Goal: Task Accomplishment & Management: Manage account settings

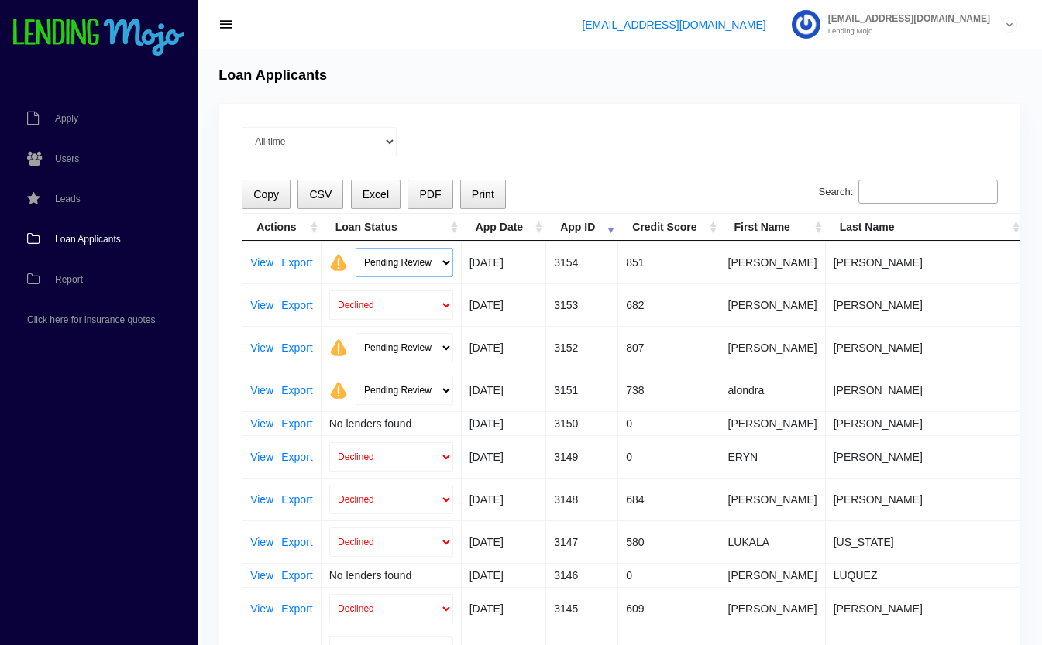
click at [406, 256] on select "Pending Review Approve Decline Unqualified" at bounding box center [404, 262] width 98 height 29
select select "approved"
click at [355, 248] on select "Pending Review Approve Decline Unqualified" at bounding box center [404, 262] width 98 height 29
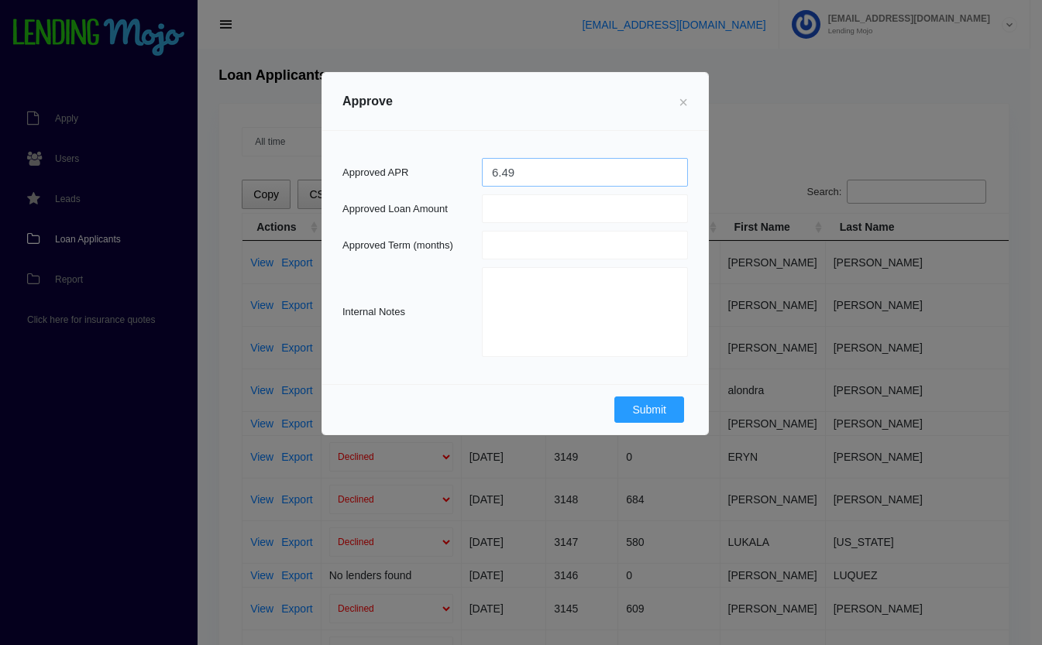
type input "6.49"
type input "22232.00"
type input "72"
click at [655, 402] on button "Submit" at bounding box center [649, 410] width 70 height 26
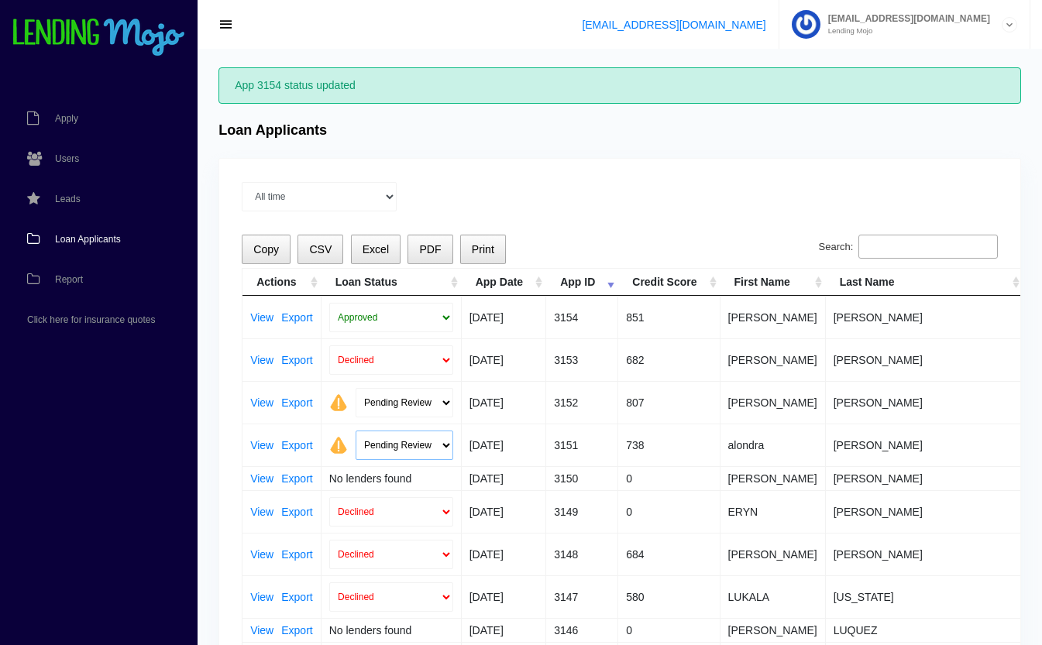
click at [399, 438] on select "Pending Review Approve Decline Unqualified" at bounding box center [404, 445] width 98 height 29
select select "approved"
click at [355, 431] on select "Pending Review Approve Decline Unqualified" at bounding box center [404, 445] width 98 height 29
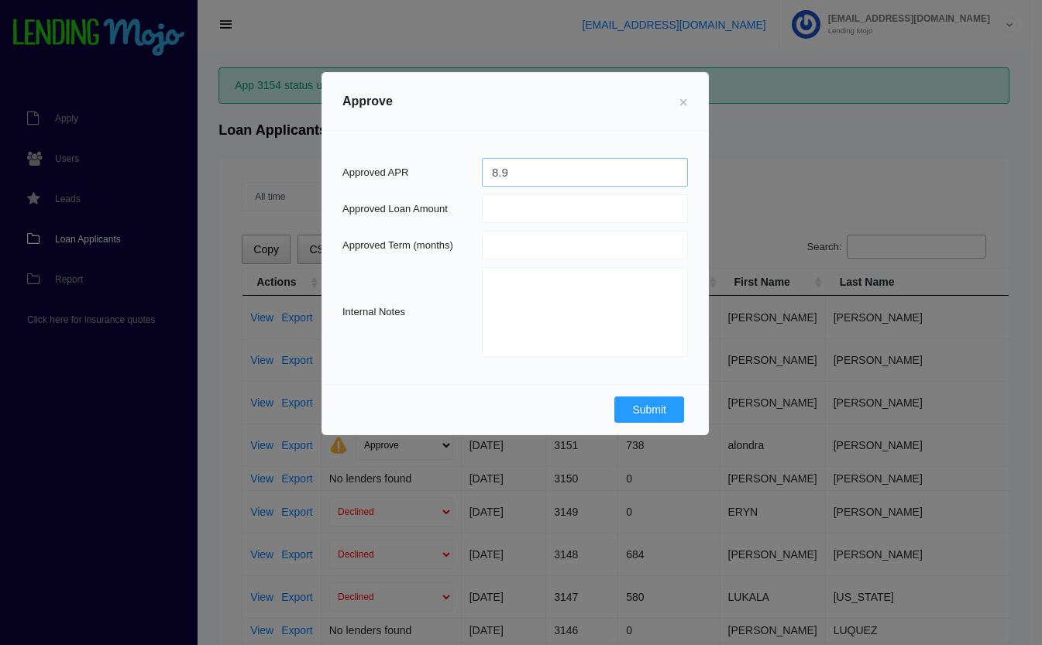
type input "8.9"
type input "30000.00"
type input "72"
type textarea "5k back end allowance"
click at [654, 413] on button "Submit" at bounding box center [649, 410] width 70 height 26
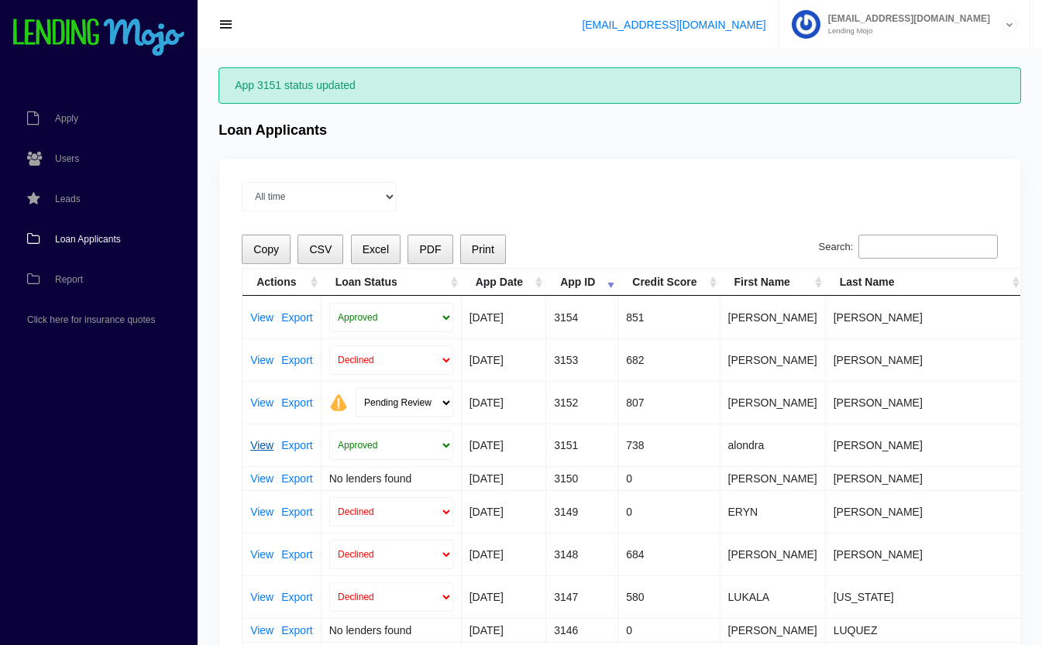
click at [265, 443] on link "View" at bounding box center [261, 445] width 23 height 11
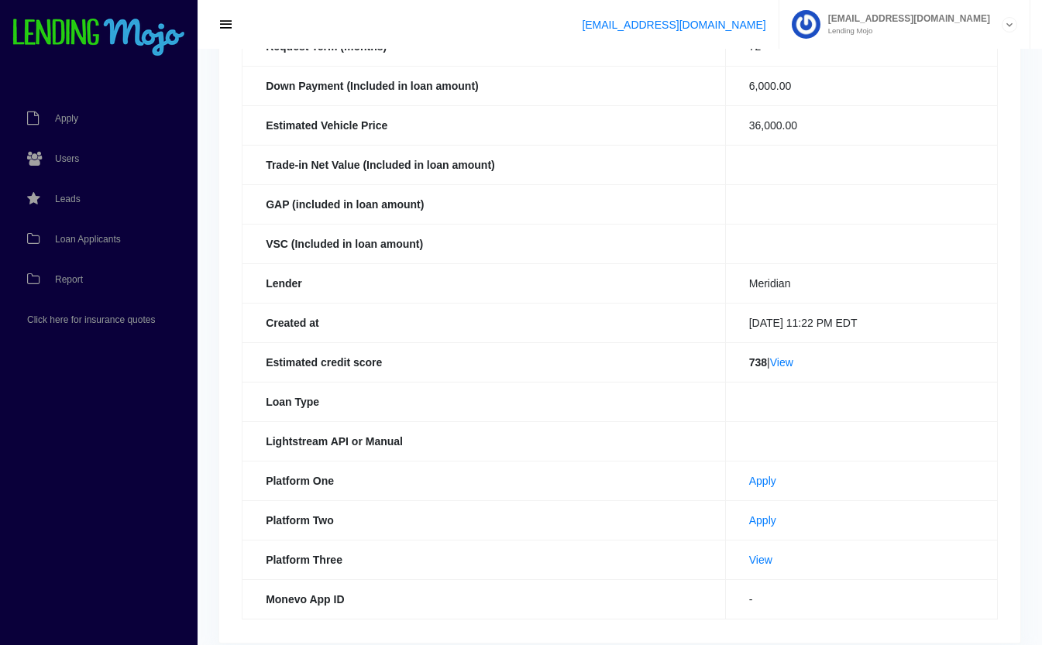
scroll to position [338, 0]
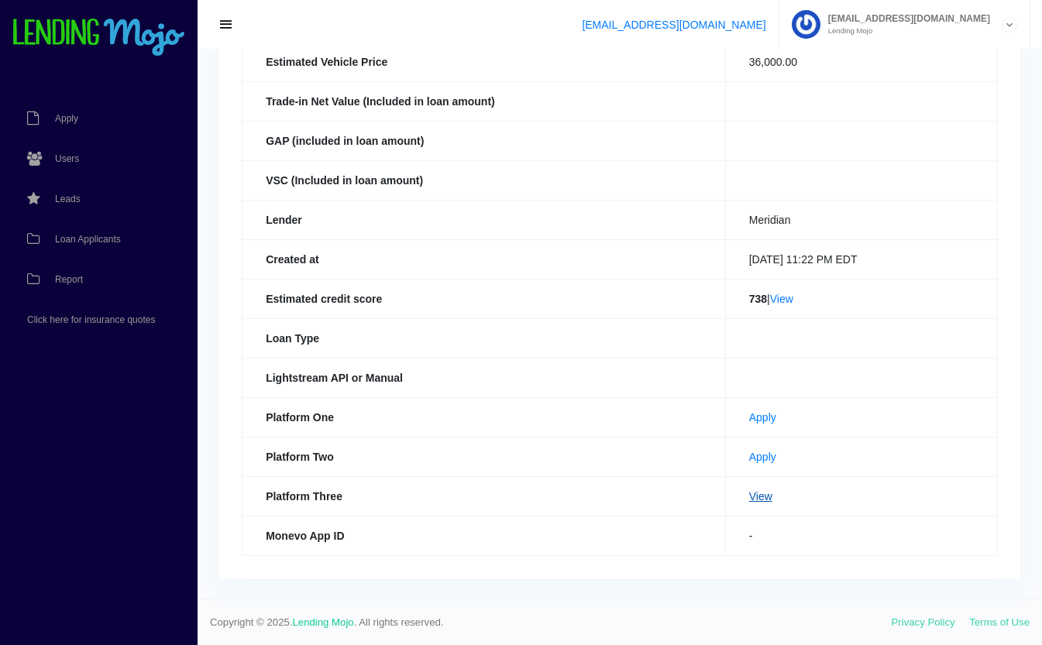
click at [749, 493] on link "View" at bounding box center [760, 496] width 23 height 12
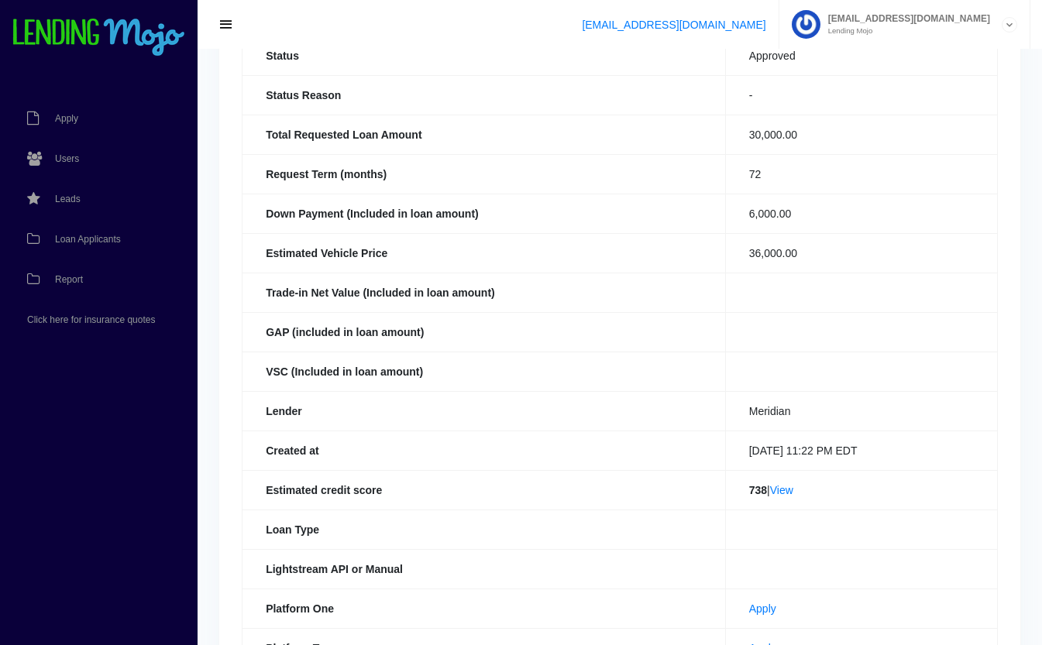
scroll to position [0, 0]
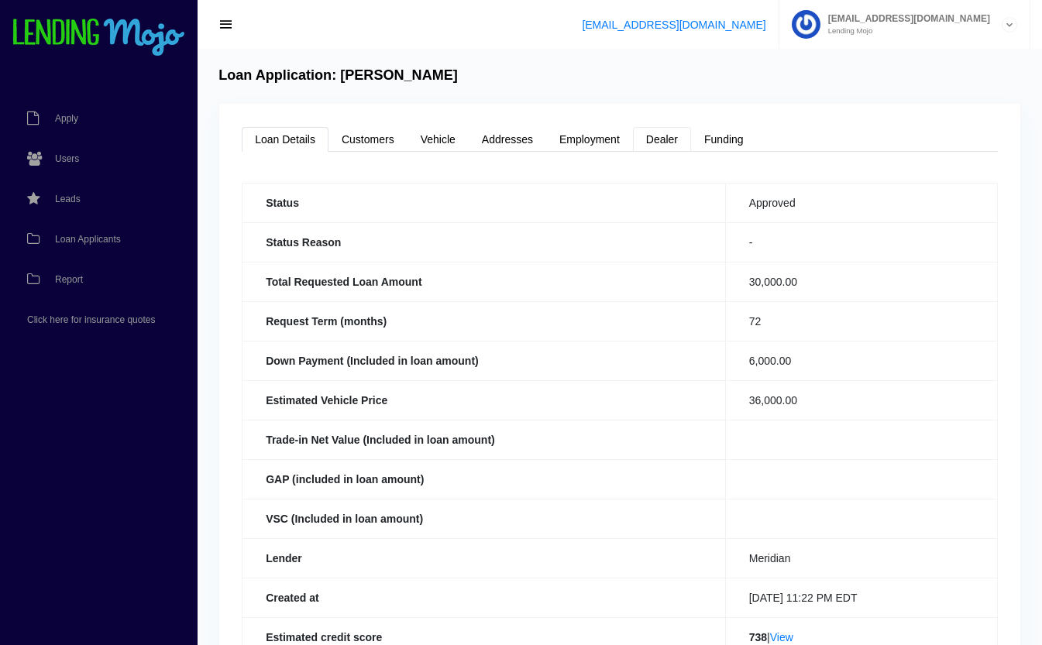
click at [671, 132] on link "Dealer" at bounding box center [662, 139] width 58 height 25
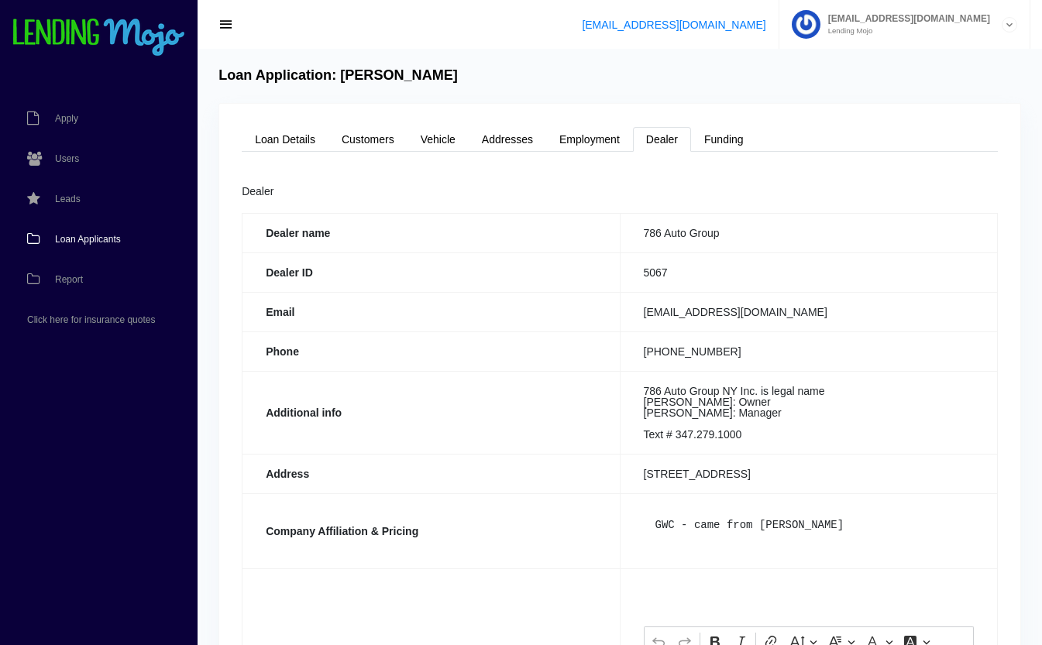
click at [67, 242] on span "Loan Applicants" at bounding box center [88, 239] width 66 height 9
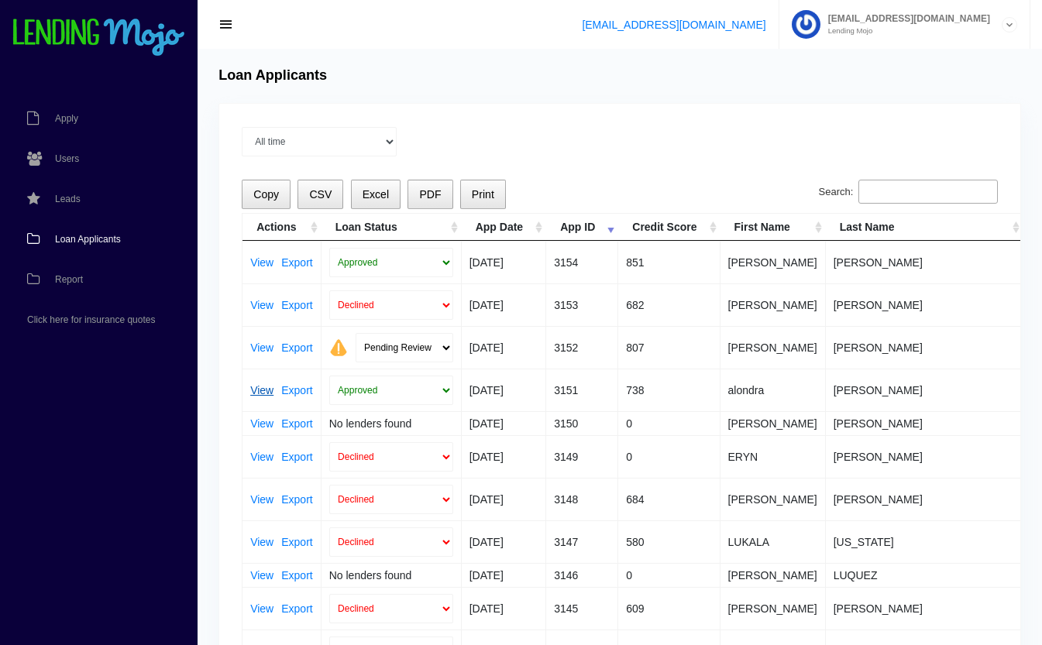
click at [264, 386] on link "View" at bounding box center [261, 390] width 23 height 11
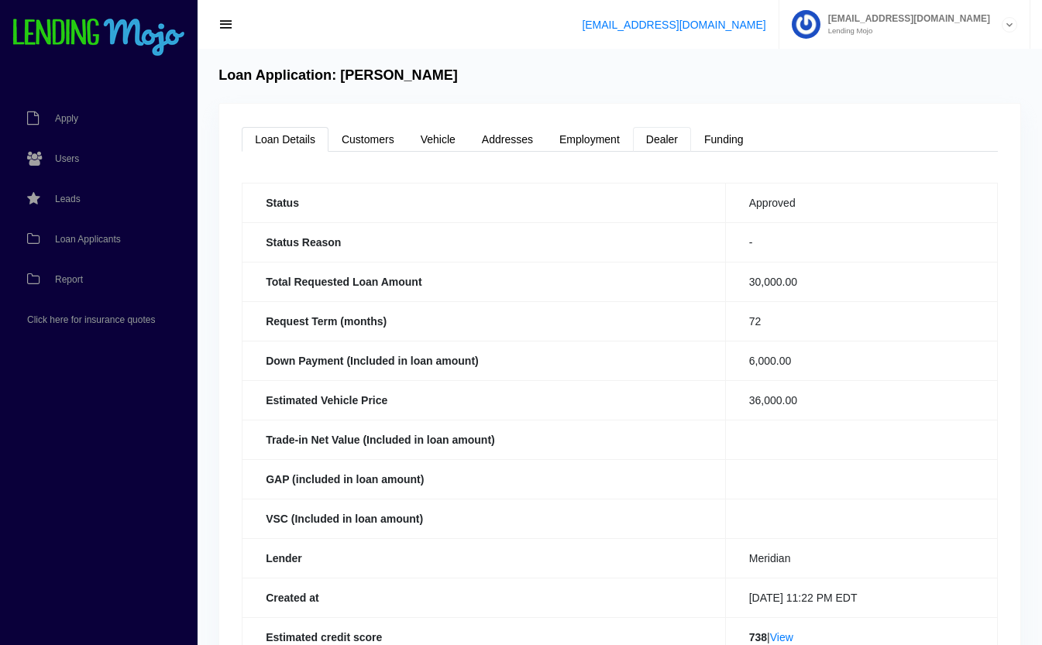
click at [671, 140] on link "Dealer" at bounding box center [662, 139] width 58 height 25
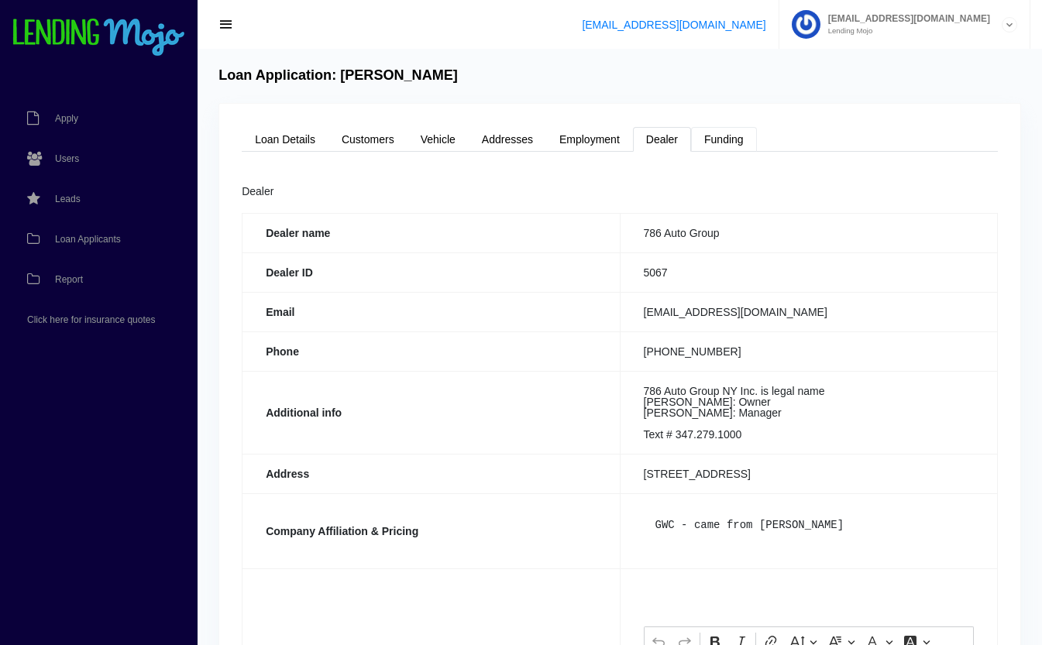
click at [714, 141] on link "Funding" at bounding box center [724, 139] width 66 height 25
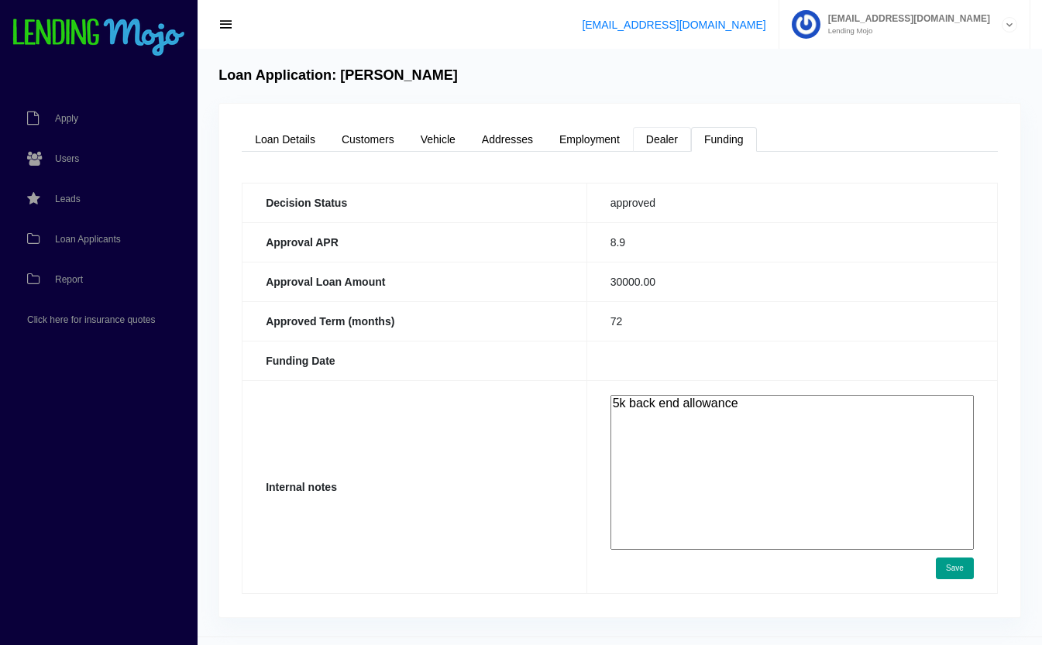
click at [674, 136] on link "Dealer" at bounding box center [662, 139] width 58 height 25
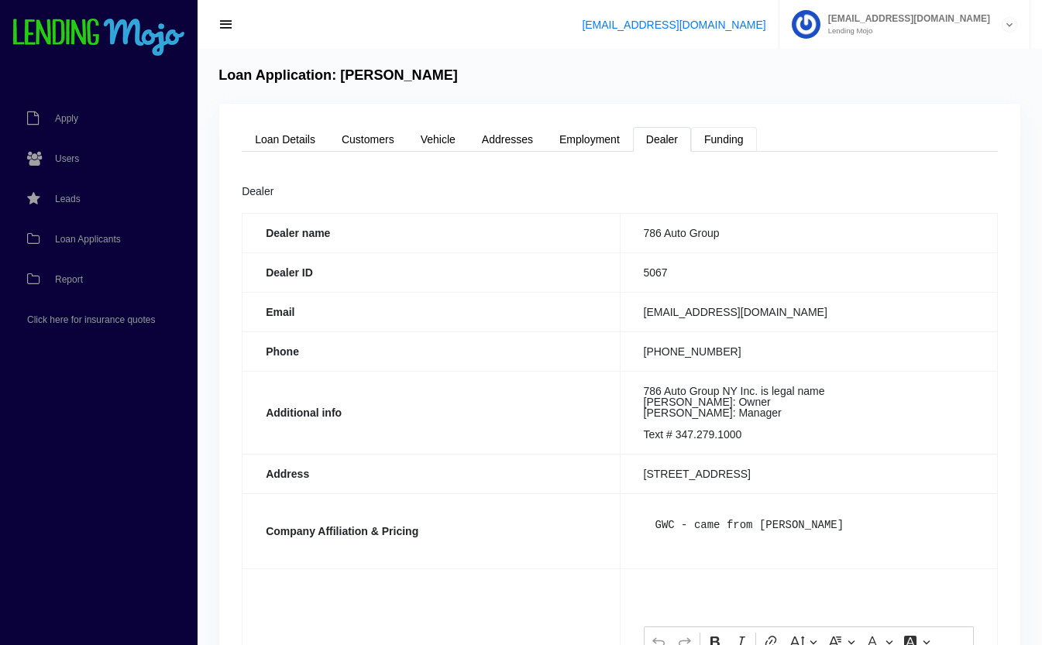
click at [736, 139] on link "Funding" at bounding box center [724, 139] width 66 height 25
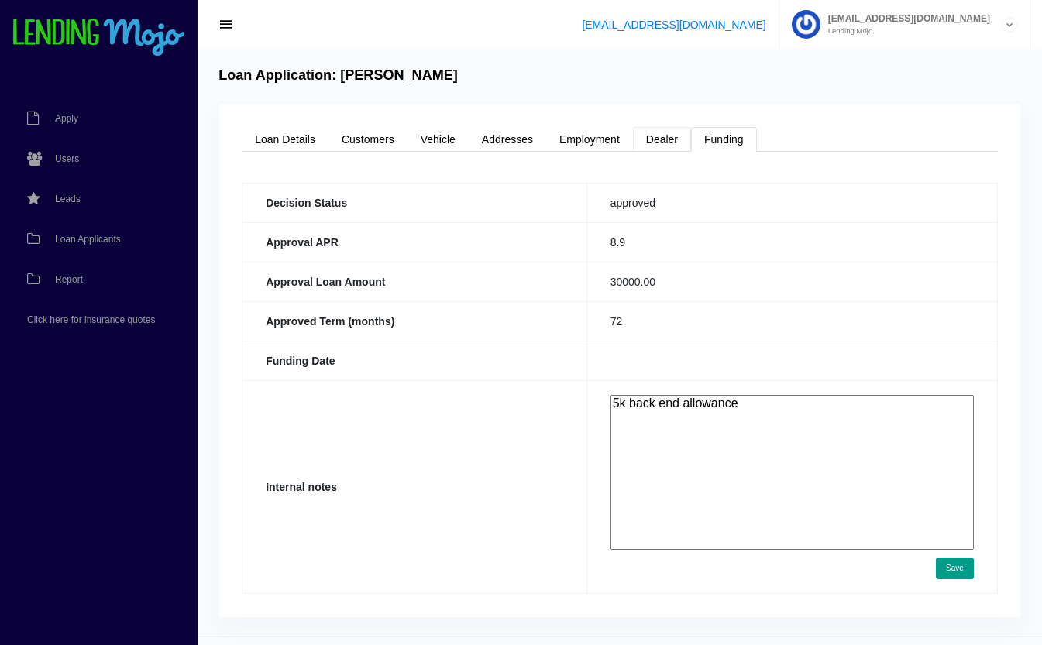
click at [655, 136] on link "Dealer" at bounding box center [662, 139] width 58 height 25
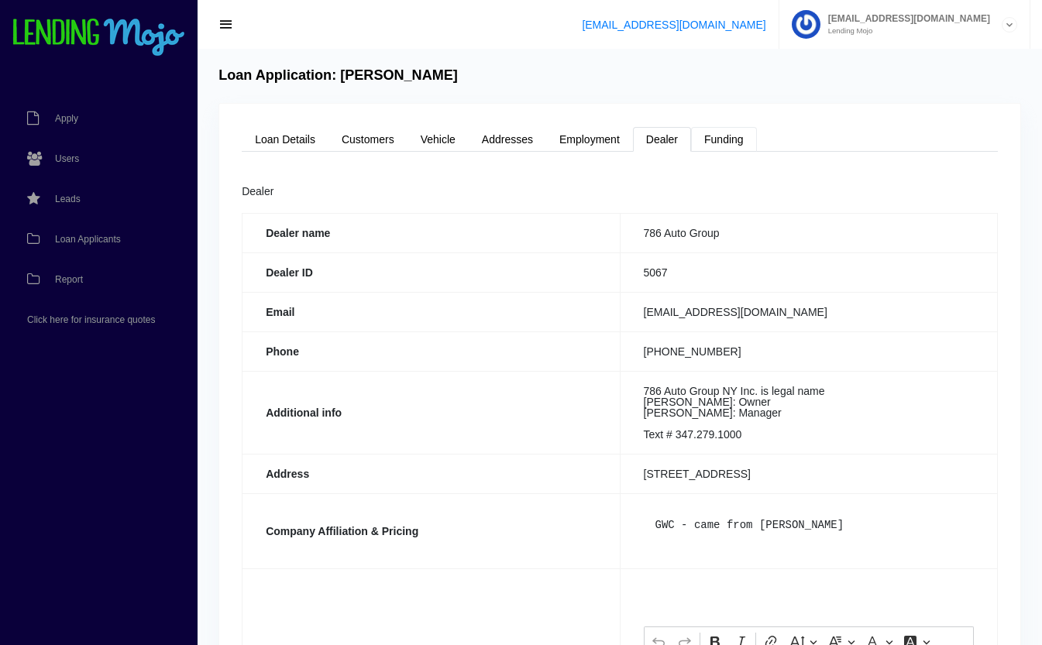
click at [722, 139] on link "Funding" at bounding box center [724, 139] width 66 height 25
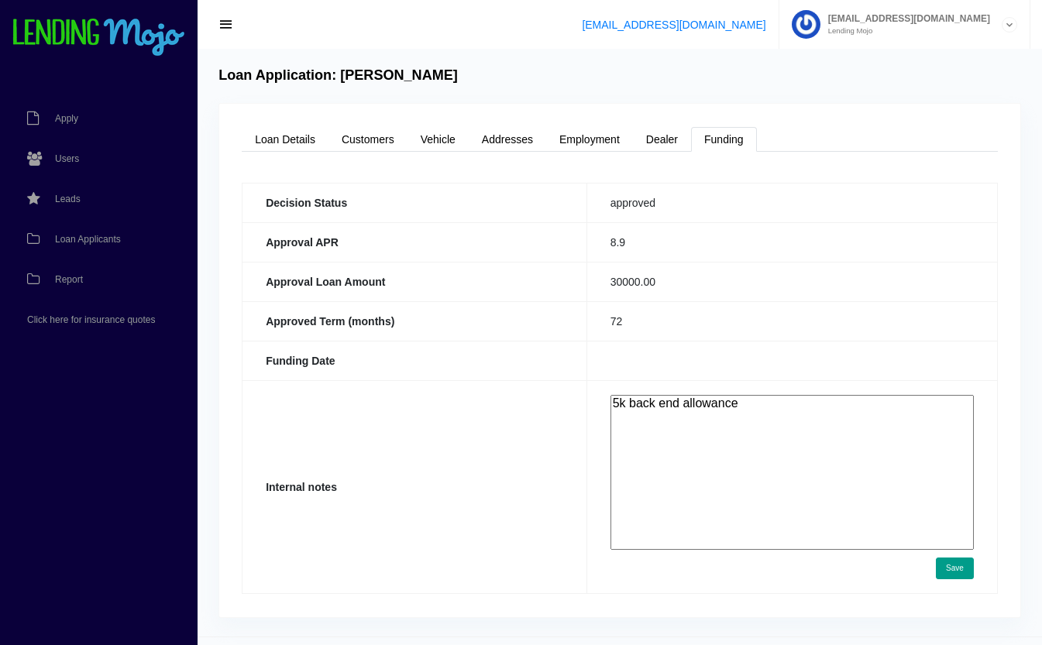
click at [829, 421] on textarea "5k back end allowance" at bounding box center [791, 472] width 363 height 155
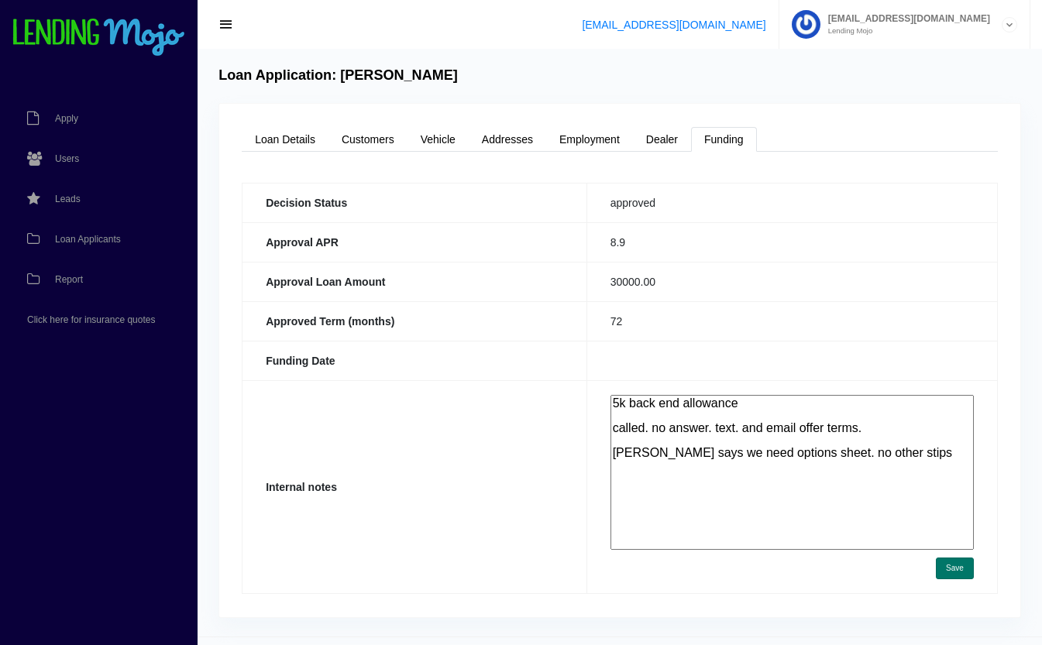
type textarea "5k back end allowance called. no answer. text. and email offer terms. AJ says w…"
click at [958, 576] on button "Save" at bounding box center [955, 569] width 38 height 22
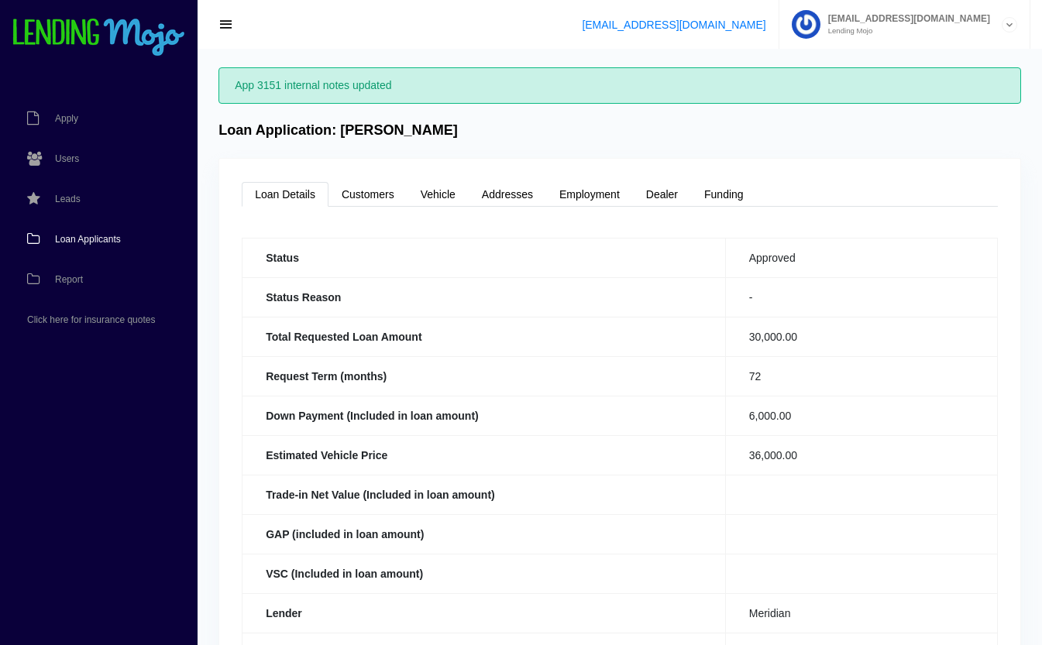
click at [59, 235] on span "Loan Applicants" at bounding box center [88, 239] width 66 height 9
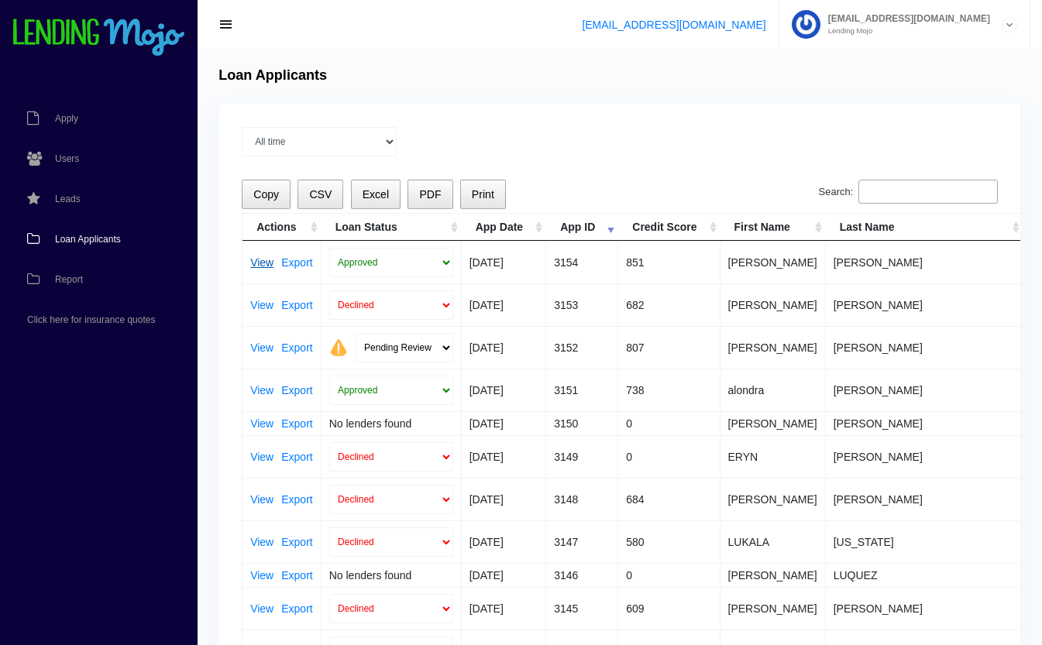
click at [263, 263] on link "View" at bounding box center [261, 262] width 23 height 11
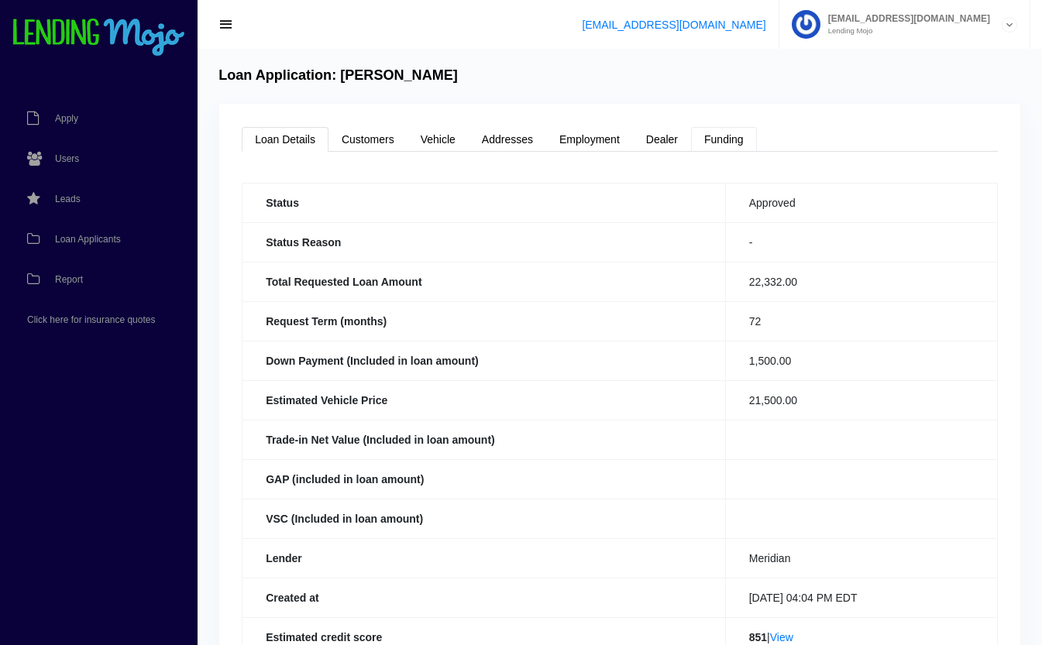
click at [723, 137] on link "Funding" at bounding box center [724, 139] width 66 height 25
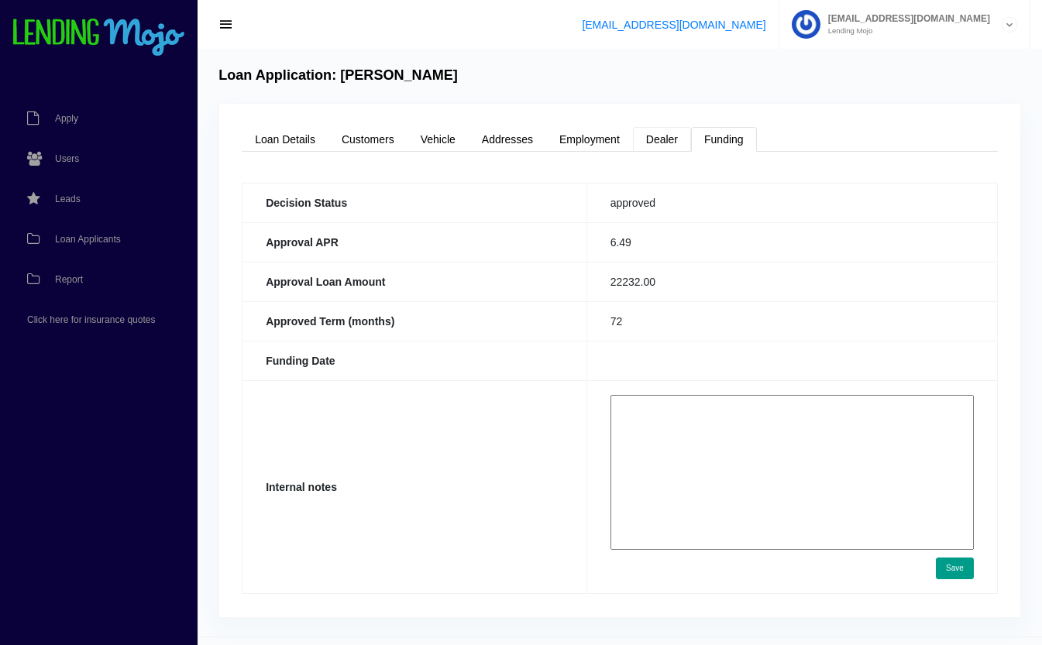
click at [669, 139] on link "Dealer" at bounding box center [662, 139] width 58 height 25
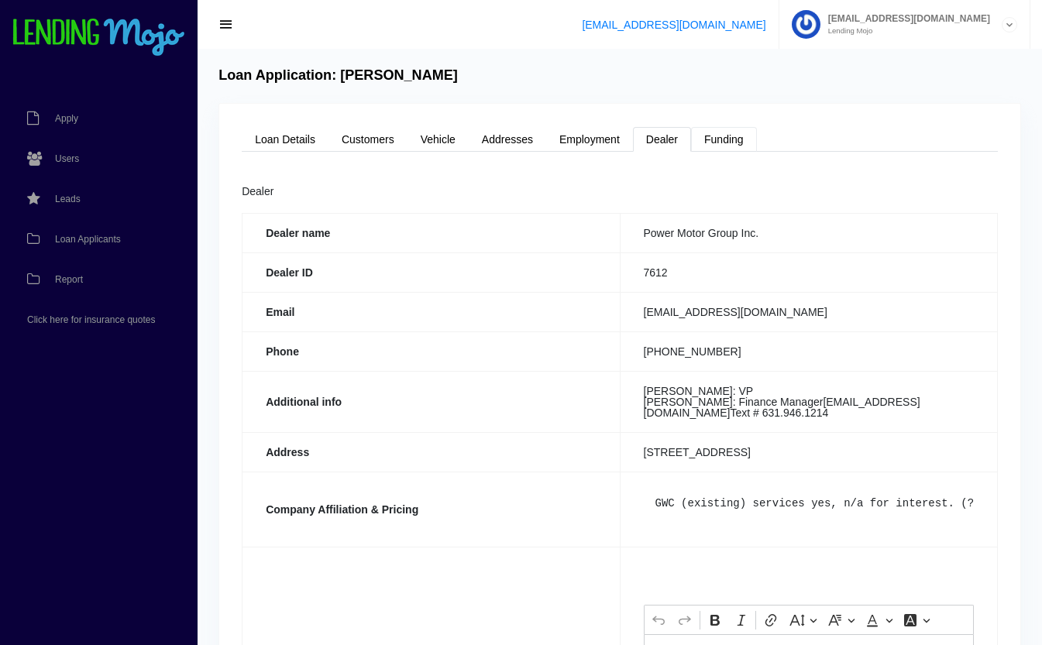
click at [726, 142] on link "Funding" at bounding box center [724, 139] width 66 height 25
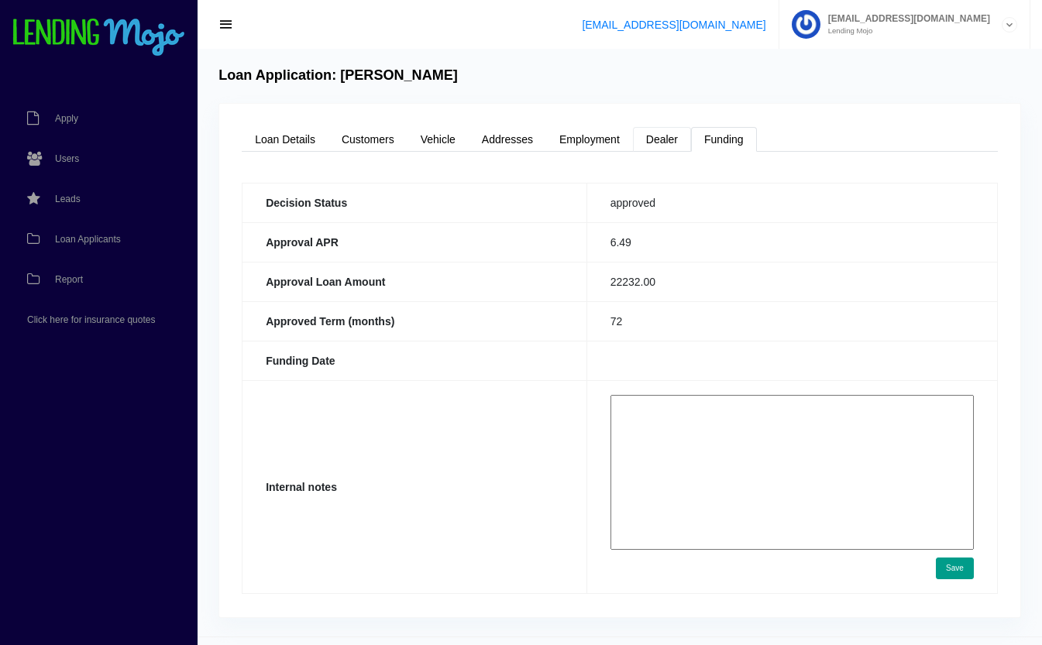
click at [664, 142] on link "Dealer" at bounding box center [662, 139] width 58 height 25
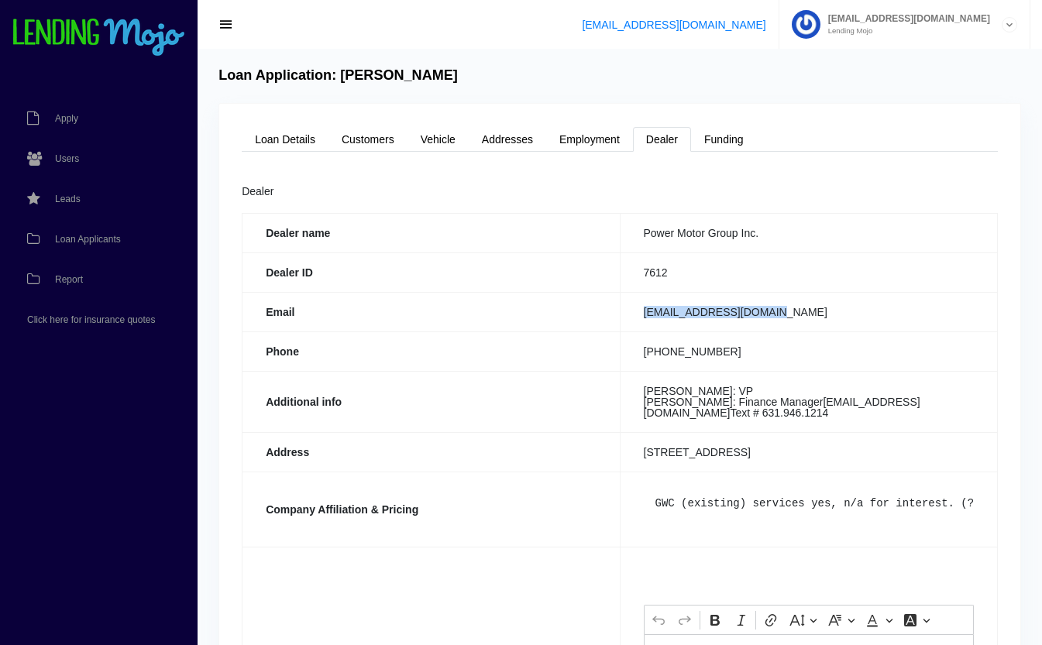
drag, startPoint x: 771, startPoint y: 312, endPoint x: 642, endPoint y: 319, distance: 128.7
click at [642, 319] on td "[EMAIL_ADDRESS][DOMAIN_NAME]" at bounding box center [808, 311] width 377 height 39
copy td "[EMAIL_ADDRESS][DOMAIN_NAME]"
click at [722, 134] on link "Funding" at bounding box center [724, 139] width 66 height 25
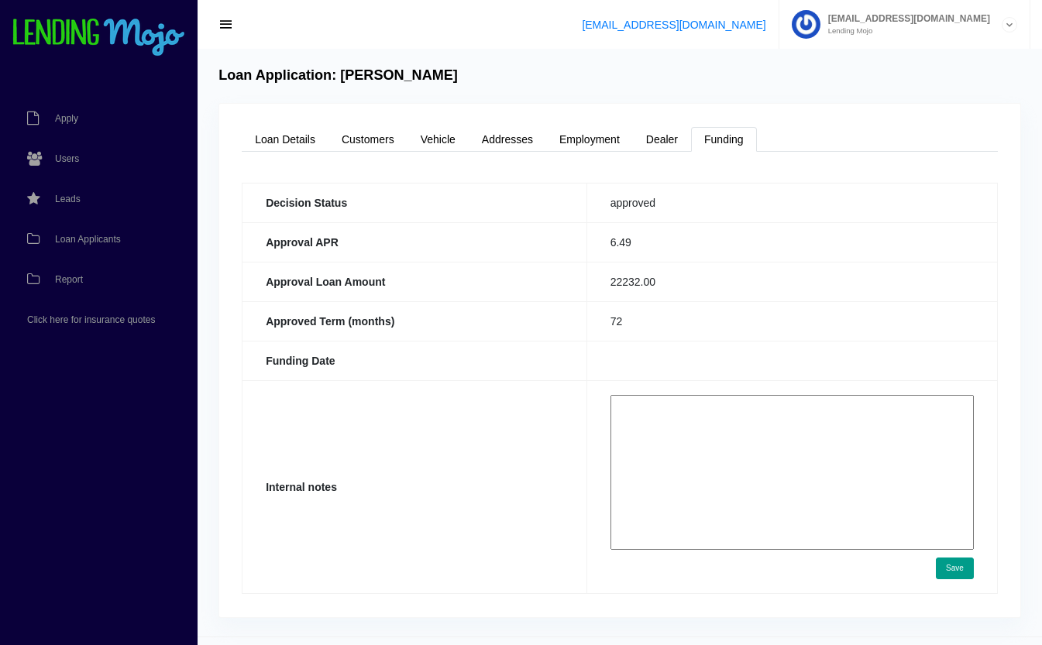
click at [710, 451] on textarea at bounding box center [791, 472] width 363 height 155
type textarea "need vehicle spec sheet. no other stips."
click at [955, 565] on button "Save" at bounding box center [955, 569] width 38 height 22
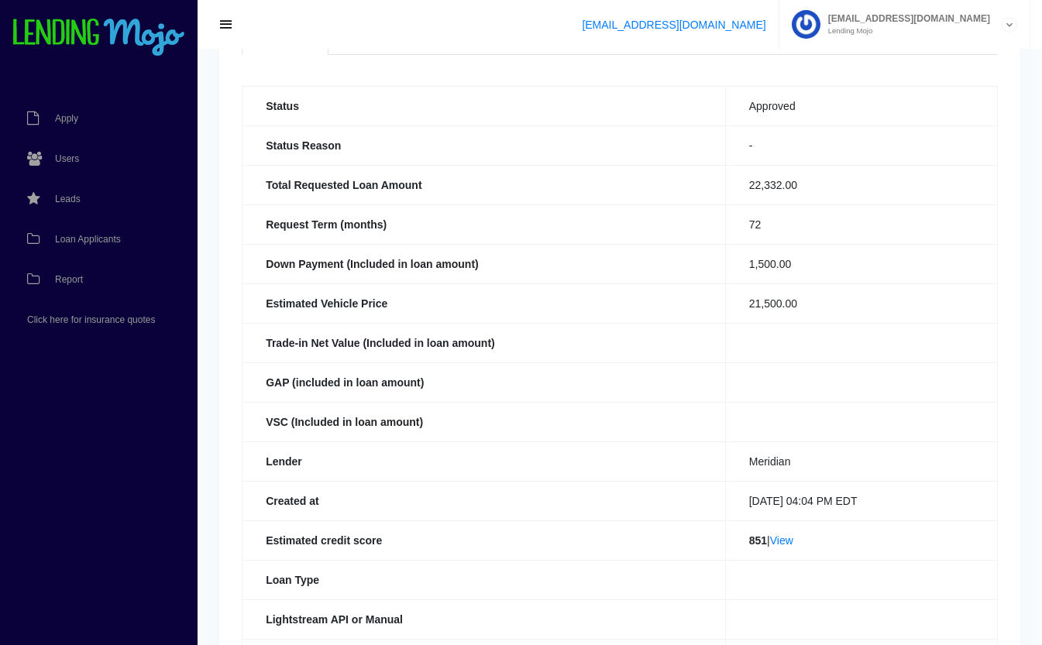
scroll to position [153, 0]
click at [104, 238] on span "Loan Applicants" at bounding box center [88, 239] width 66 height 9
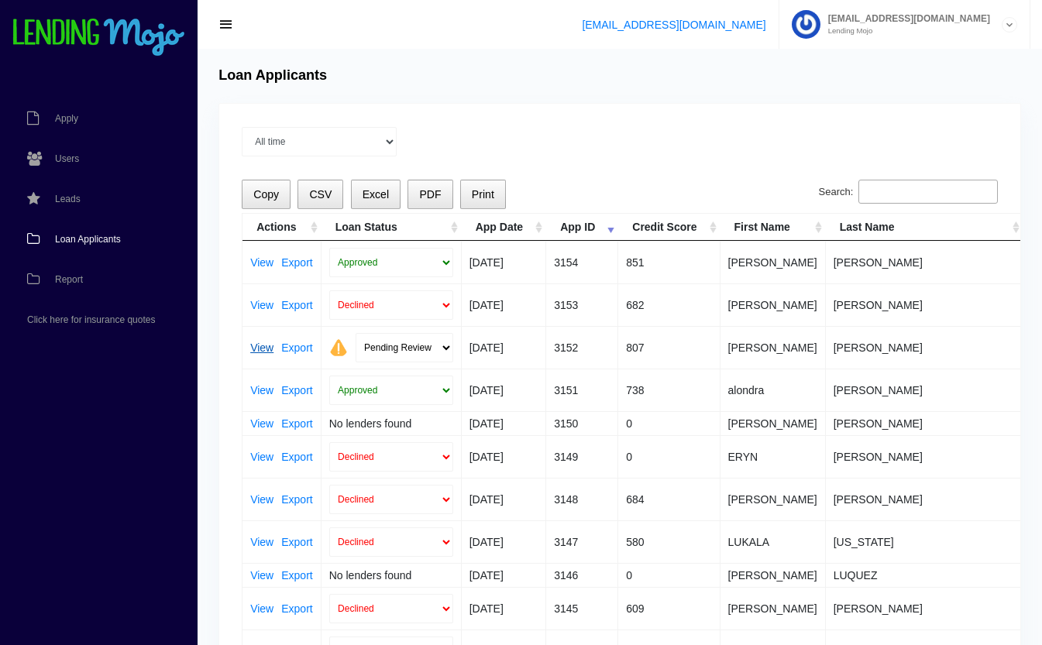
click at [256, 342] on link "View" at bounding box center [261, 347] width 23 height 11
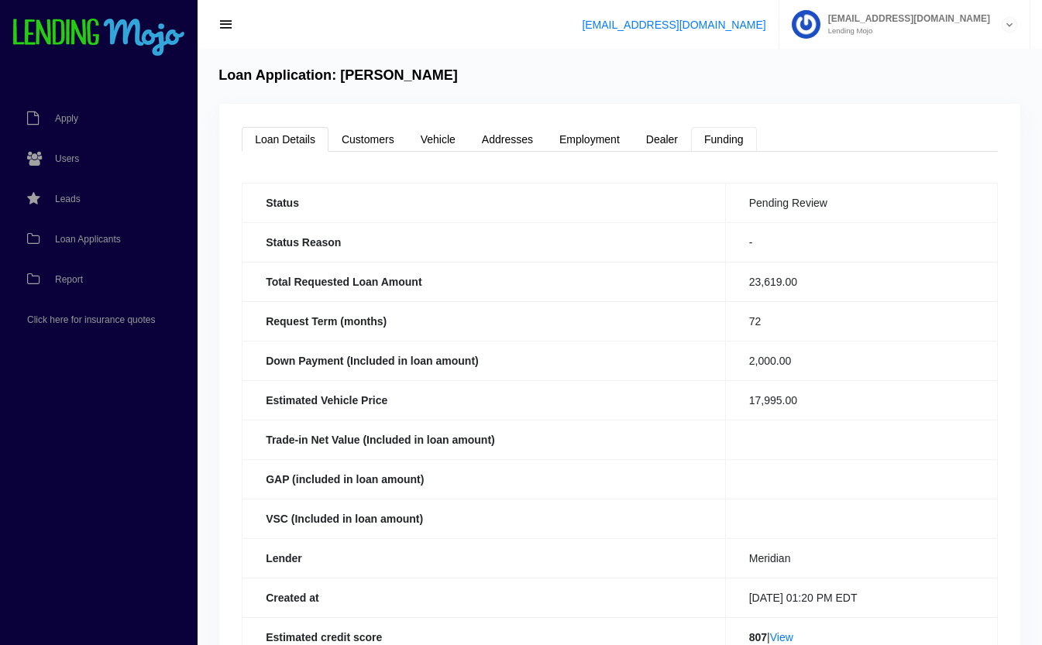
click at [730, 139] on link "Funding" at bounding box center [724, 139] width 66 height 25
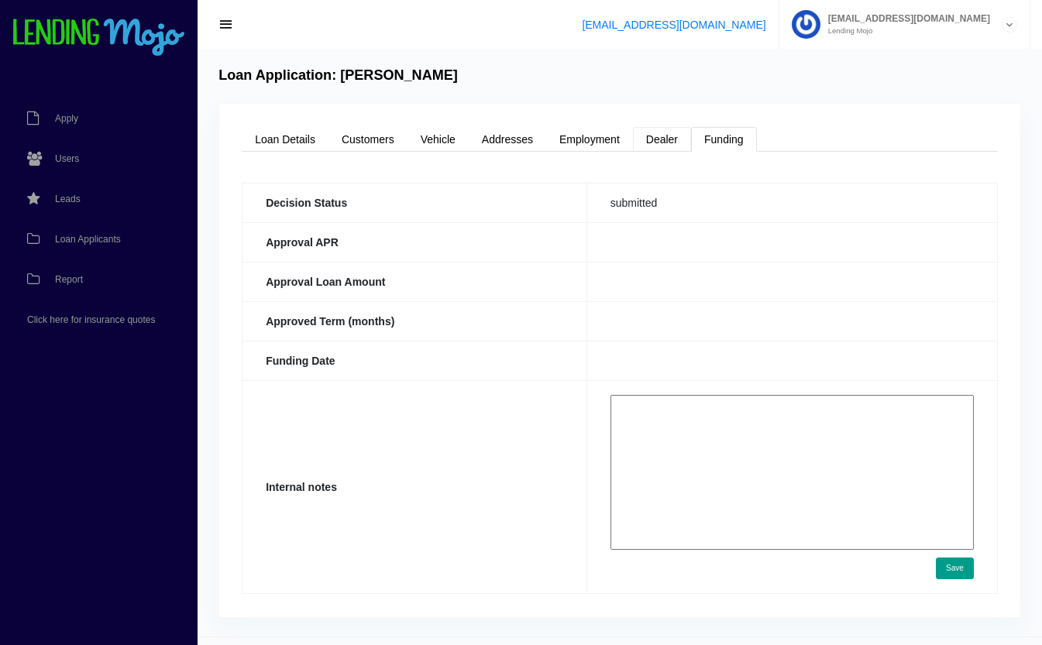
click at [675, 132] on link "Dealer" at bounding box center [662, 139] width 58 height 25
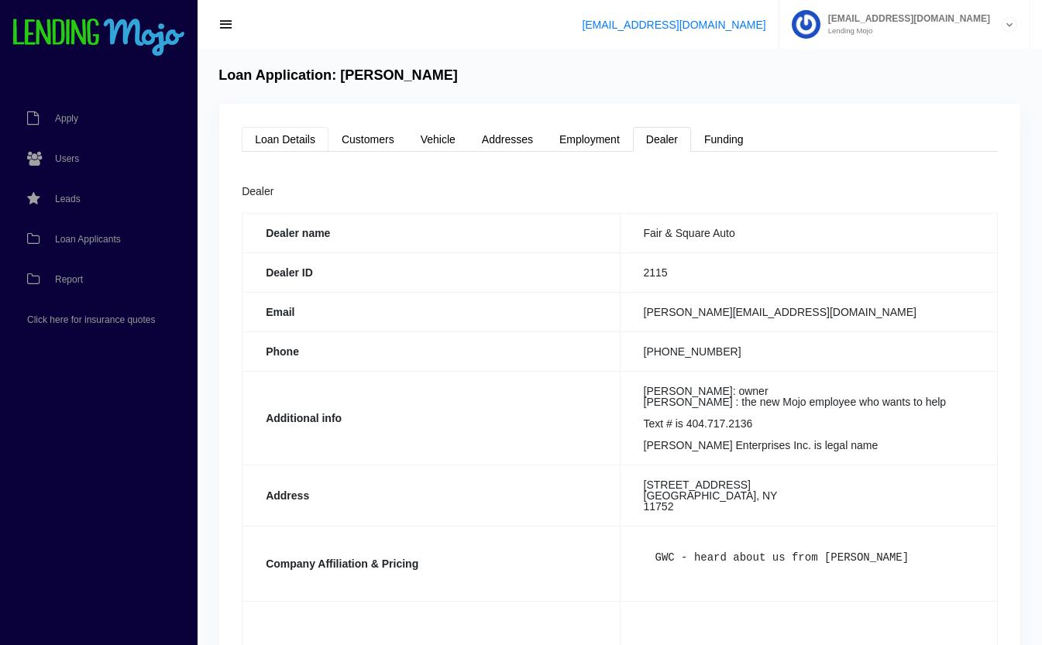
click at [273, 138] on link "Loan Details" at bounding box center [285, 139] width 87 height 25
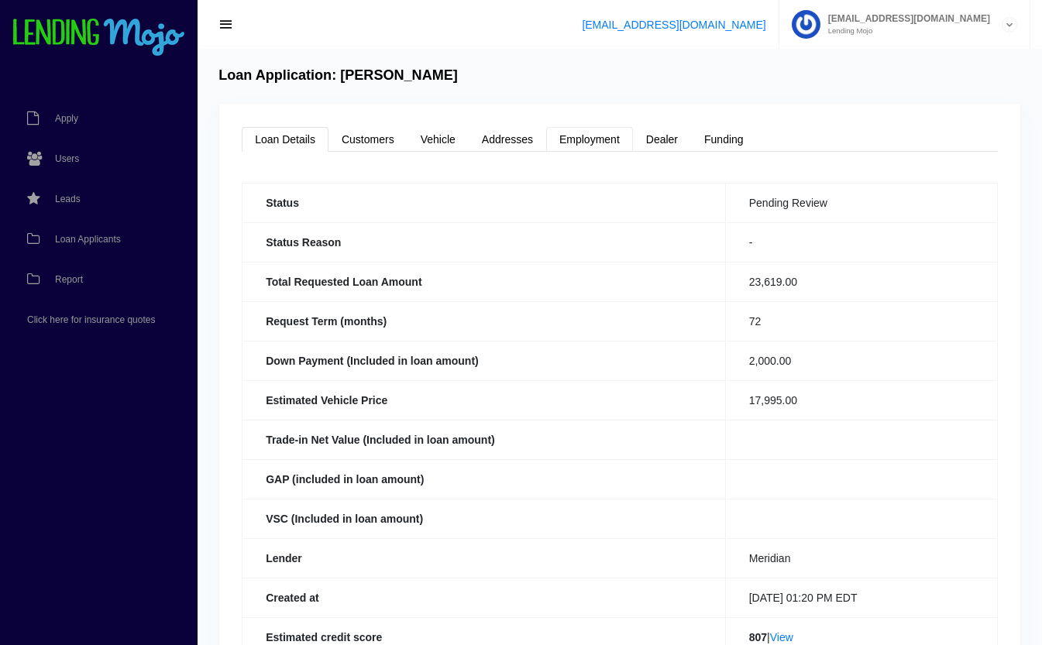
click at [598, 139] on link "Employment" at bounding box center [589, 139] width 87 height 25
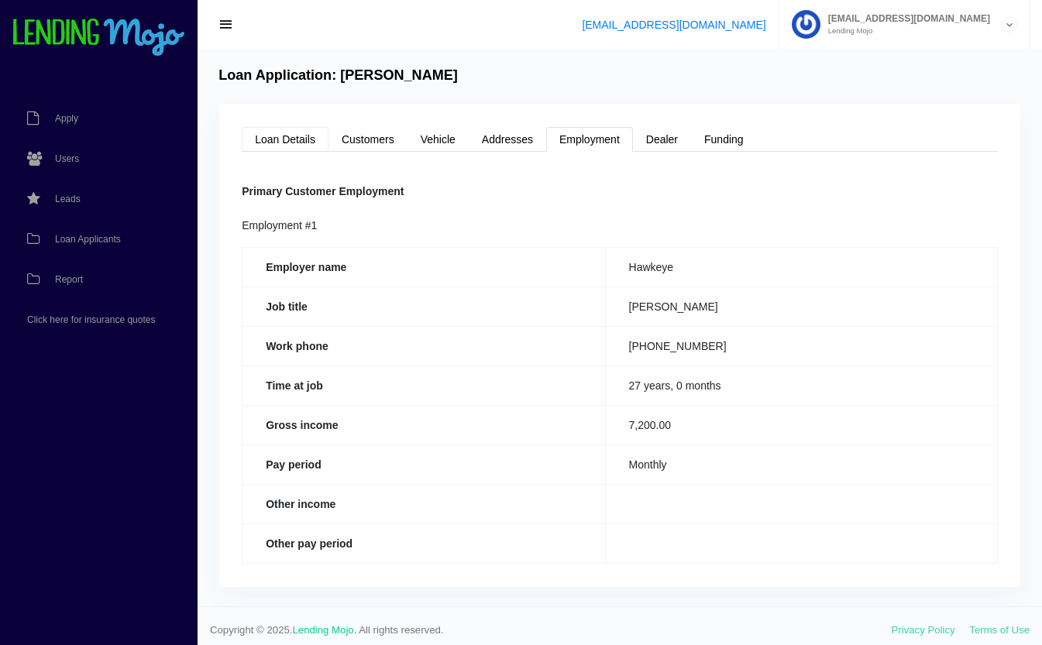
click at [269, 136] on link "Loan Details" at bounding box center [285, 139] width 87 height 25
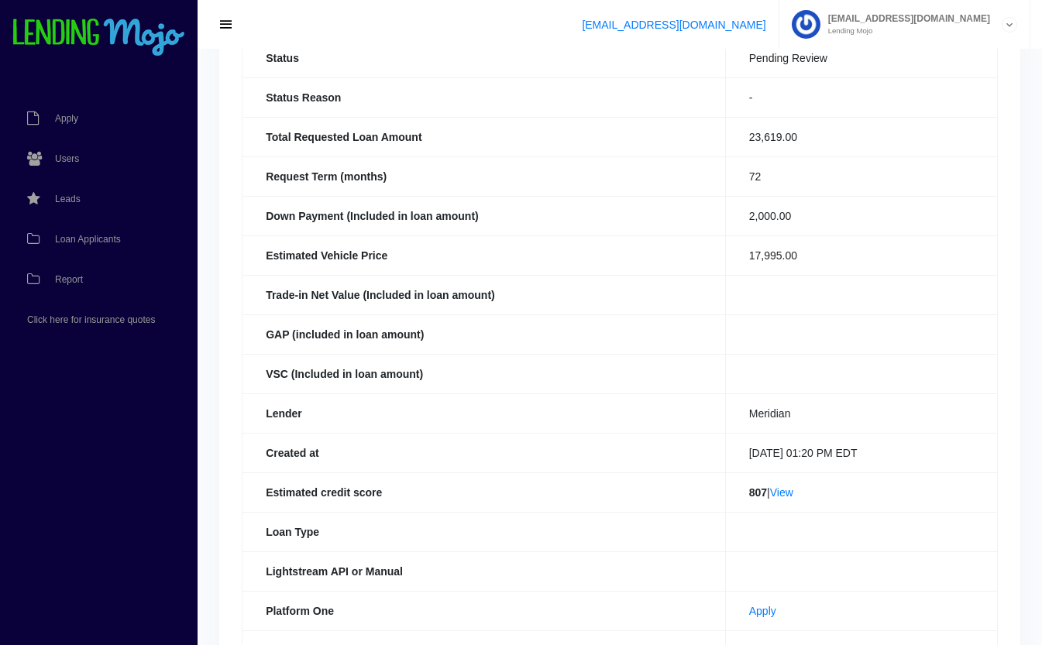
scroll to position [338, 0]
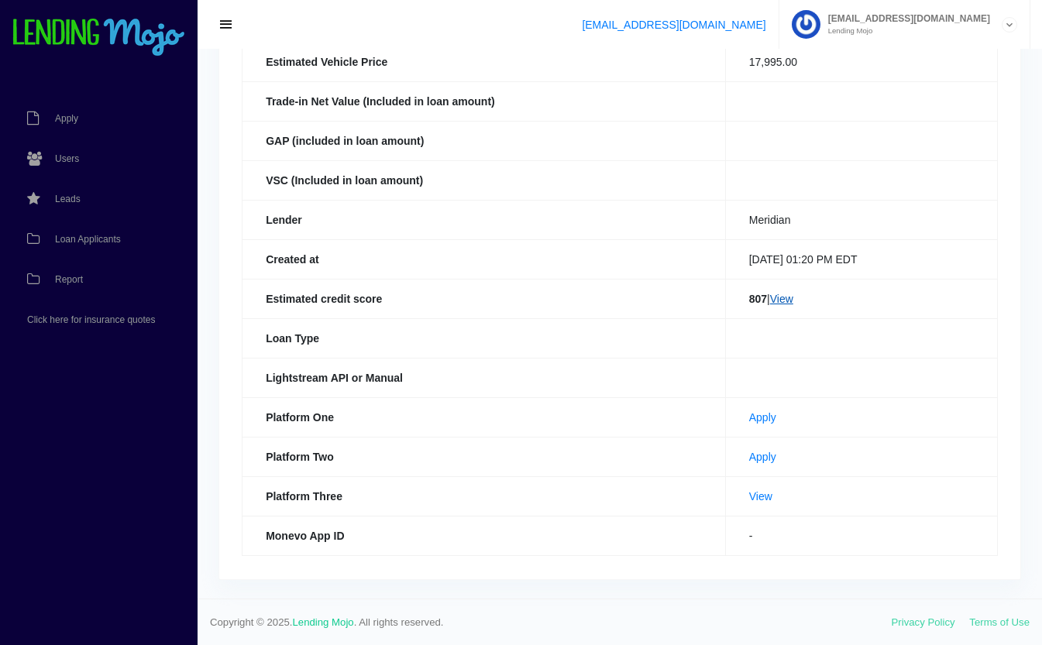
click at [784, 300] on link "View" at bounding box center [781, 299] width 23 height 12
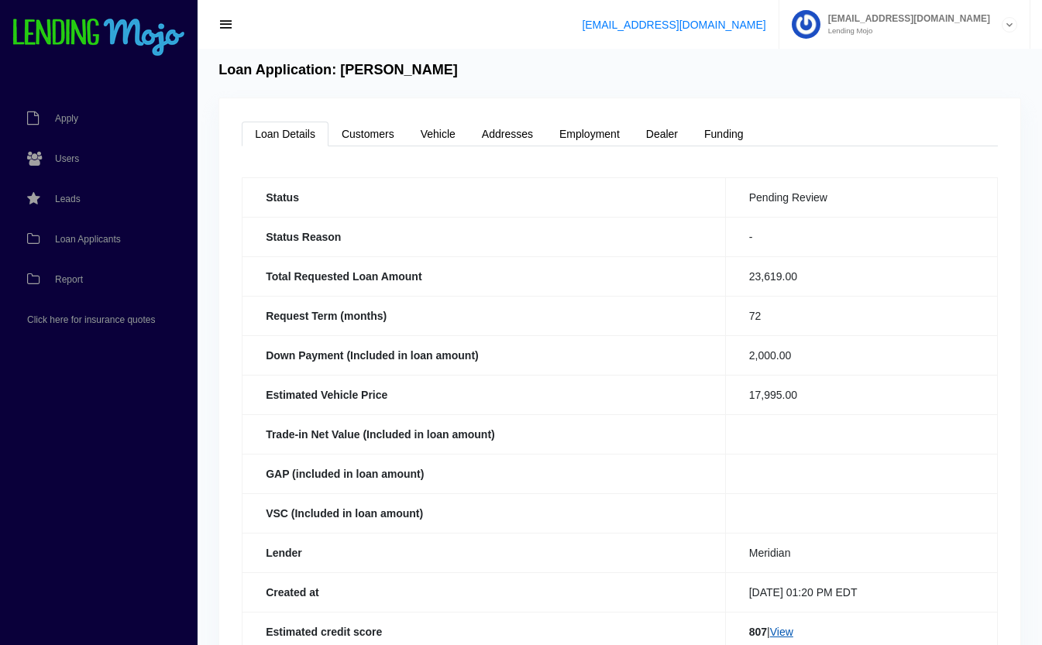
scroll to position [0, 0]
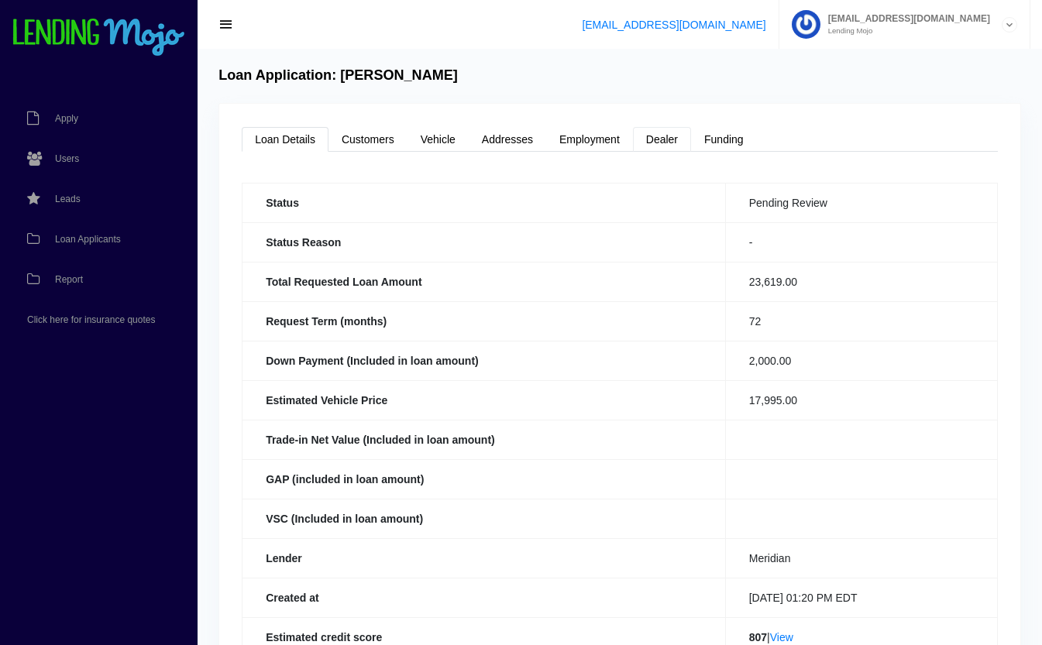
click at [677, 139] on link "Dealer" at bounding box center [662, 139] width 58 height 25
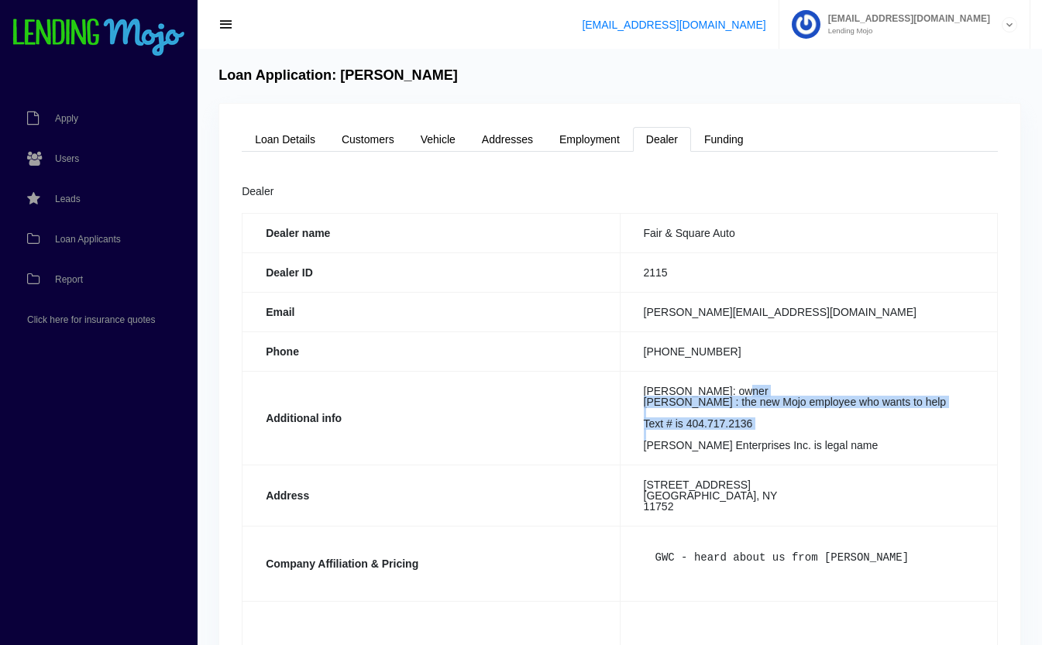
drag, startPoint x: 736, startPoint y: 386, endPoint x: 726, endPoint y: 424, distance: 38.5
click at [726, 424] on td "Andrew Deserio: owner Arthur T Bieler III : the new Mojo employee who wants to …" at bounding box center [808, 418] width 377 height 94
drag, startPoint x: 726, startPoint y: 424, endPoint x: 707, endPoint y: 425, distance: 18.7
click at [707, 425] on td "Andrew Deserio: owner Arthur T Bieler III : the new Mojo employee who wants to …" at bounding box center [808, 418] width 377 height 94
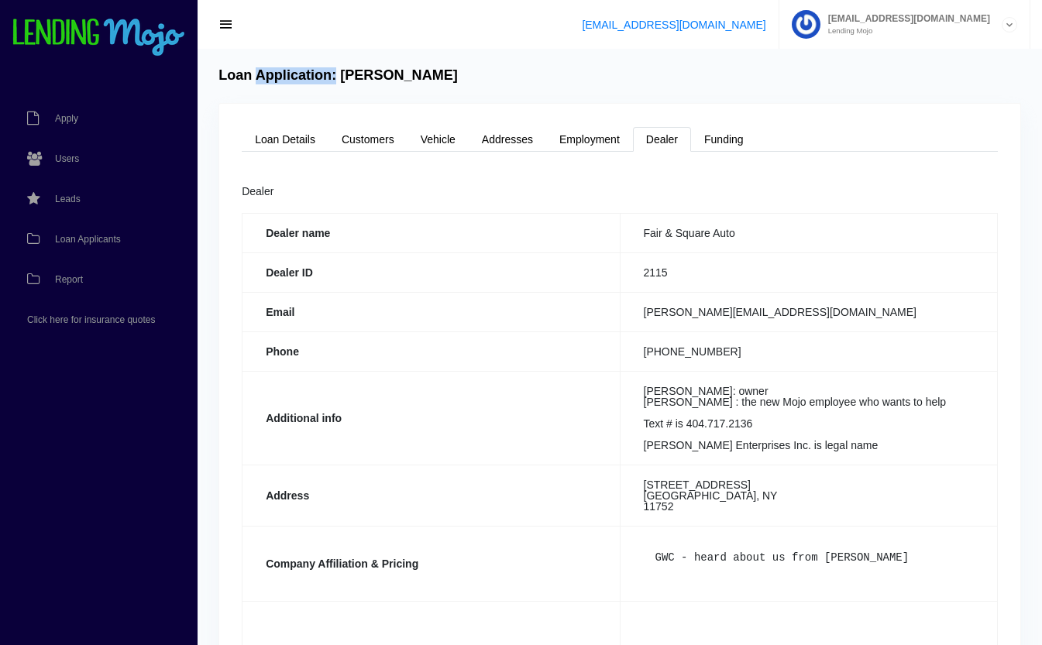
drag, startPoint x: 258, startPoint y: 80, endPoint x: 335, endPoint y: 63, distance: 78.5
click at [335, 63] on div "Loan Application: Patricio Martinez Loan Details Customers Vehicle Addresses Em…" at bounding box center [619, 457] width 844 height 816
drag, startPoint x: 335, startPoint y: 63, endPoint x: 307, endPoint y: 54, distance: 28.4
click at [307, 54] on div "Loan Application: Patricio Martinez Loan Details Customers Vehicle Addresses Em…" at bounding box center [619, 457] width 844 height 816
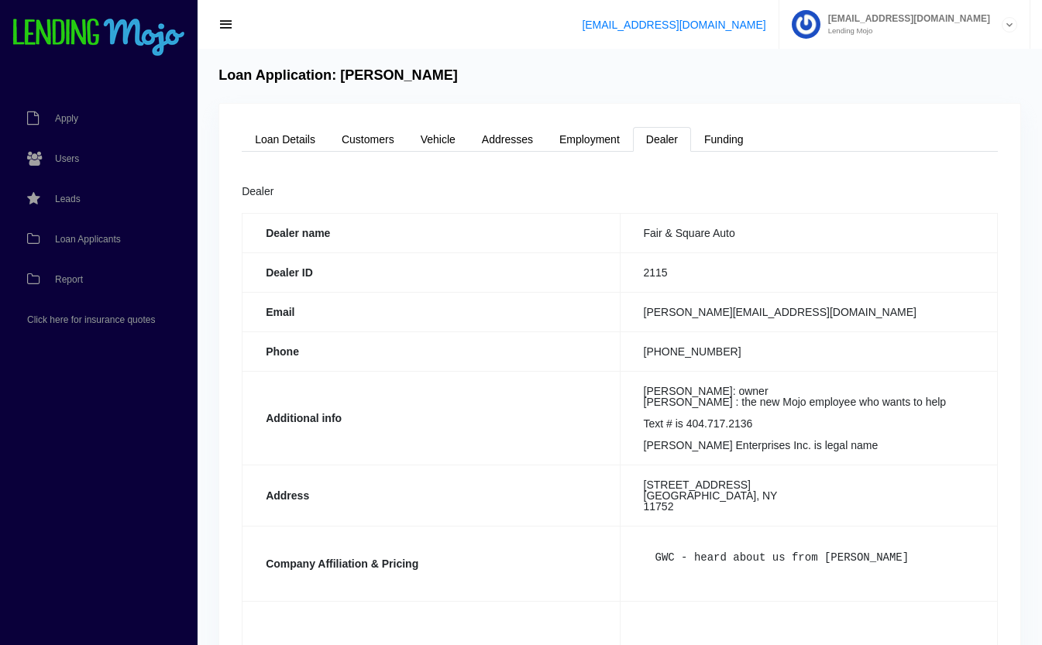
drag, startPoint x: 340, startPoint y: 78, endPoint x: 454, endPoint y: 80, distance: 113.9
click at [454, 80] on div "Loan Application: Patricio Martinez" at bounding box center [619, 75] width 816 height 17
drag, startPoint x: 454, startPoint y: 80, endPoint x: 437, endPoint y: 71, distance: 19.0
click at [437, 71] on h4 "Loan Application: Patricio Martinez" at bounding box center [337, 75] width 239 height 17
click at [259, 139] on link "Loan Details" at bounding box center [285, 139] width 87 height 25
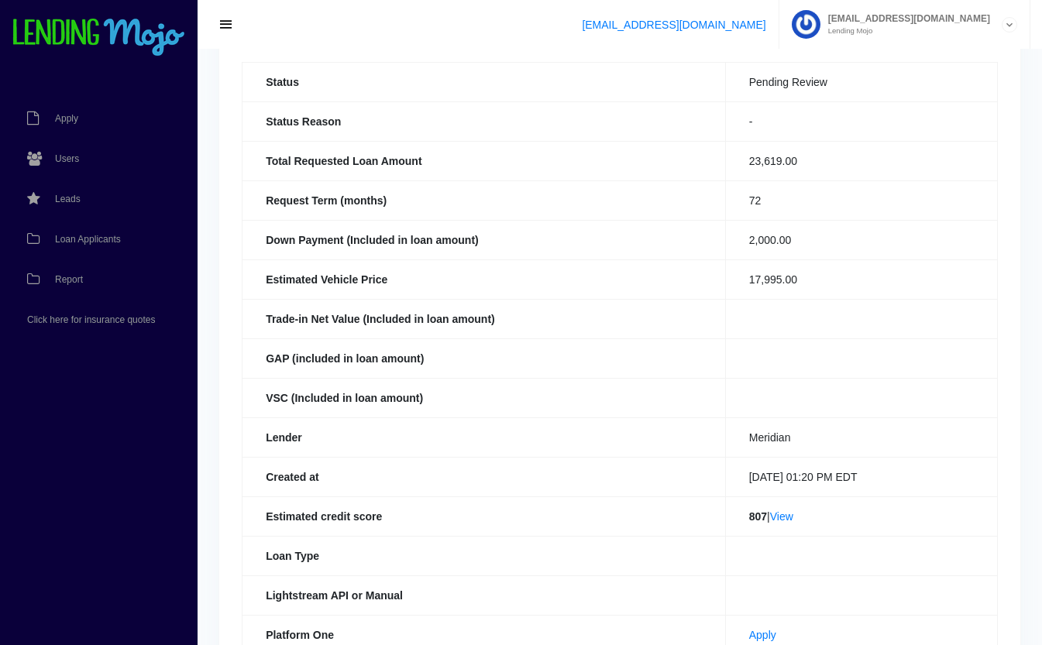
scroll to position [130, 0]
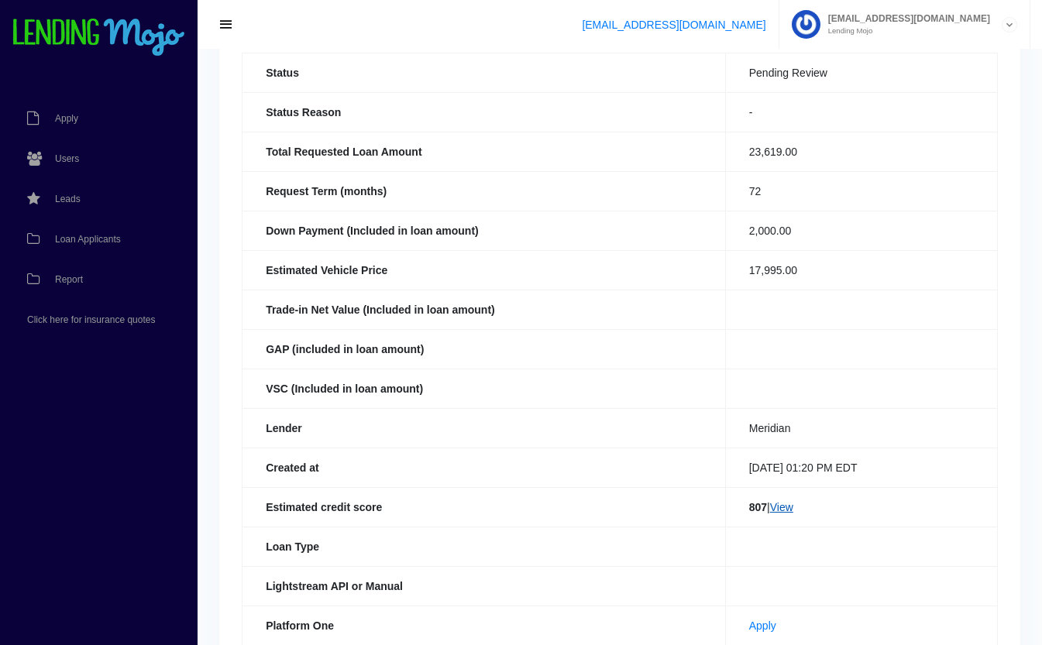
click at [780, 509] on link "View" at bounding box center [781, 507] width 23 height 12
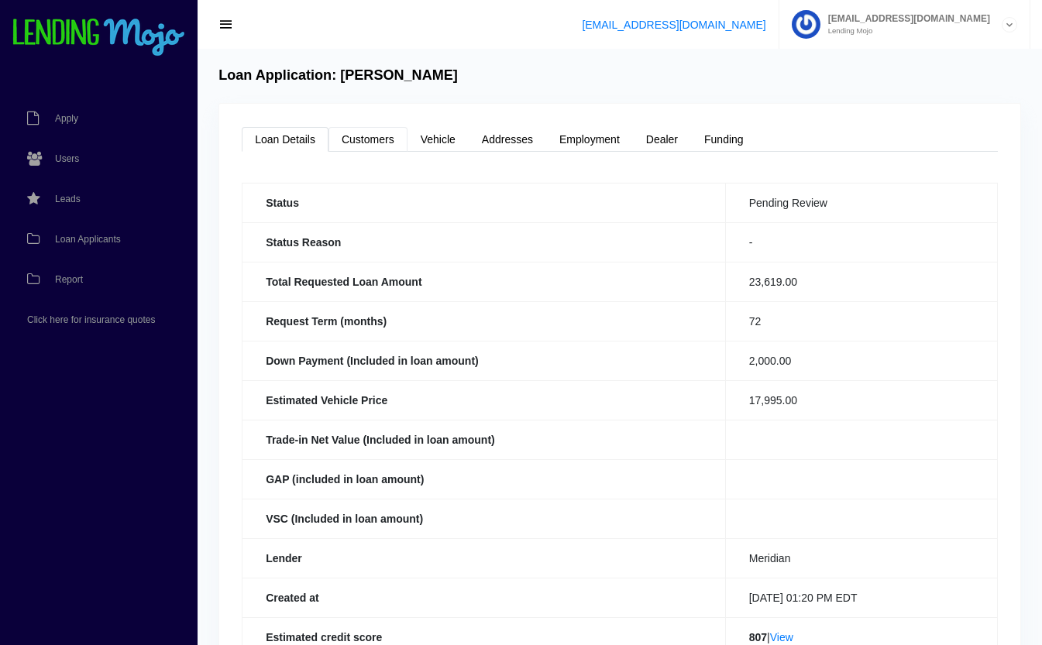
click at [354, 139] on link "Customers" at bounding box center [367, 139] width 79 height 25
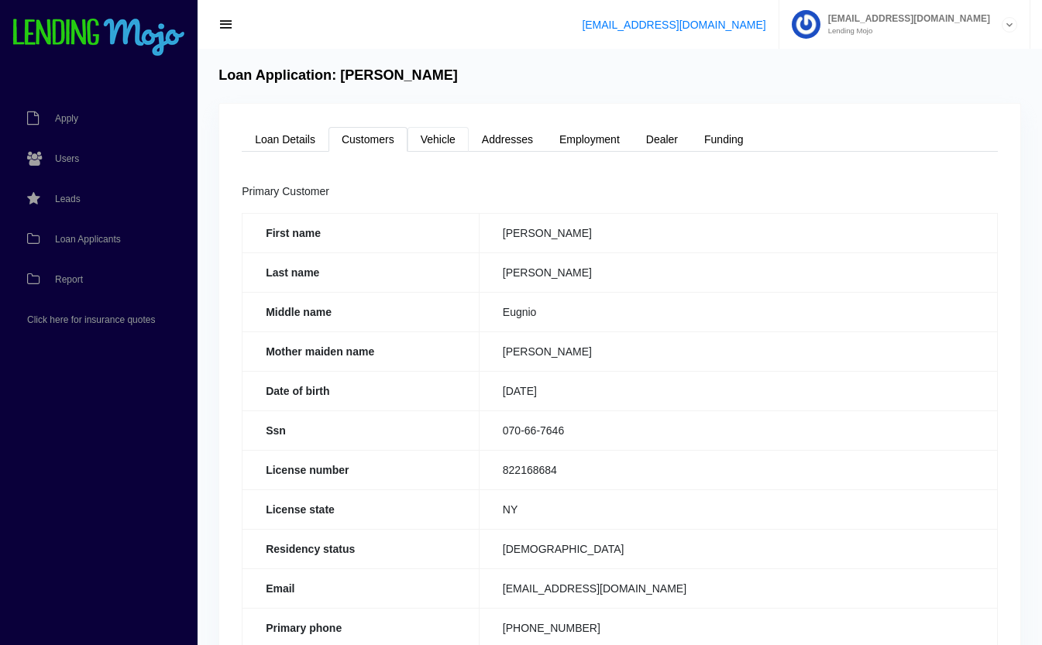
click at [423, 132] on link "Vehicle" at bounding box center [437, 139] width 61 height 25
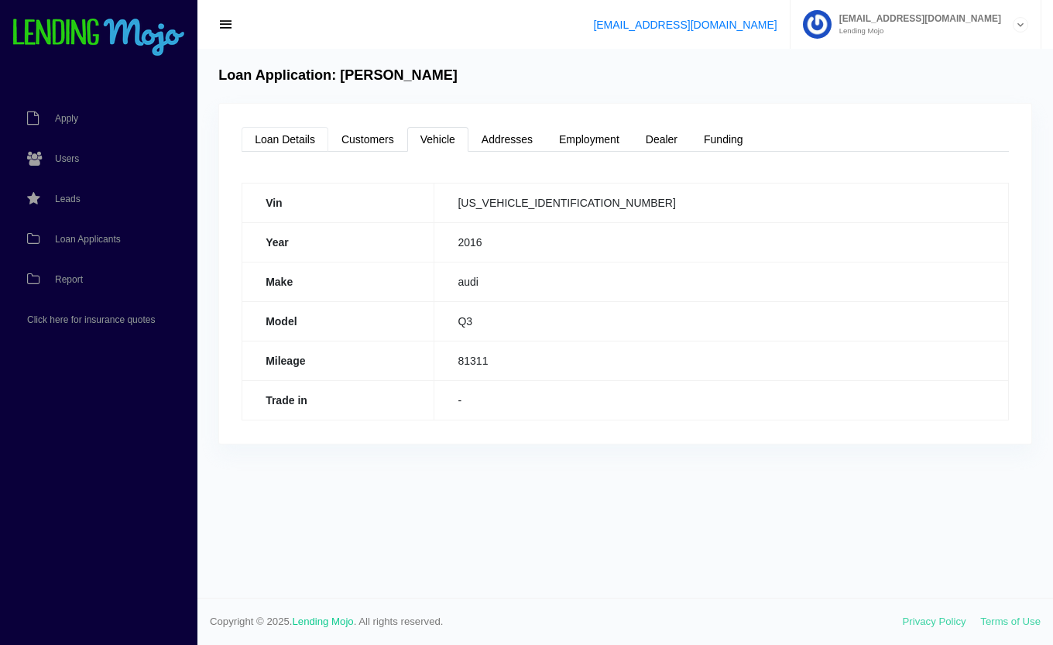
click at [293, 129] on link "Loan Details" at bounding box center [285, 139] width 87 height 25
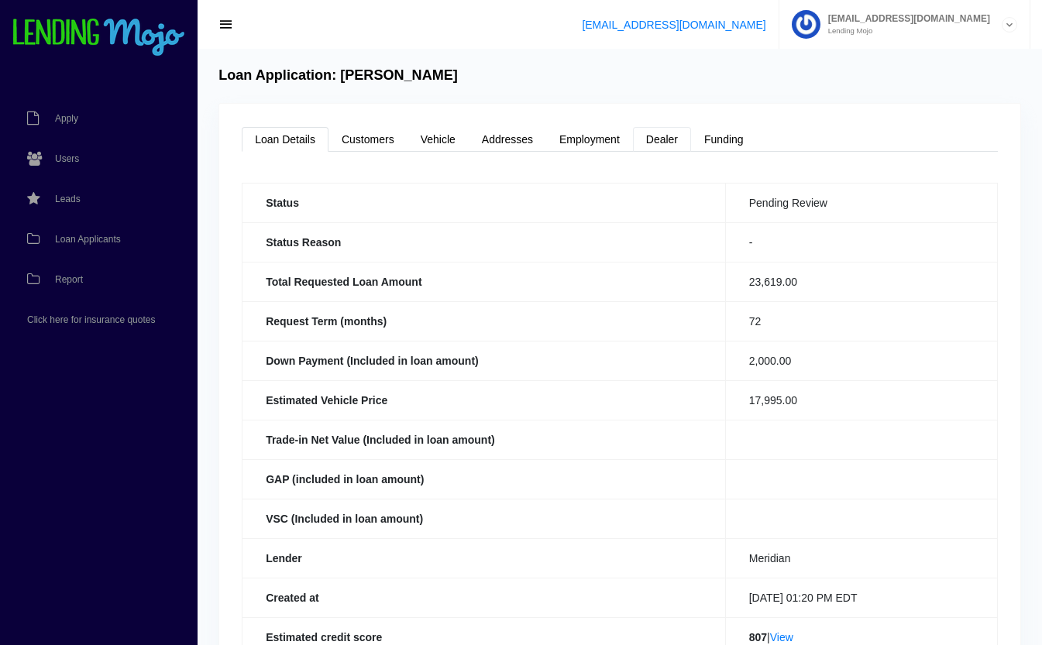
click at [648, 134] on link "Dealer" at bounding box center [662, 139] width 58 height 25
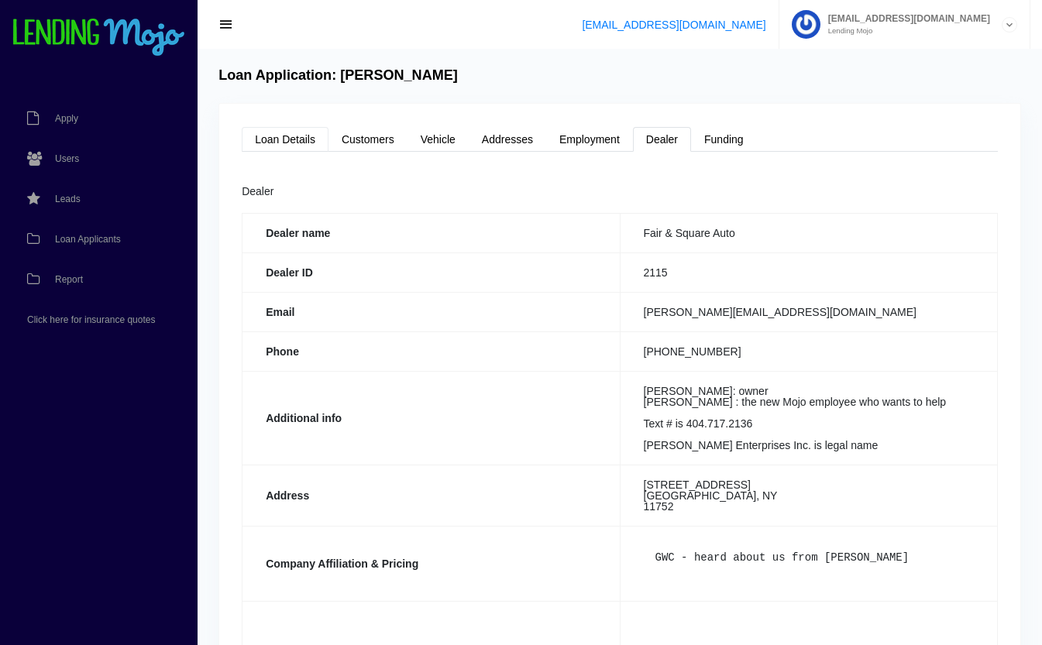
click at [264, 132] on link "Loan Details" at bounding box center [285, 139] width 87 height 25
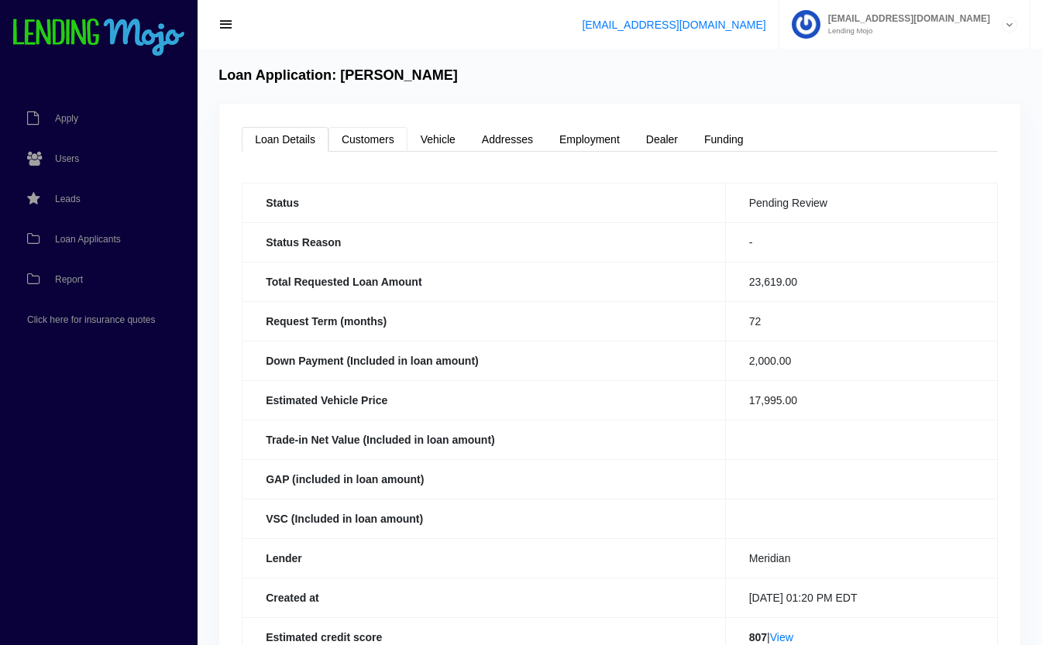
click at [377, 142] on link "Customers" at bounding box center [367, 139] width 79 height 25
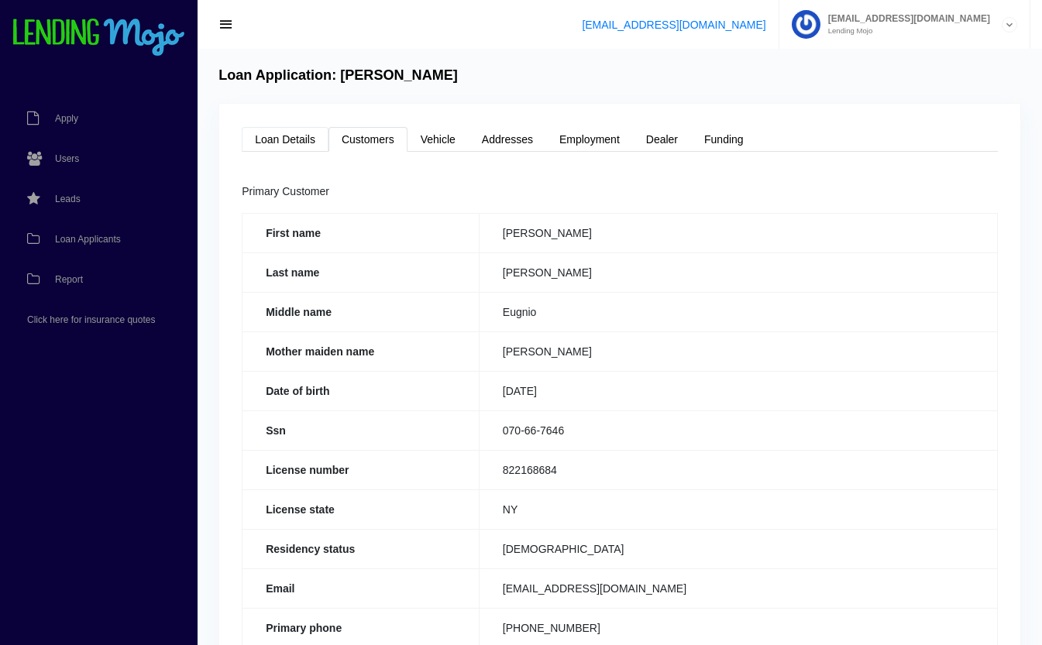
click at [295, 139] on link "Loan Details" at bounding box center [285, 139] width 87 height 25
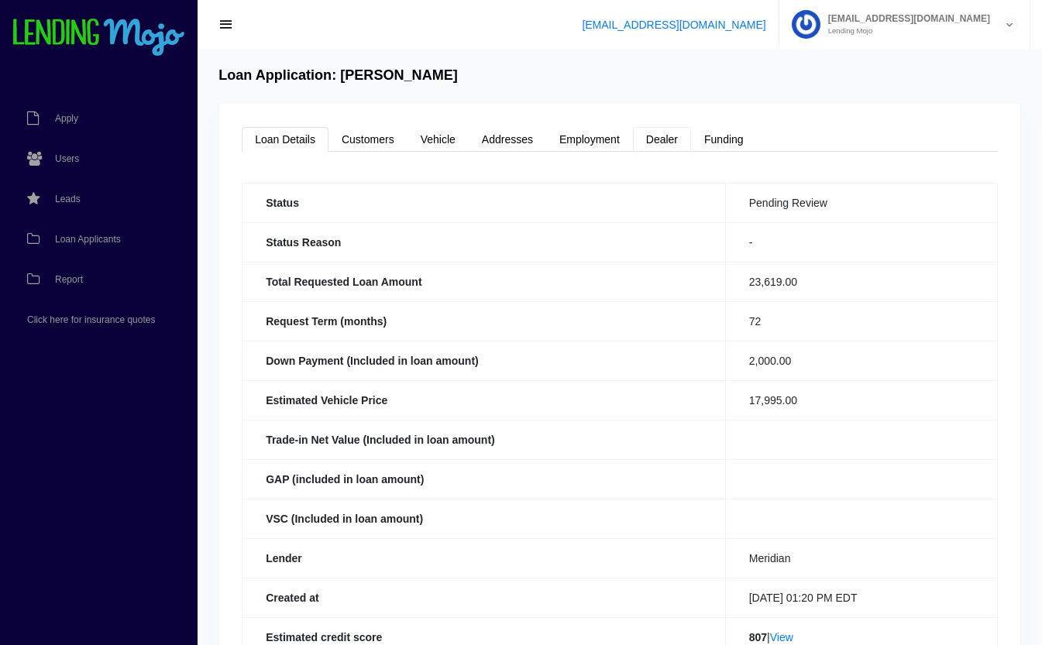
click at [671, 131] on link "Dealer" at bounding box center [662, 139] width 58 height 25
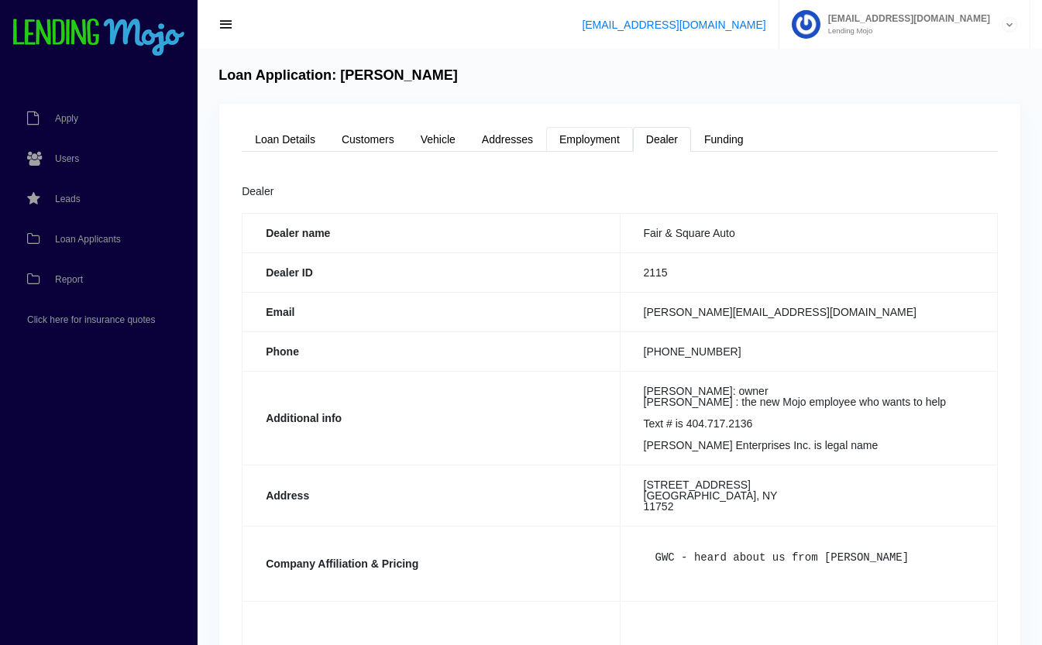
click at [595, 146] on link "Employment" at bounding box center [589, 139] width 87 height 25
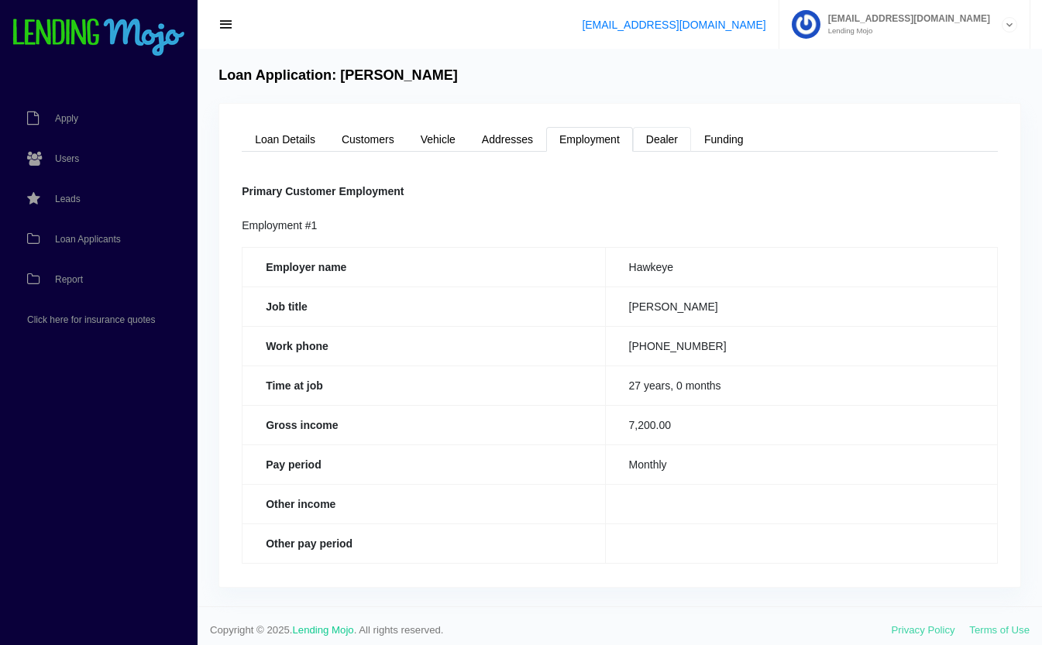
click at [664, 142] on link "Dealer" at bounding box center [662, 139] width 58 height 25
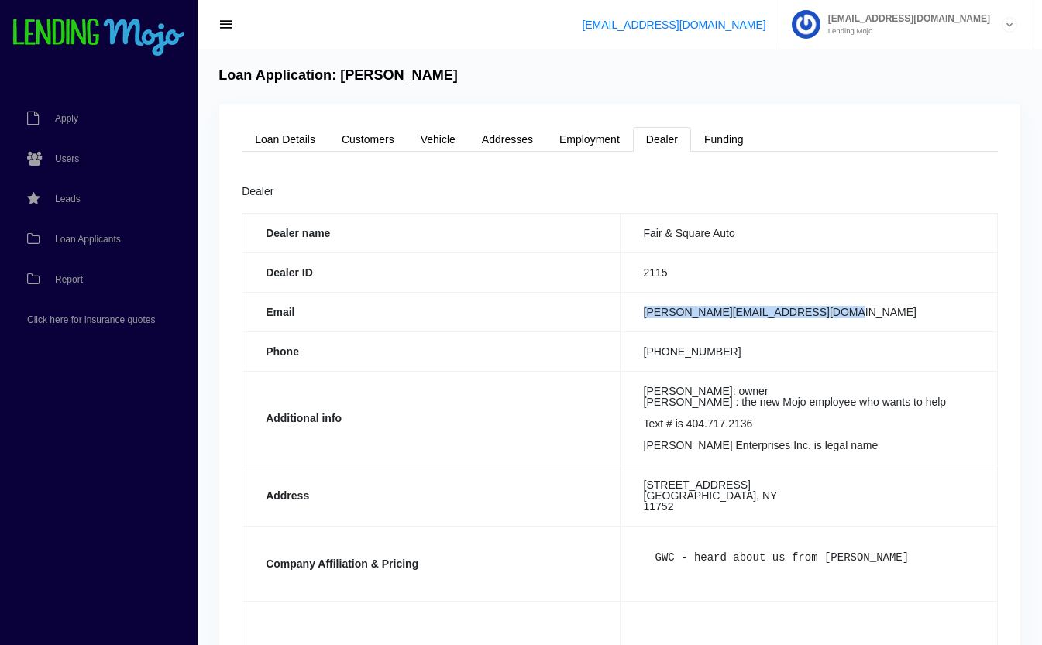
drag, startPoint x: 841, startPoint y: 310, endPoint x: 627, endPoint y: 323, distance: 214.2
click at [627, 323] on td "andrew@fairandsquareautogroup.com" at bounding box center [808, 311] width 377 height 39
copy td "andrew@fairandsquareautogroup.com"
click at [473, 286] on th "Dealer ID" at bounding box center [430, 271] width 377 height 39
click at [84, 236] on span "Loan Applicants" at bounding box center [88, 239] width 66 height 9
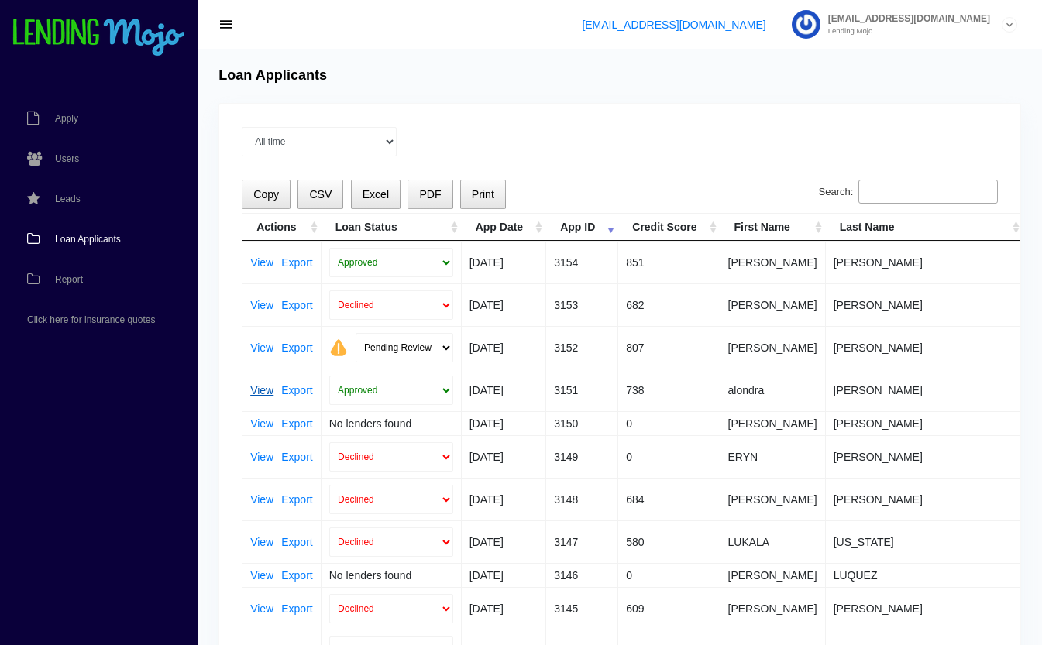
click at [259, 392] on link "View" at bounding box center [261, 390] width 23 height 11
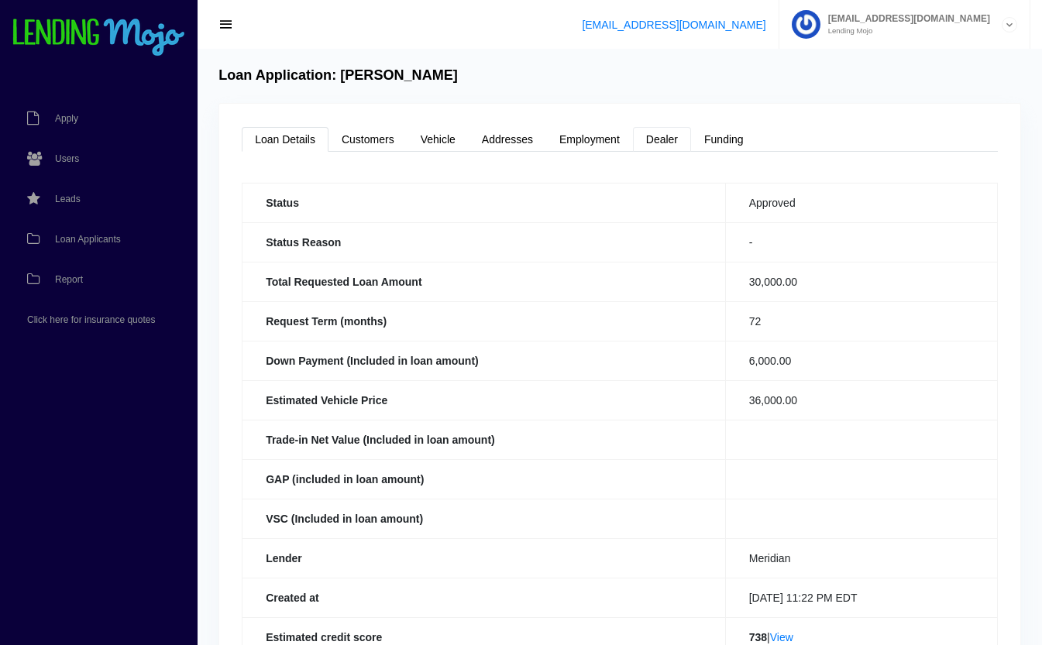
click at [667, 144] on link "Dealer" at bounding box center [662, 139] width 58 height 25
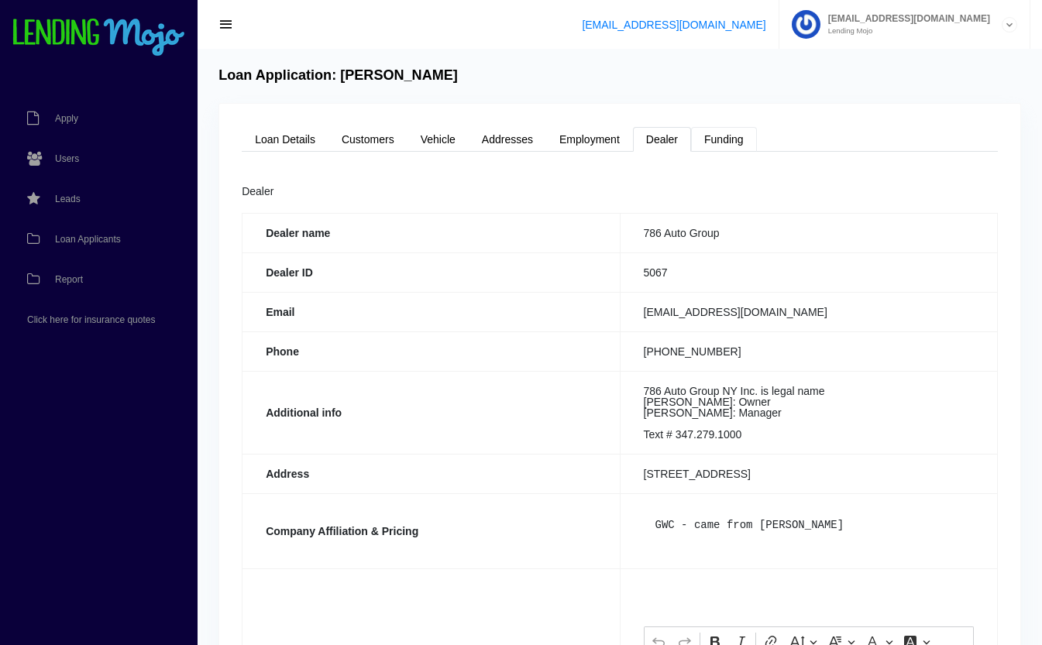
click at [713, 148] on link "Funding" at bounding box center [724, 139] width 66 height 25
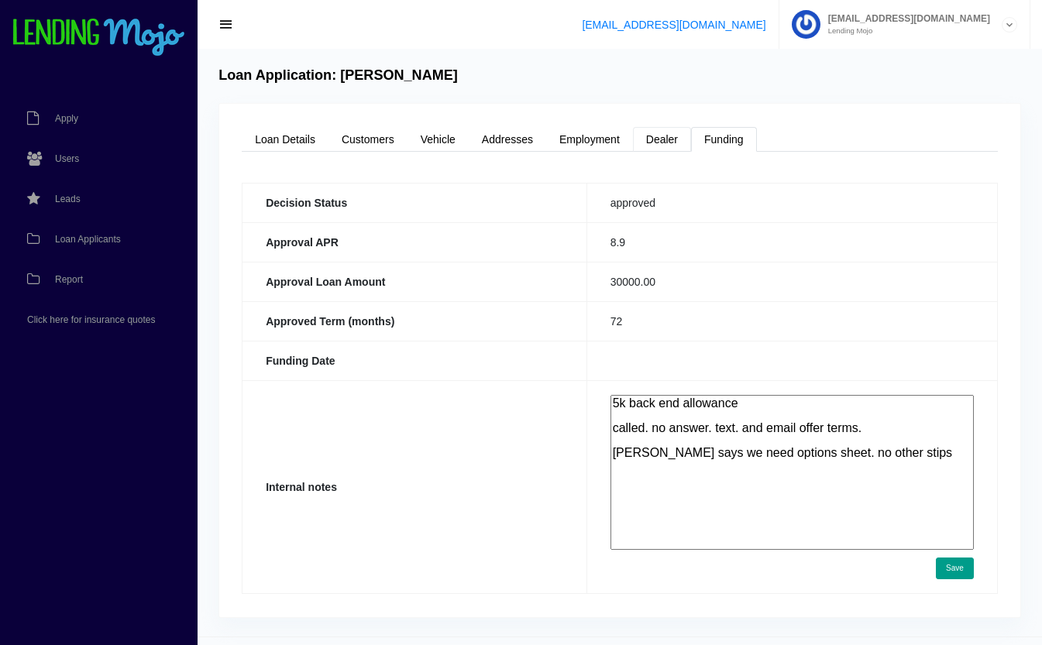
click at [661, 142] on link "Dealer" at bounding box center [662, 139] width 58 height 25
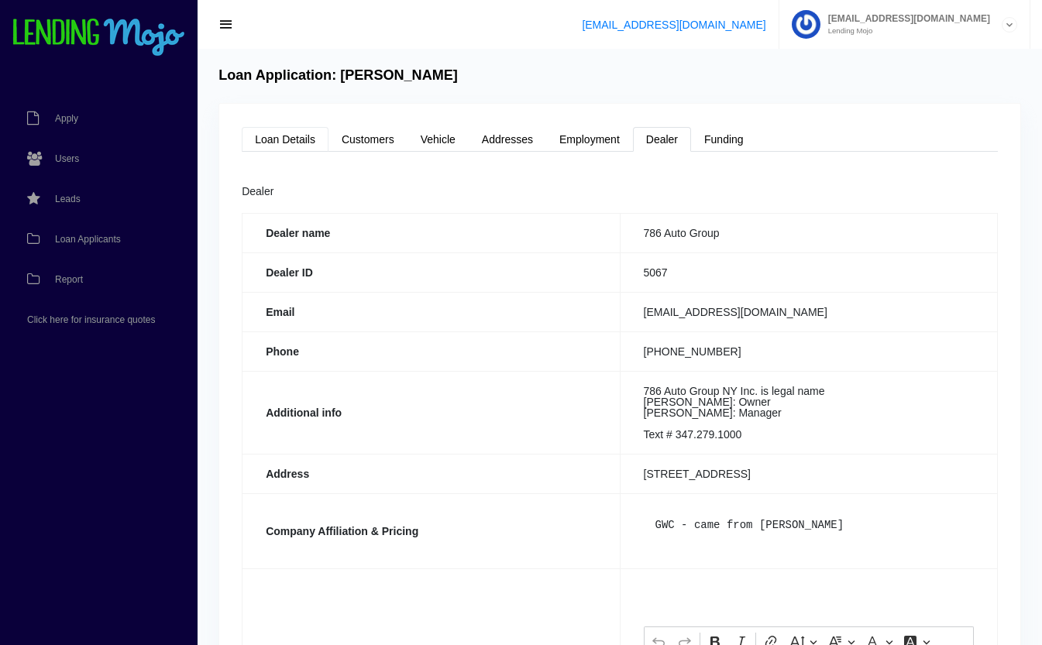
click at [275, 136] on link "Loan Details" at bounding box center [285, 139] width 87 height 25
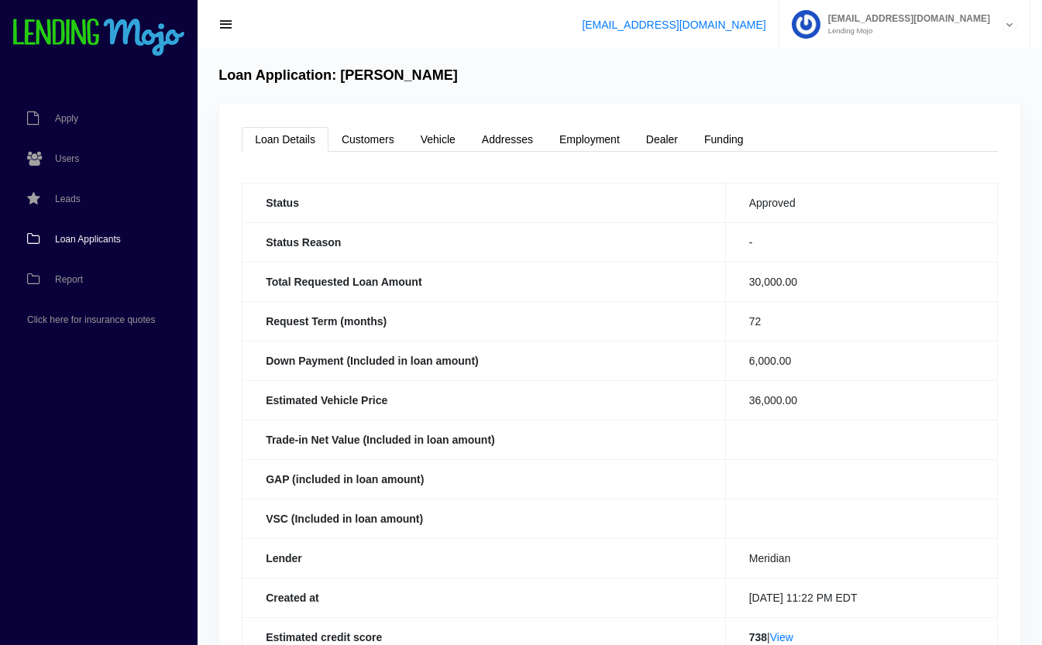
click at [76, 236] on span "Loan Applicants" at bounding box center [88, 239] width 66 height 9
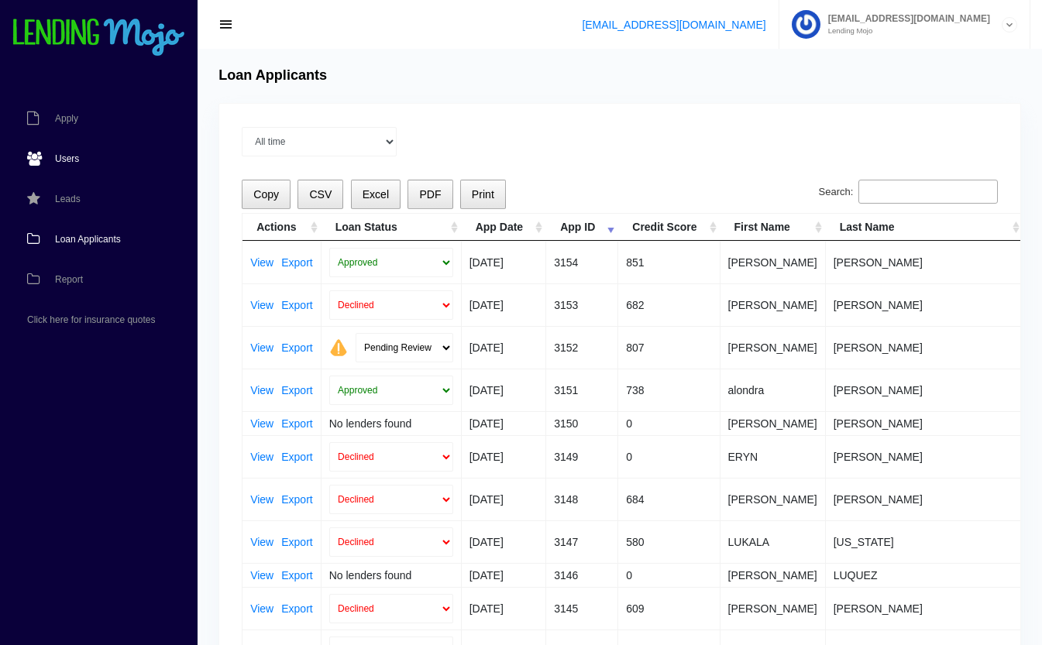
click at [75, 152] on link "Users" at bounding box center [91, 159] width 182 height 40
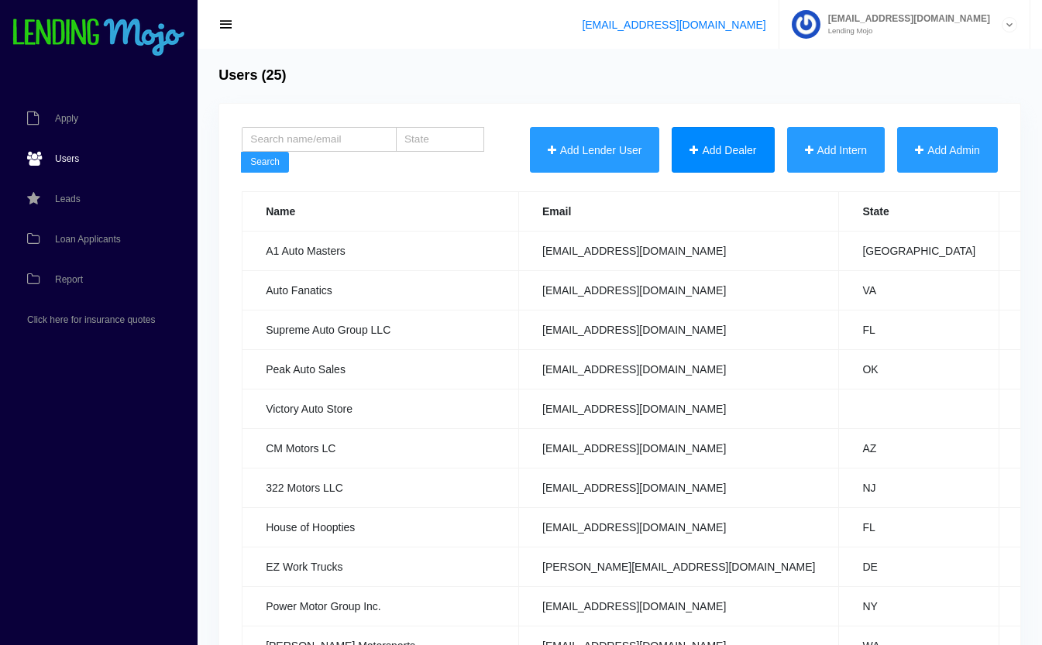
click at [692, 153] on button "Add Dealer" at bounding box center [722, 150] width 102 height 46
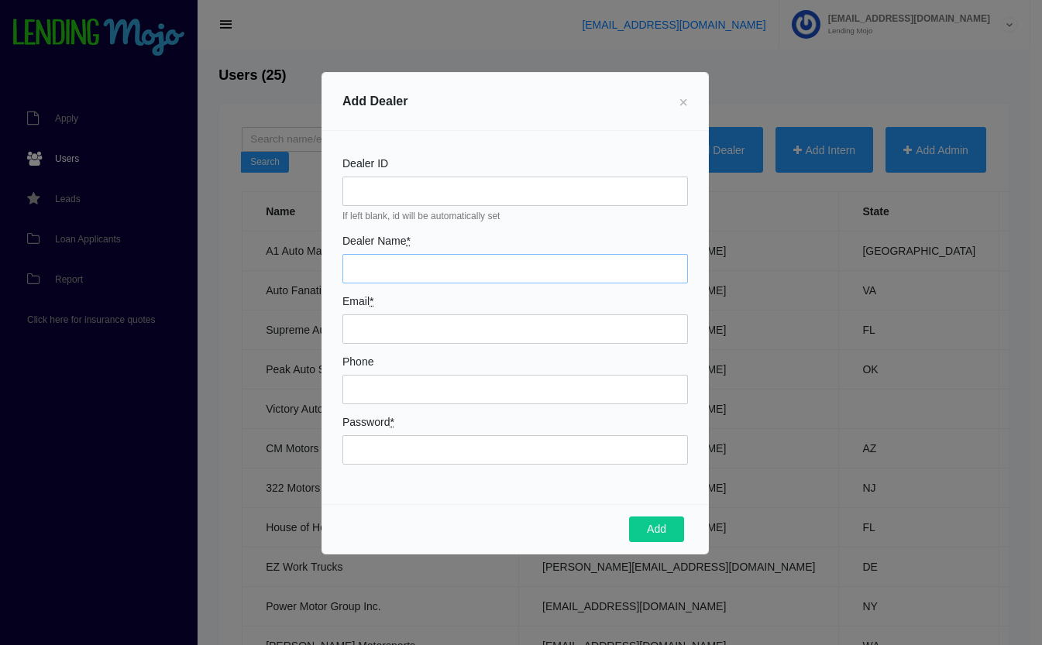
click at [364, 264] on input "Dealer Name *" at bounding box center [514, 268] width 345 height 29
click at [517, 266] on input "[PERSON_NAME]-Rite Auto Sales" at bounding box center [514, 268] width 345 height 29
click at [517, 266] on input "Dunn-Rite Auto Grou[" at bounding box center [514, 268] width 345 height 29
type input "Dunn-Rite Auto Group"
type input "kellysdunn10822@gmail.com"
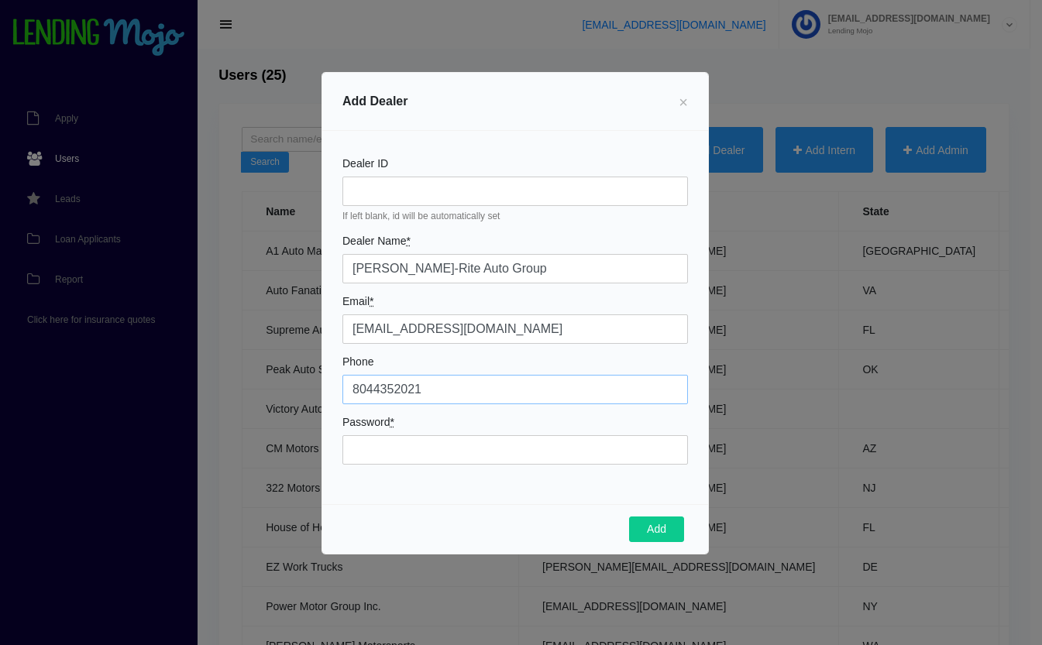
type input "8044352021"
type input "Mojo2388!"
click at [668, 528] on button "Add" at bounding box center [656, 530] width 55 height 26
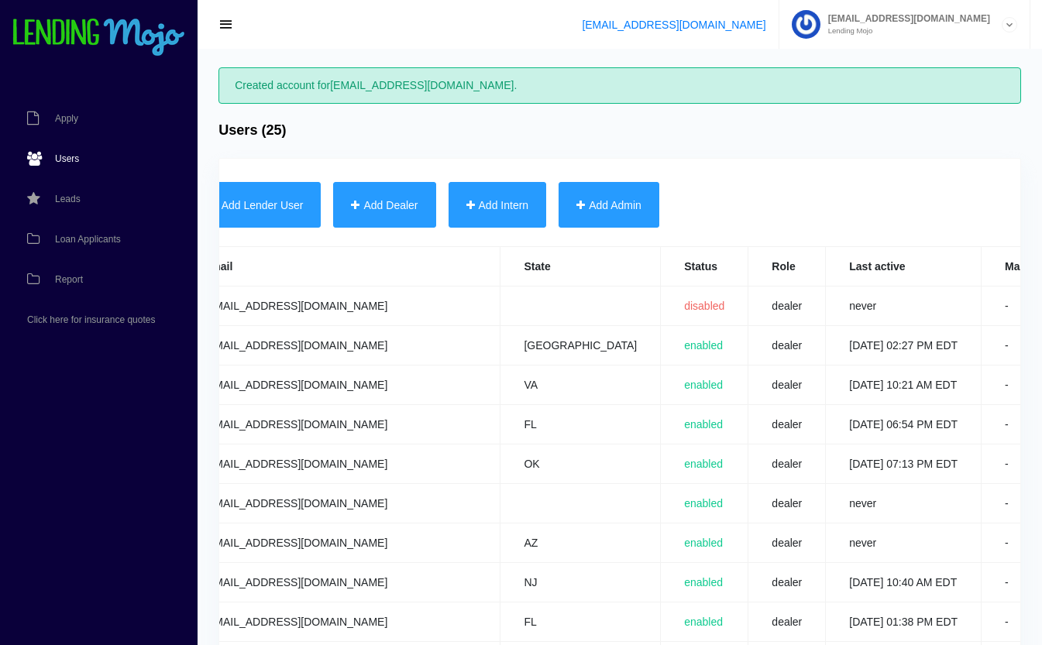
scroll to position [0, 543]
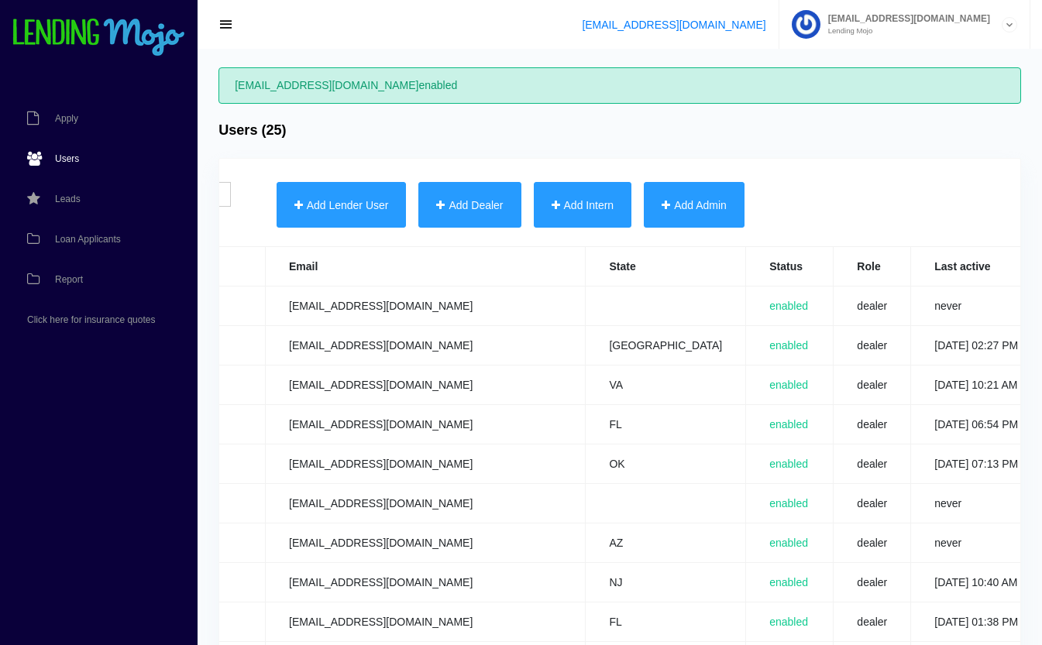
scroll to position [0, 543]
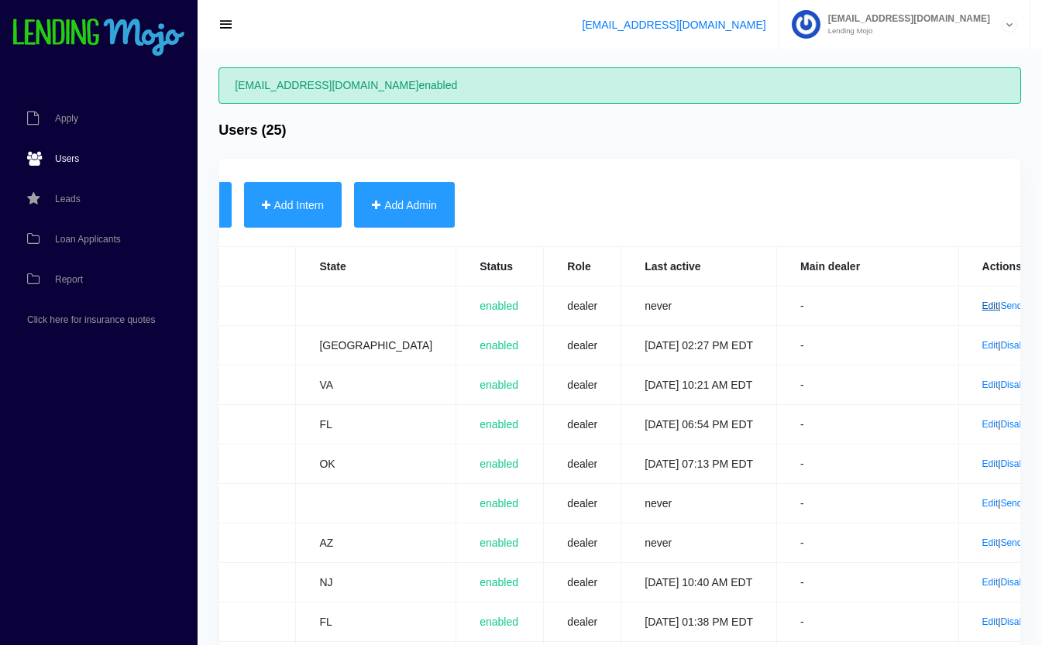
click at [982, 307] on link "Edit" at bounding box center [990, 305] width 16 height 11
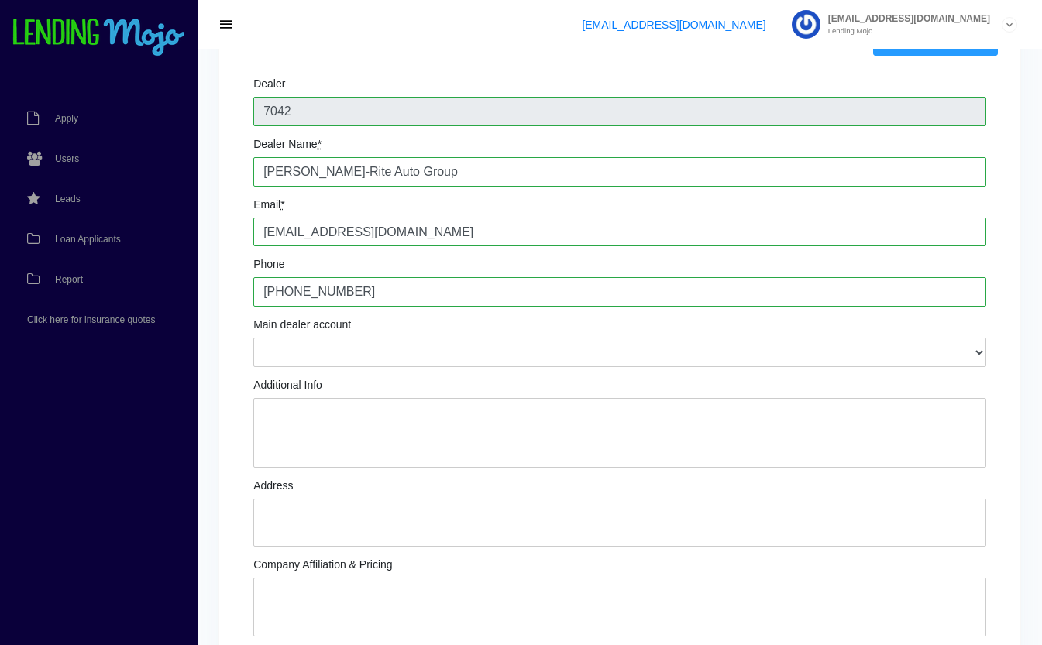
scroll to position [191, 0]
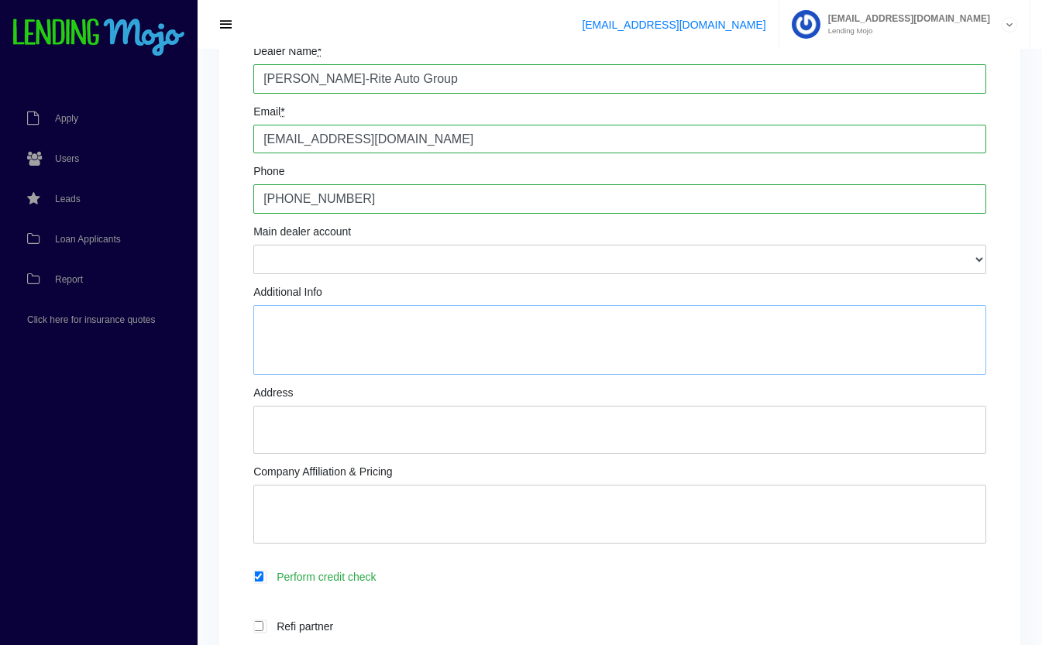
click at [462, 324] on textarea "Additional Info" at bounding box center [619, 340] width 733 height 70
click at [424, 352] on textarea "[PERSON_NAME]: Sales Manager [PERSON_NAME]: GM 804.436.5338" at bounding box center [619, 340] width 733 height 70
click at [372, 320] on textarea "[PERSON_NAME]: Sales Manager [PERSON_NAME]: GM 804.436.5338 is text #" at bounding box center [619, 340] width 733 height 70
click at [376, 324] on textarea "Kelly Dunn: Sales Manager Randy Dunn: GM 804.436.5338 is text #" at bounding box center [619, 340] width 733 height 70
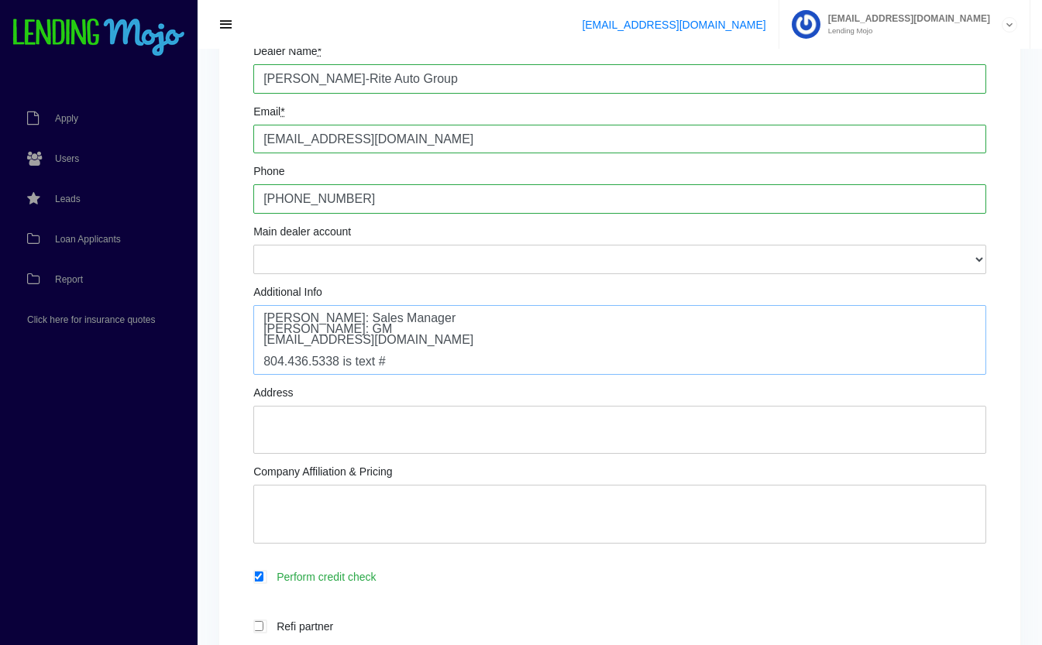
click at [410, 361] on textarea "Kelly Dunn: Sales Manager Randy Dunn: GM randydunn1985@gmail.com 804.436.5338 i…" at bounding box center [619, 340] width 733 height 70
type textarea "Kelly Dunn: Sales Manager Randy Dunn: GM randydunn1985@gmail.com 804.436.5338 i…"
click at [414, 503] on textarea "Company Affiliation & Pricing" at bounding box center [619, 514] width 733 height 59
type textarea "GWC - new to. Lead came from VIADA"
click at [501, 421] on textarea "Address" at bounding box center [619, 430] width 733 height 48
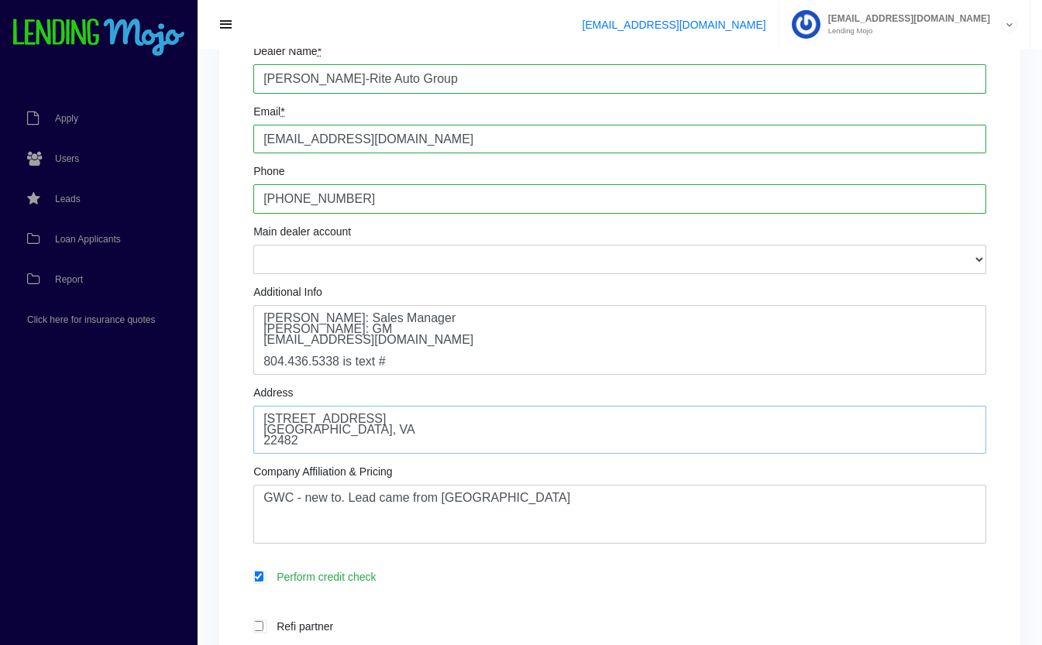
type textarea "60 Hawthorne Ave. Kilmarnock, VA 22482"
click at [536, 504] on textarea "GWC - new to. Lead came from VIADA" at bounding box center [619, 514] width 733 height 59
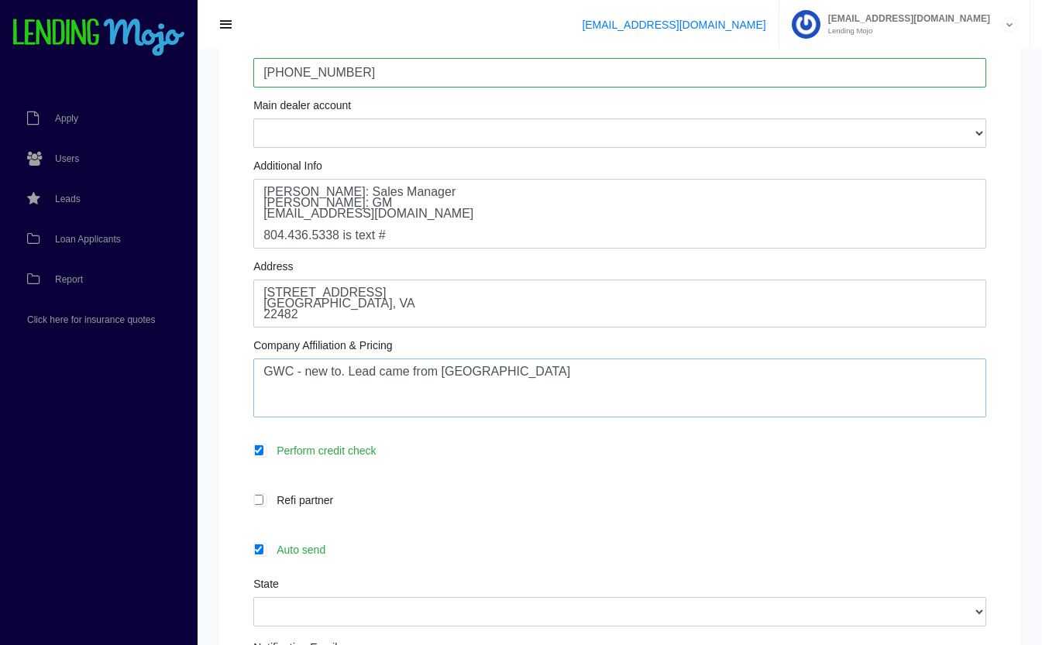
scroll to position [379, 0]
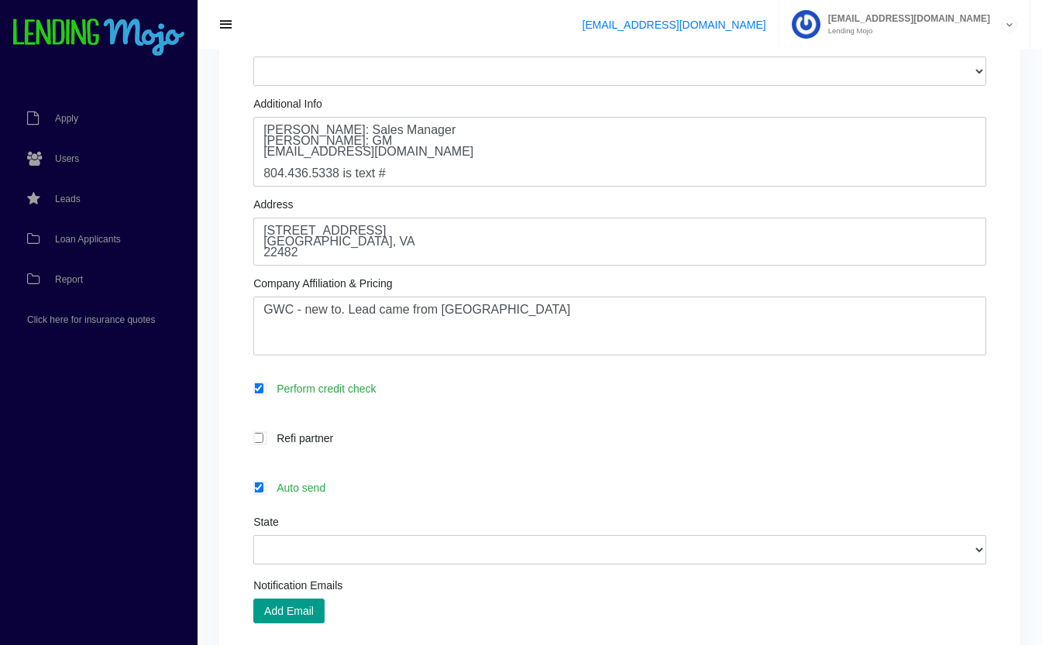
click at [342, 489] on label "Auto send" at bounding box center [627, 488] width 717 height 18
click at [263, 489] on input "Auto send" at bounding box center [258, 487] width 10 height 10
checkbox input "false"
click at [376, 550] on select "Alabama Alaska Arizona Arkansas California Colorado Connecticut Delaware Distri…" at bounding box center [619, 549] width 733 height 29
click at [253, 536] on select "Alabama Alaska Arizona Arkansas California Colorado Connecticut Delaware Distri…" at bounding box center [619, 549] width 733 height 29
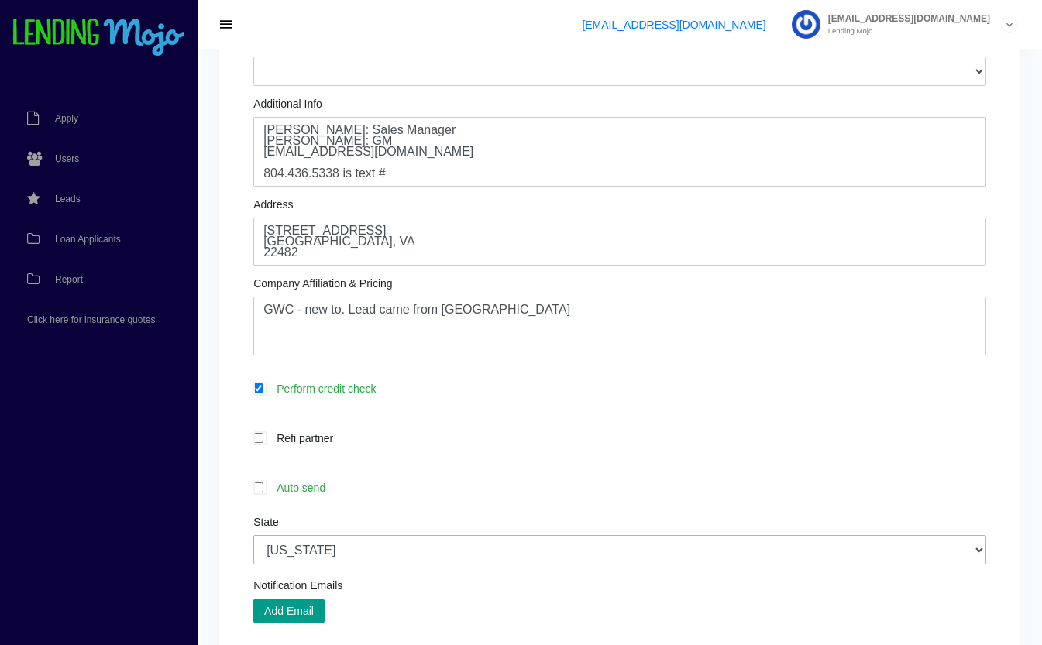
click at [378, 551] on select "Alabama Alaska Arizona Arkansas California Colorado Connecticut Delaware Distri…" at bounding box center [619, 549] width 733 height 29
select select "VA"
click at [253, 536] on select "Alabama Alaska Arizona Arkansas California Colorado Connecticut Delaware Distri…" at bounding box center [619, 549] width 733 height 29
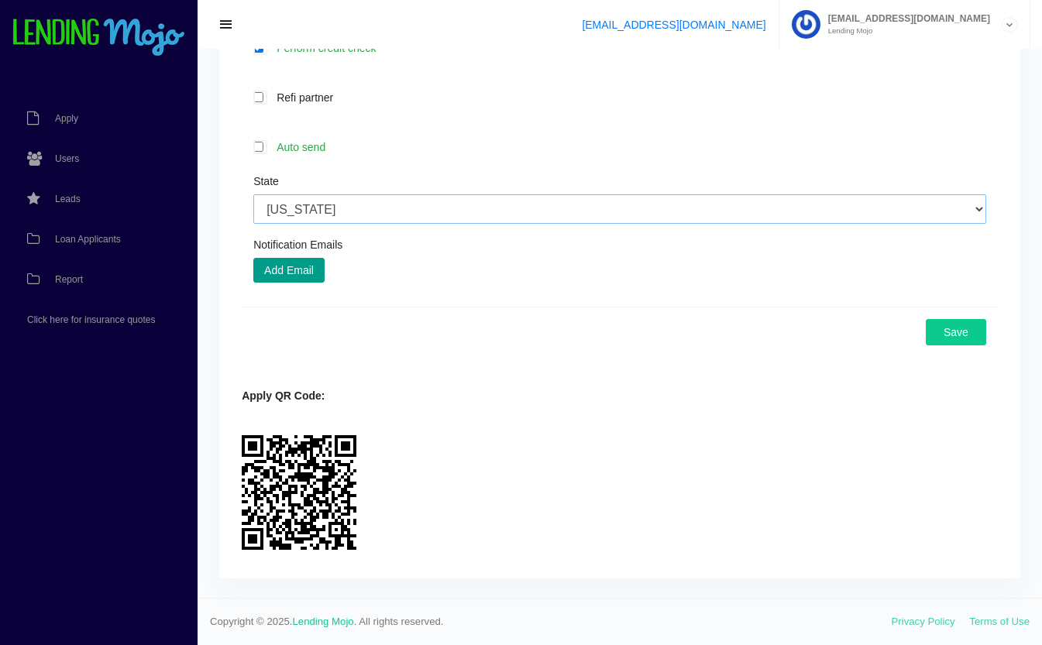
scroll to position [720, 0]
click at [946, 331] on button "Save" at bounding box center [955, 332] width 60 height 26
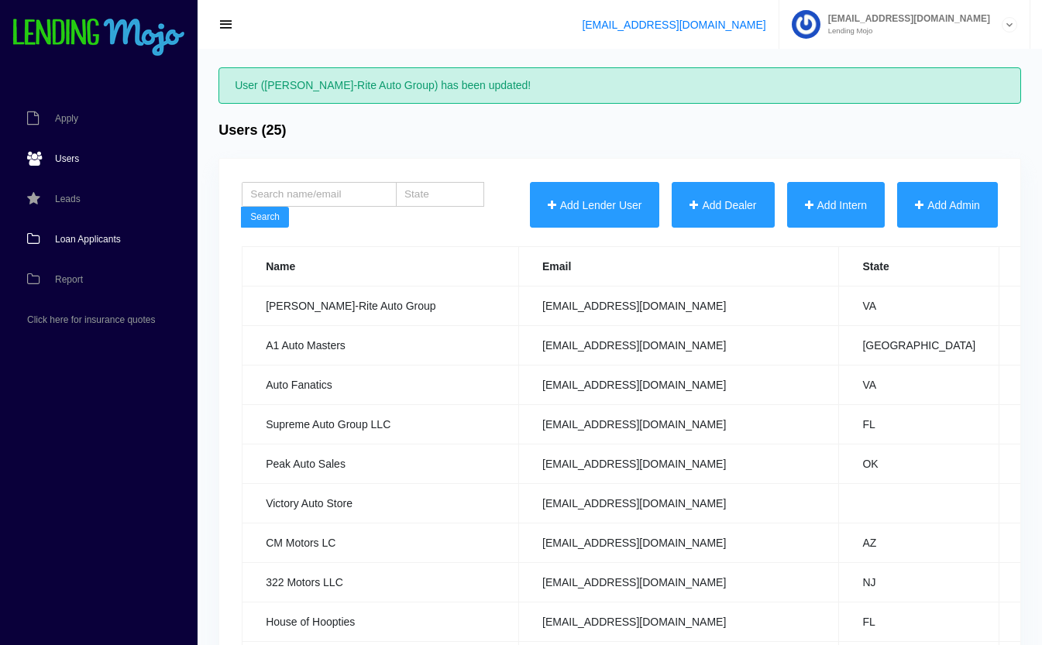
click at [110, 245] on link "Loan Applicants" at bounding box center [91, 239] width 182 height 40
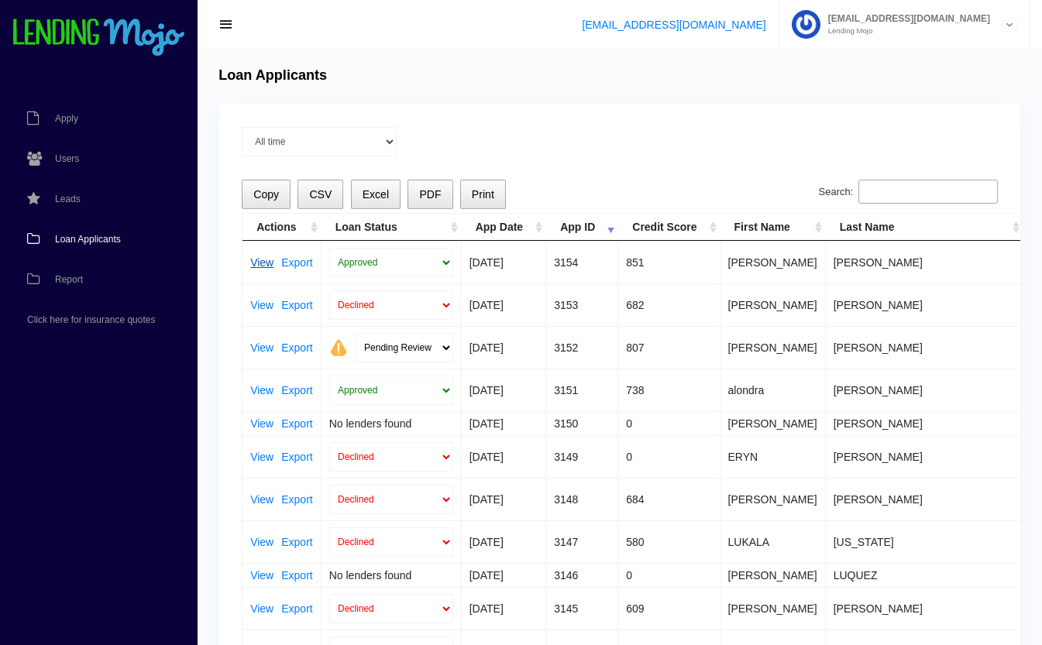
click at [258, 259] on link "View" at bounding box center [261, 262] width 23 height 11
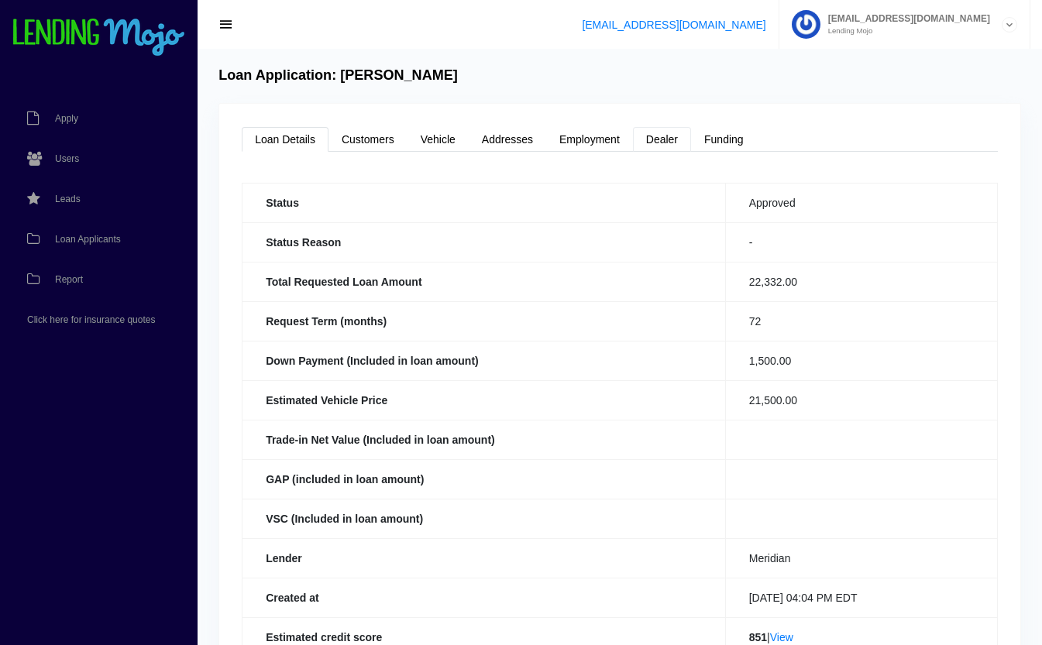
click at [666, 136] on link "Dealer" at bounding box center [662, 139] width 58 height 25
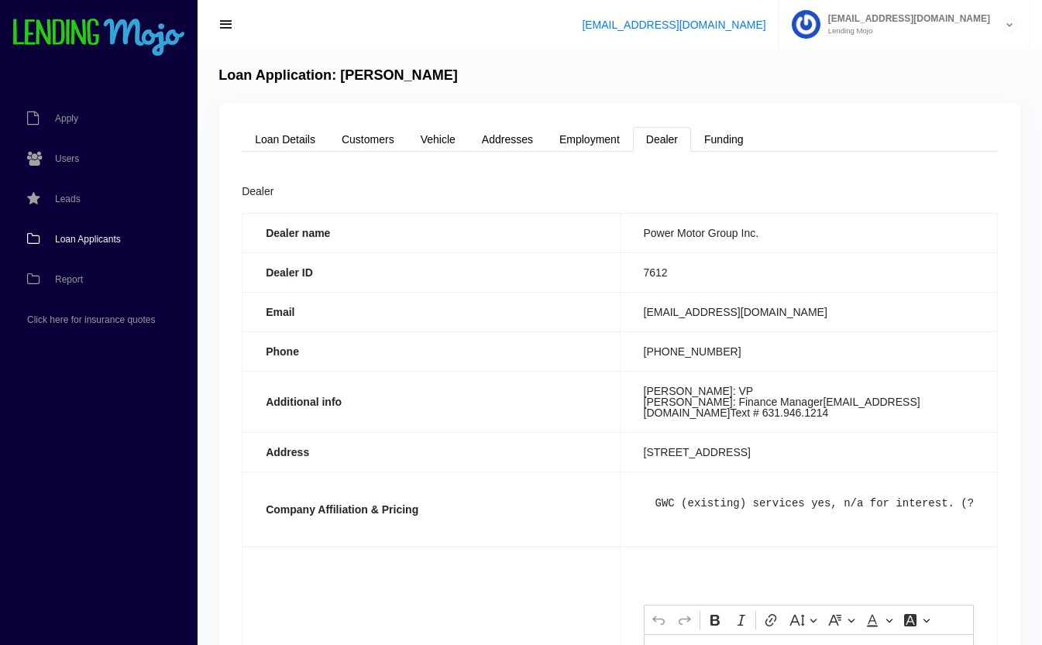
click at [107, 246] on link "Loan Applicants" at bounding box center [91, 239] width 182 height 40
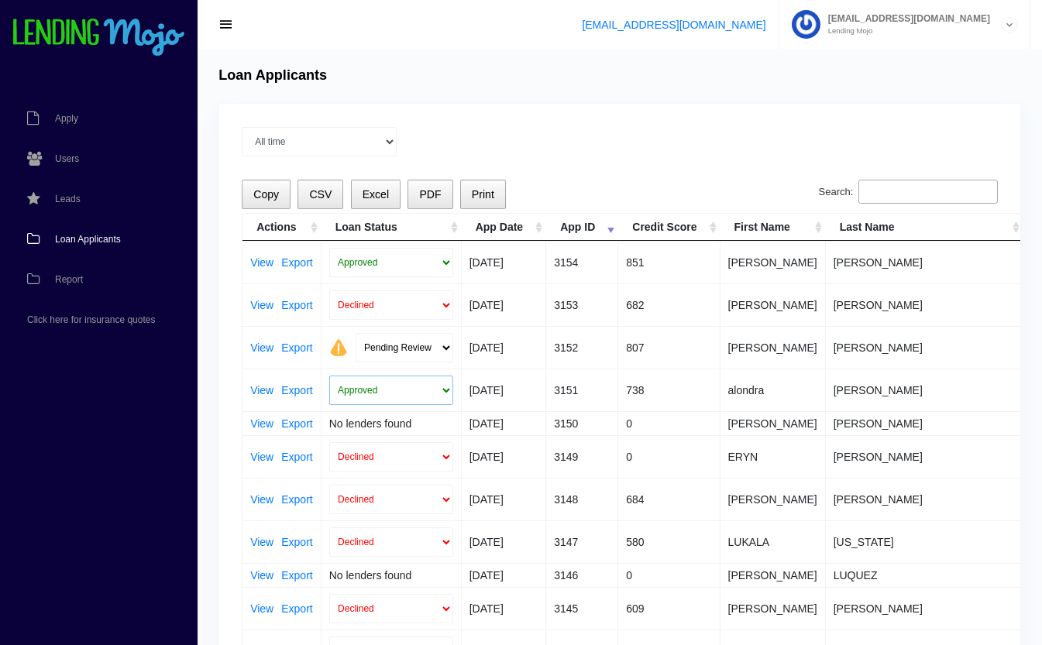
click at [387, 389] on select "Approved In Progress Funded Did not fund Declined" at bounding box center [391, 390] width 124 height 29
select select "in_progress"
click at [329, 376] on select "Approved In Progress Funded Did not fund Declined" at bounding box center [391, 390] width 124 height 29
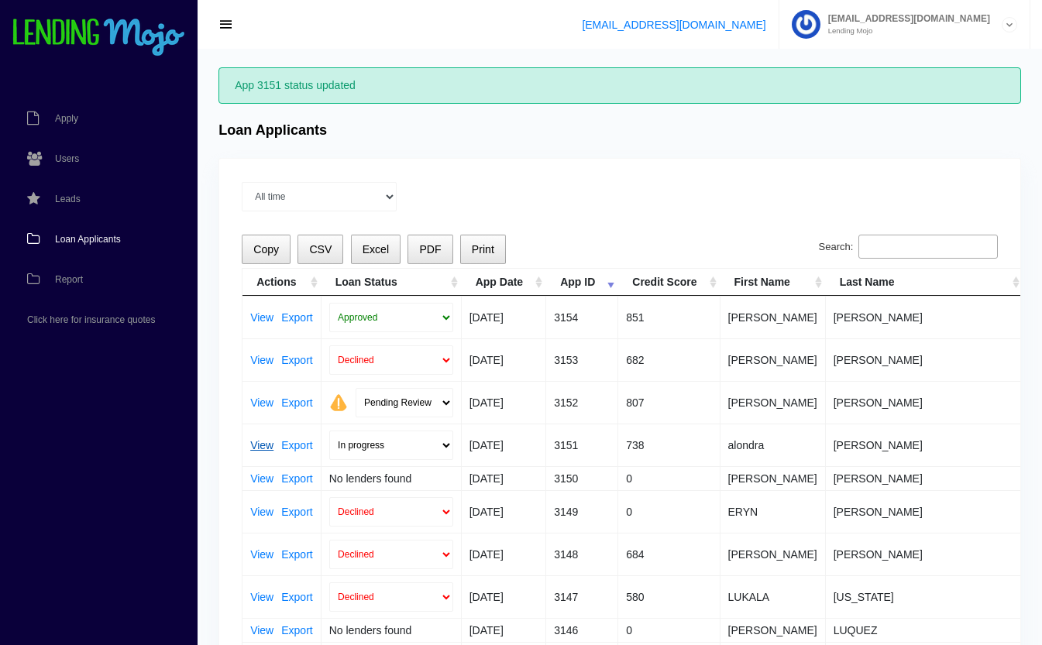
click at [257, 445] on link "View" at bounding box center [261, 445] width 23 height 11
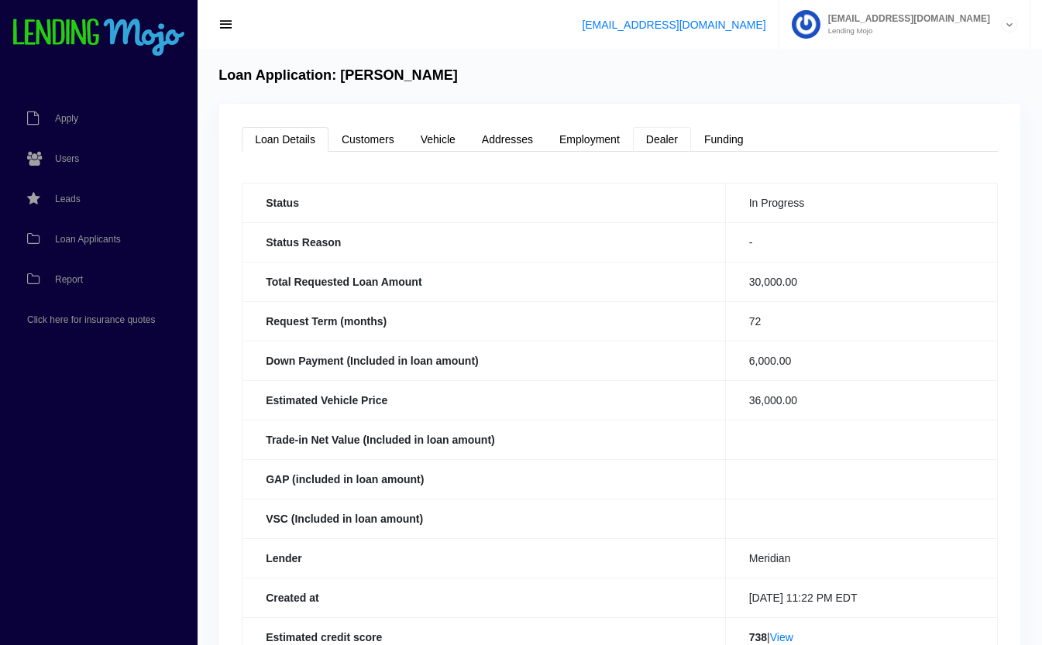
click at [673, 139] on link "Dealer" at bounding box center [662, 139] width 58 height 25
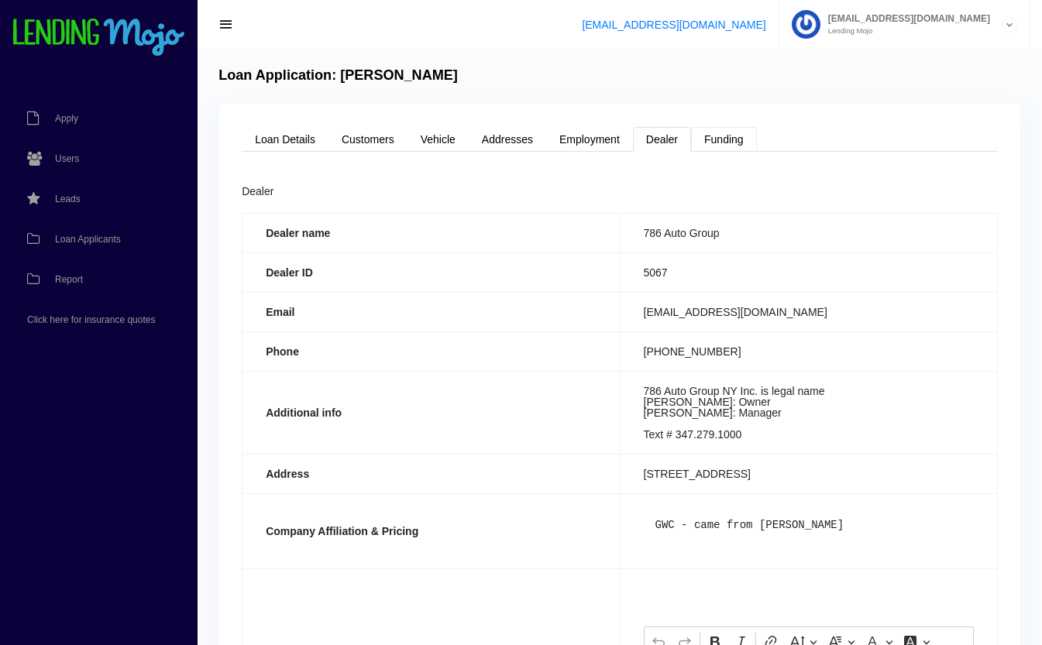
click at [727, 139] on link "Funding" at bounding box center [724, 139] width 66 height 25
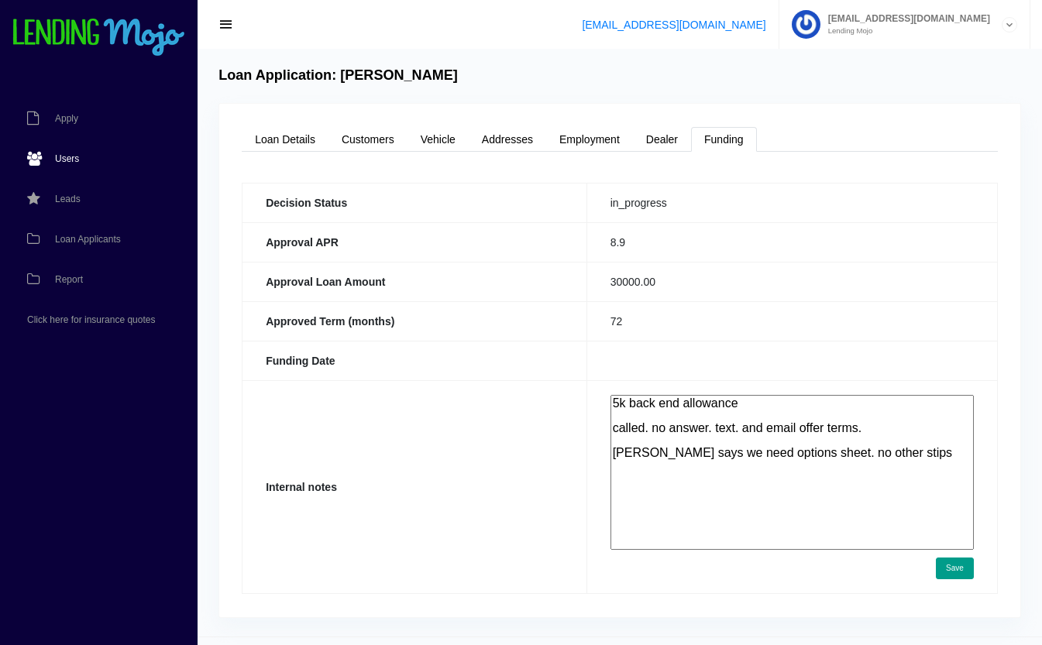
click at [70, 156] on span "Users" at bounding box center [67, 158] width 24 height 9
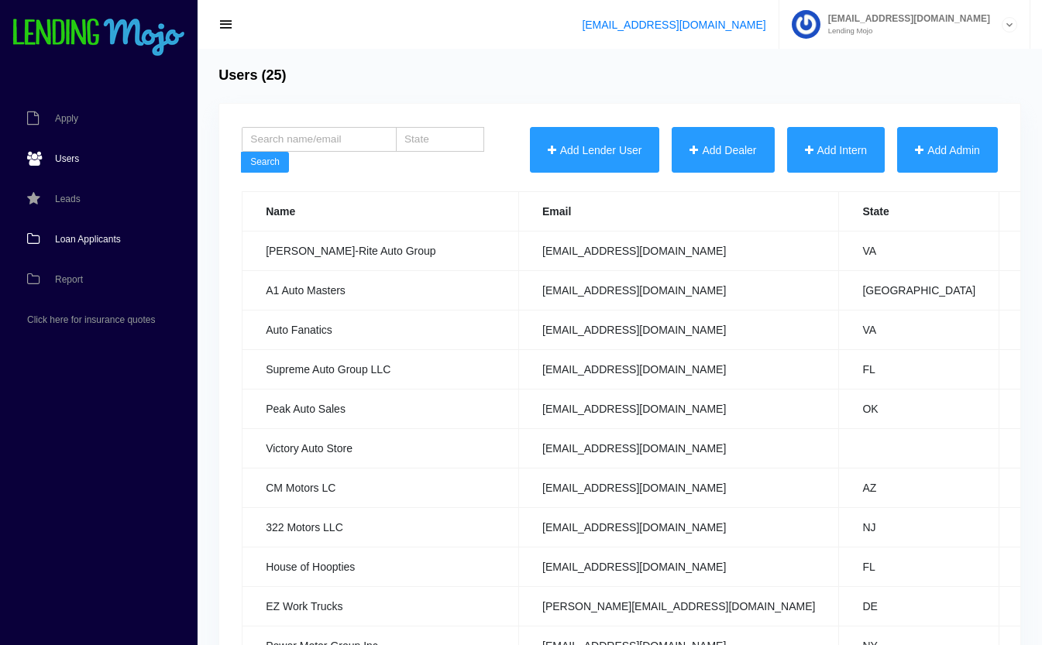
click at [88, 239] on span "Loan Applicants" at bounding box center [88, 239] width 66 height 9
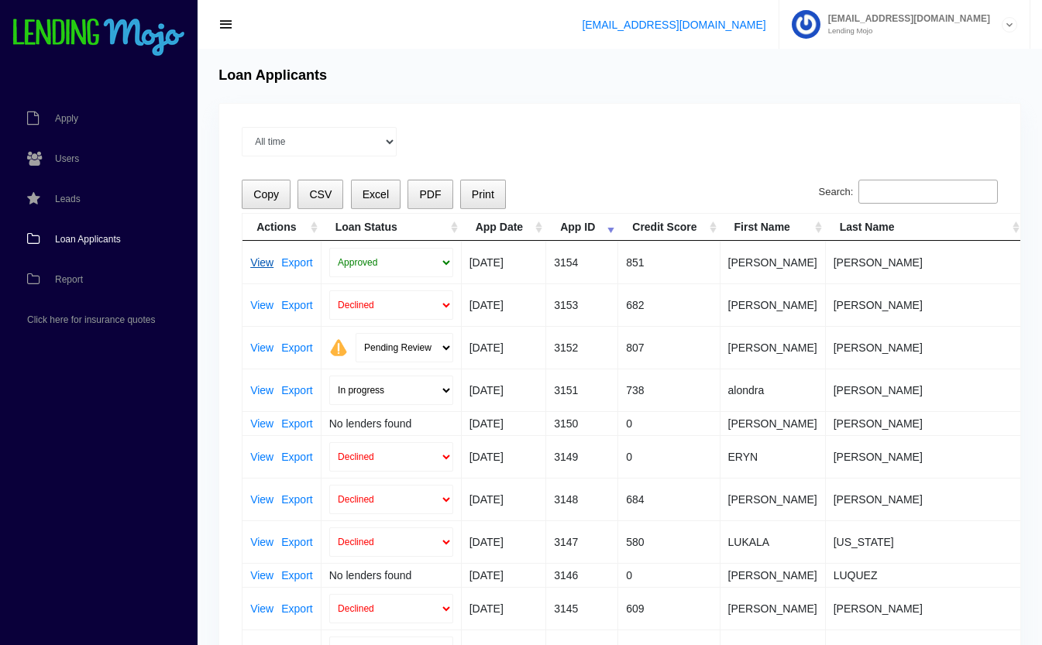
click at [263, 263] on link "View" at bounding box center [261, 262] width 23 height 11
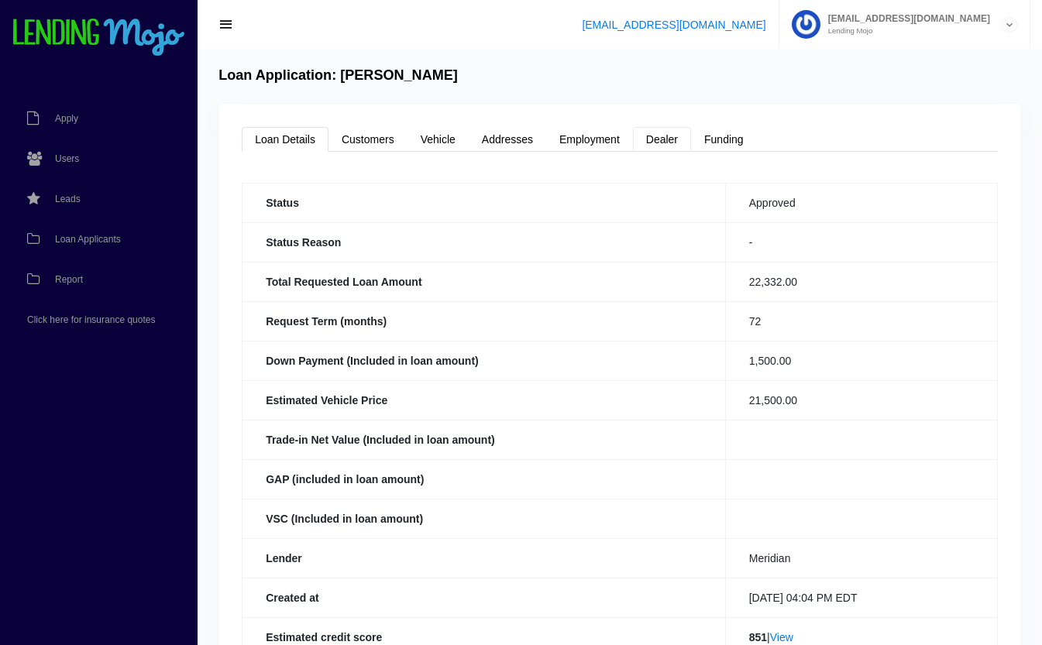
click at [666, 128] on link "Dealer" at bounding box center [662, 139] width 58 height 25
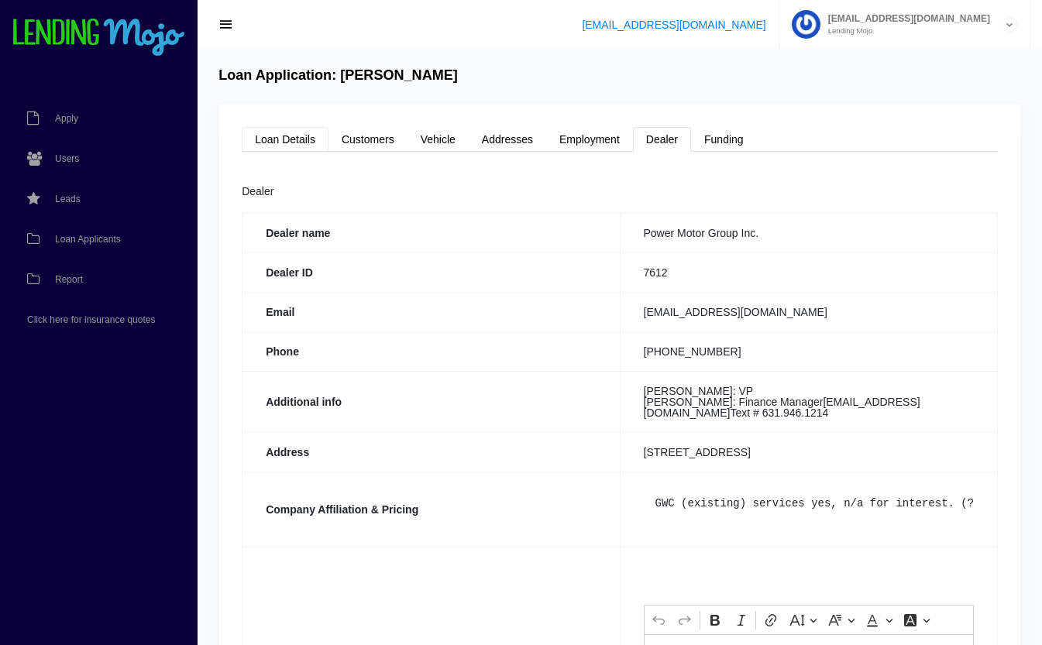
click at [278, 139] on link "Loan Details" at bounding box center [285, 139] width 87 height 25
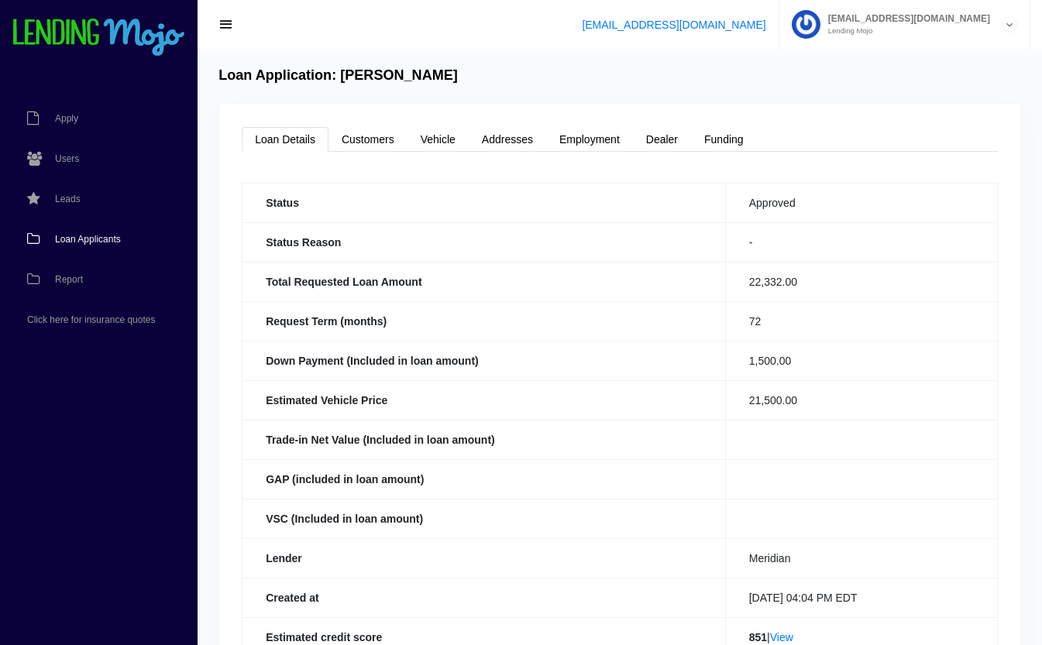
click at [67, 241] on span "Loan Applicants" at bounding box center [88, 239] width 66 height 9
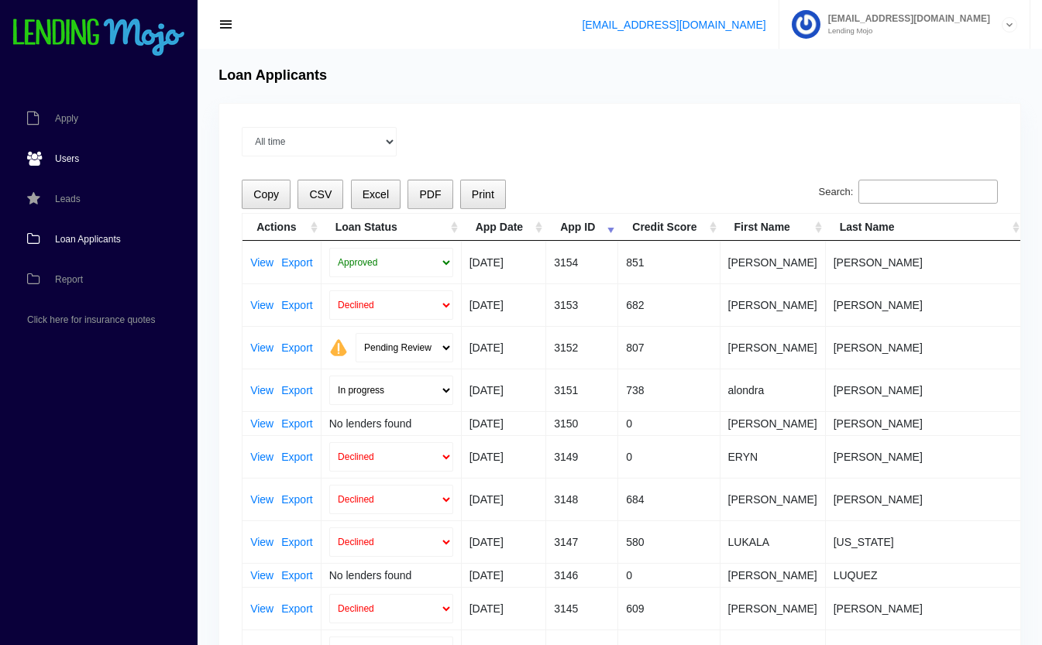
click at [73, 152] on link "Users" at bounding box center [91, 159] width 182 height 40
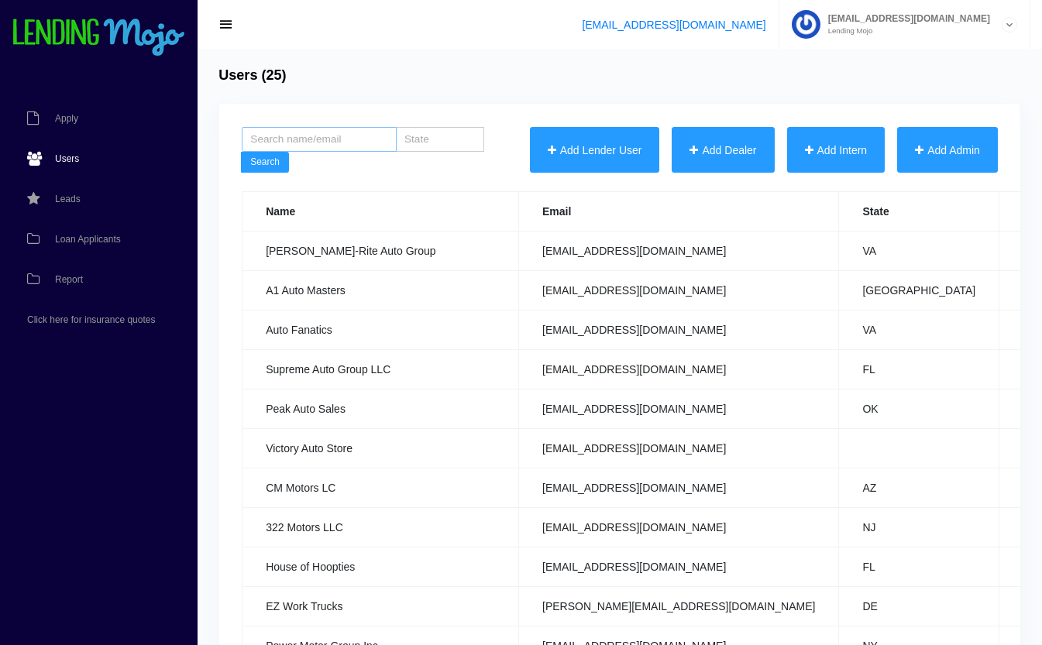
click at [342, 146] on input "search" at bounding box center [319, 139] width 155 height 25
type input "arthur"
click at [241, 152] on button "Search" at bounding box center [265, 163] width 48 height 22
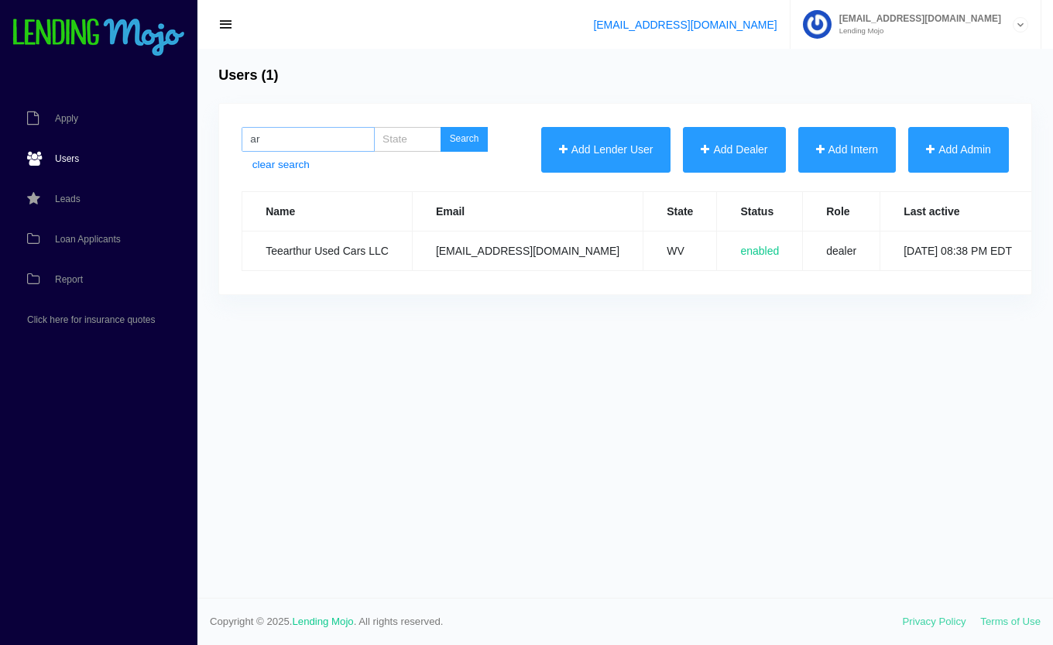
type input "a"
type input "arthur"
click at [441, 127] on button "Search" at bounding box center [465, 139] width 48 height 25
type input "a"
click at [71, 239] on span "Loan Applicants" at bounding box center [88, 239] width 66 height 9
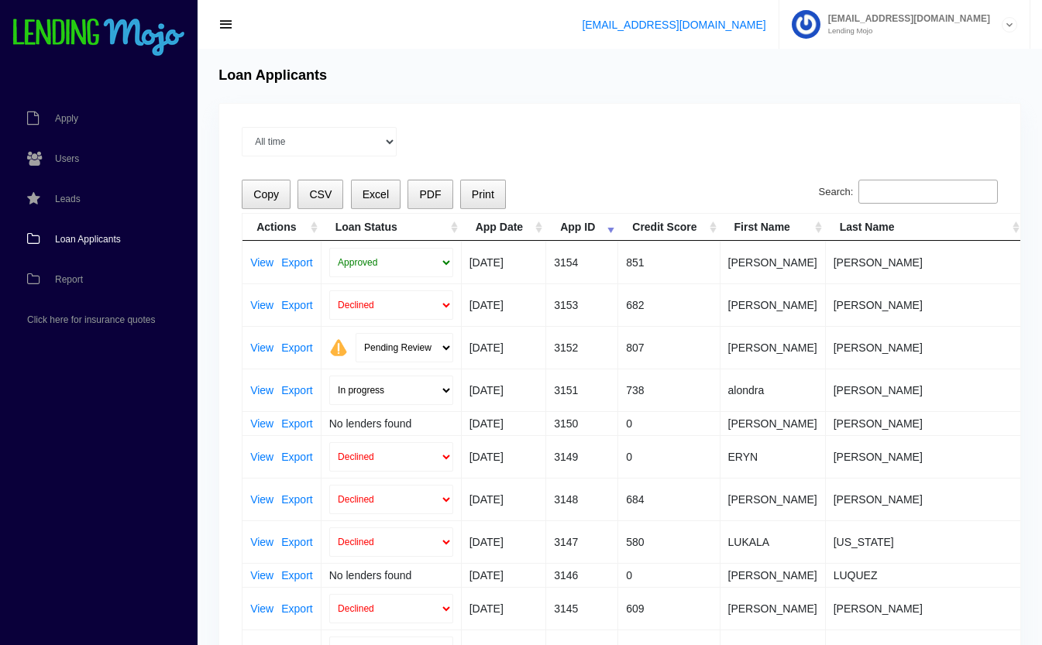
scroll to position [0, 396]
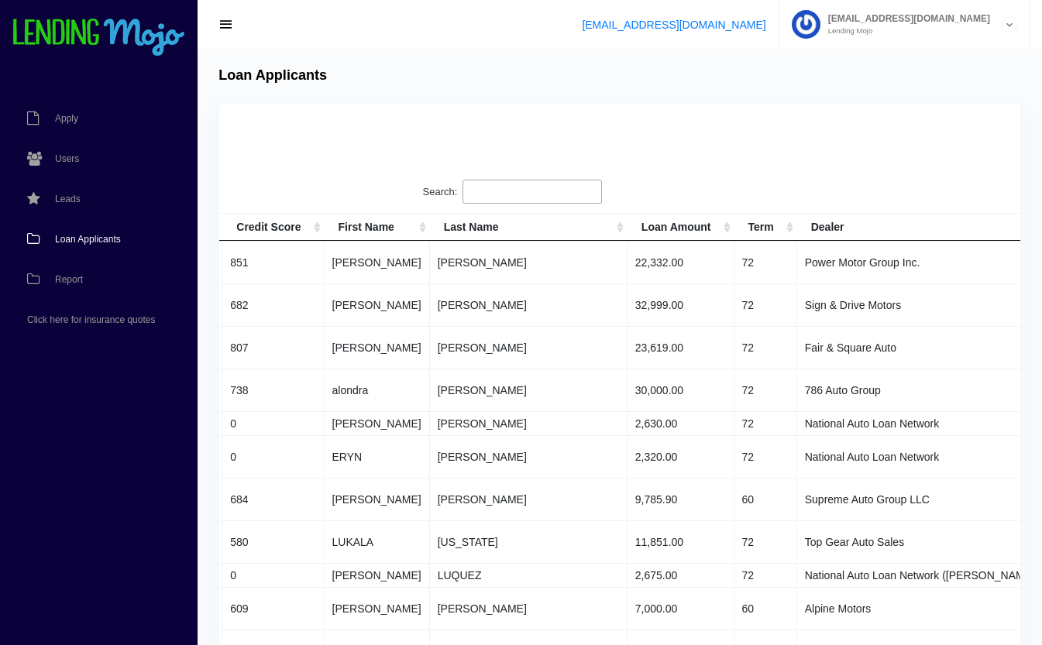
click at [348, 461] on td "ERYN" at bounding box center [376, 456] width 105 height 43
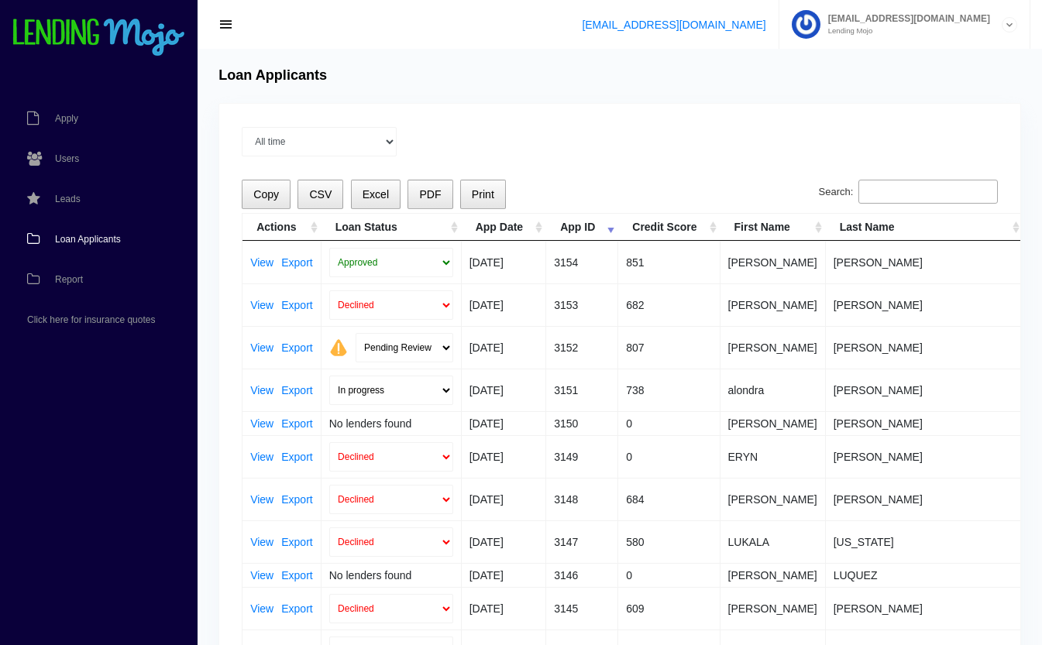
scroll to position [0, 1]
click at [263, 342] on link "View" at bounding box center [260, 347] width 23 height 11
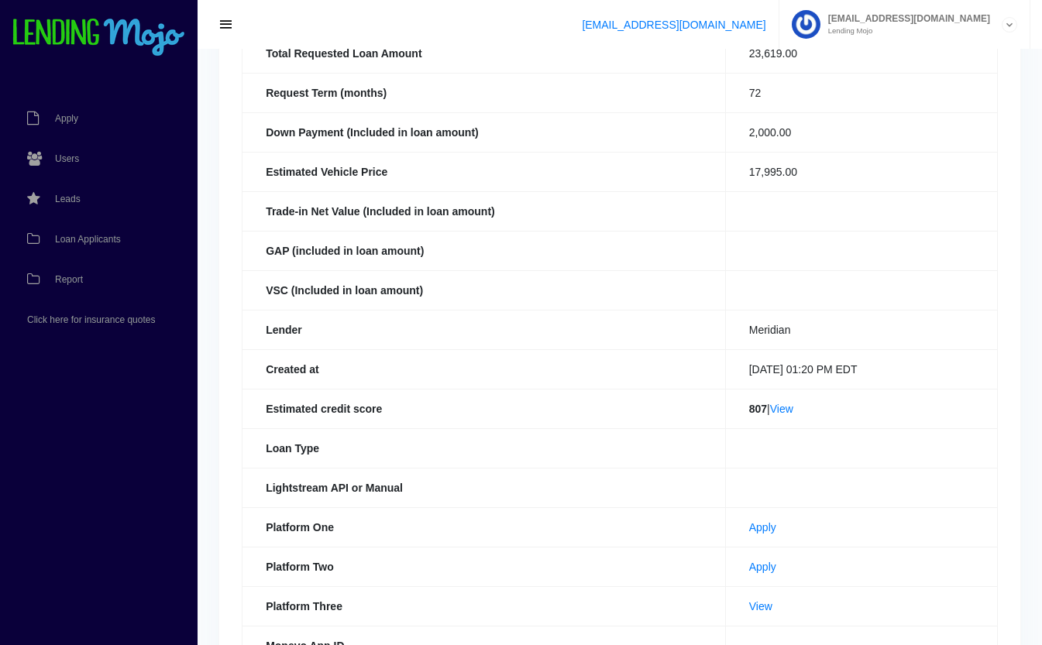
scroll to position [338, 0]
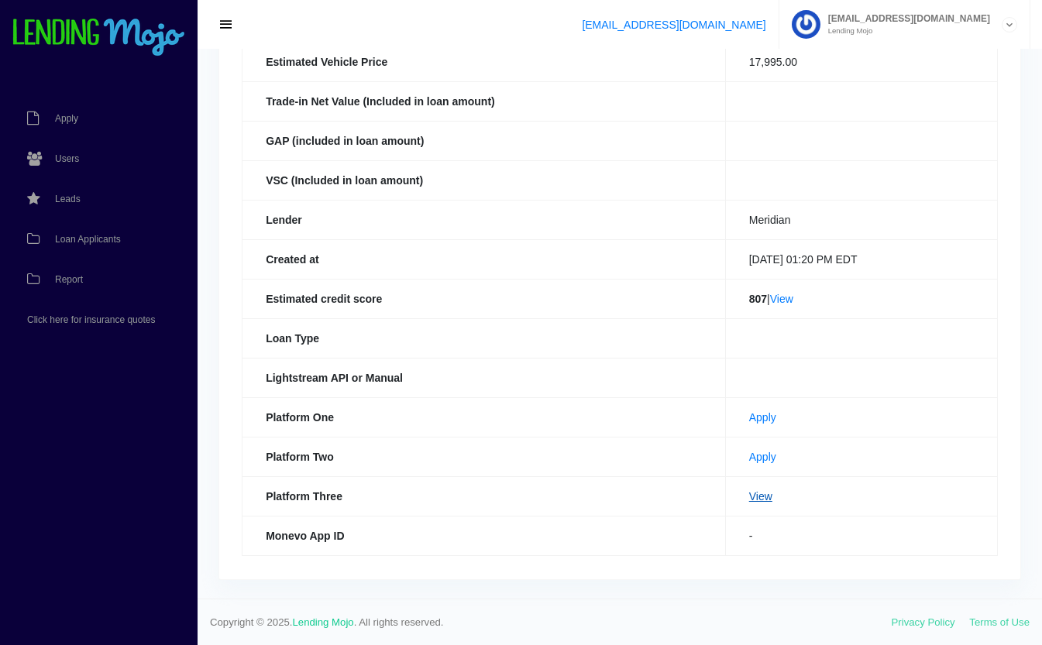
click at [749, 499] on link "View" at bounding box center [760, 496] width 23 height 12
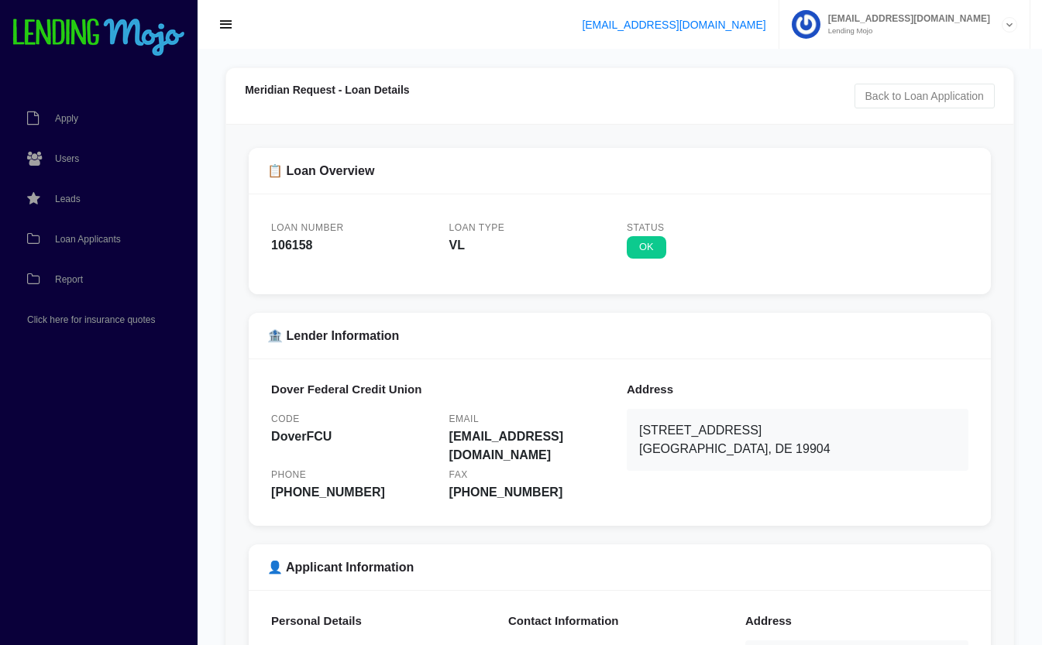
click at [88, 235] on span "Loan Applicants" at bounding box center [88, 239] width 66 height 9
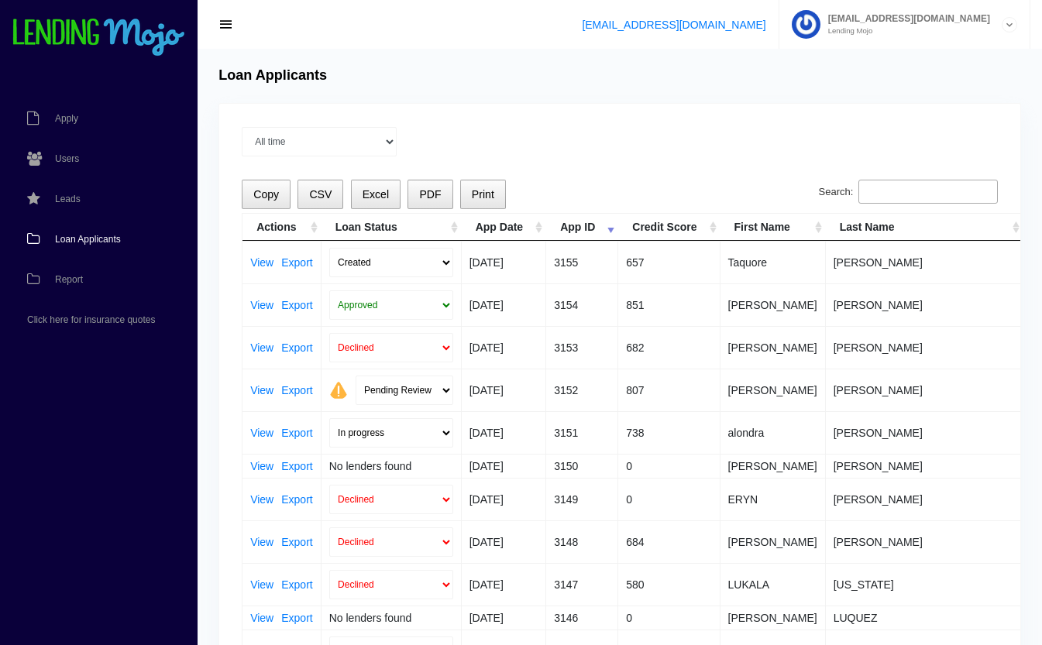
click at [263, 255] on td "View Export" at bounding box center [281, 262] width 79 height 43
click at [263, 262] on link "View" at bounding box center [261, 262] width 23 height 11
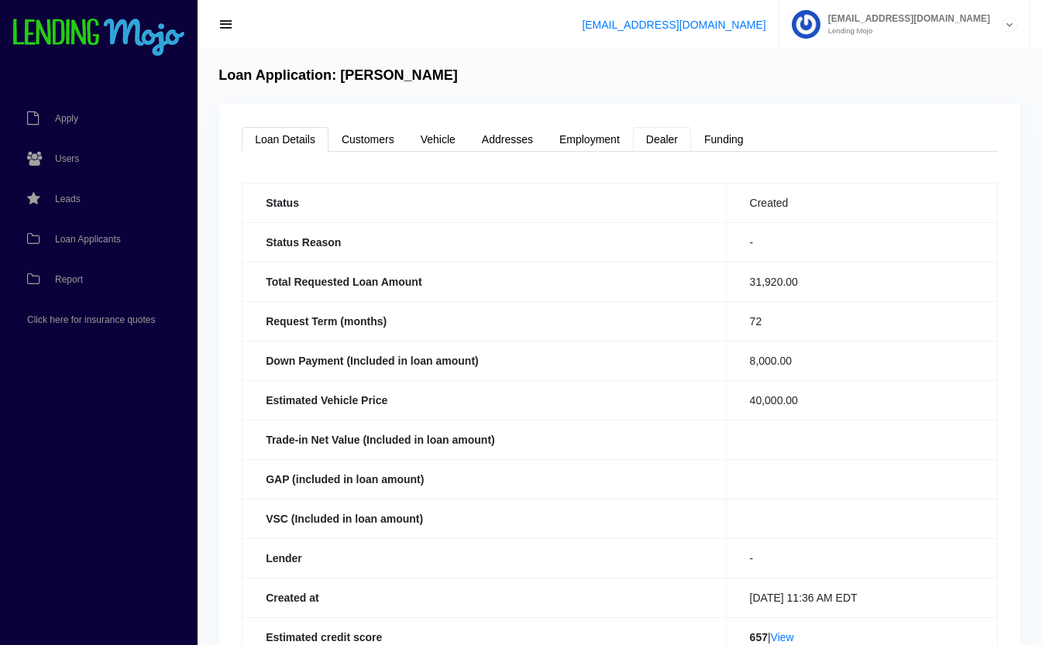
click at [671, 145] on link "Dealer" at bounding box center [662, 139] width 58 height 25
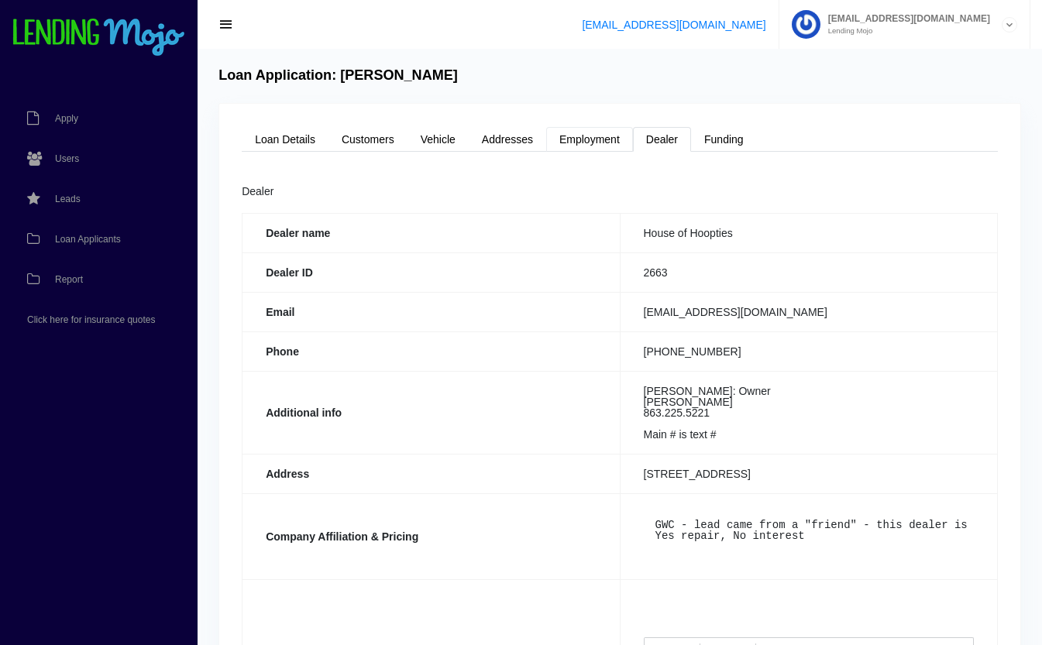
click at [584, 134] on link "Employment" at bounding box center [589, 139] width 87 height 25
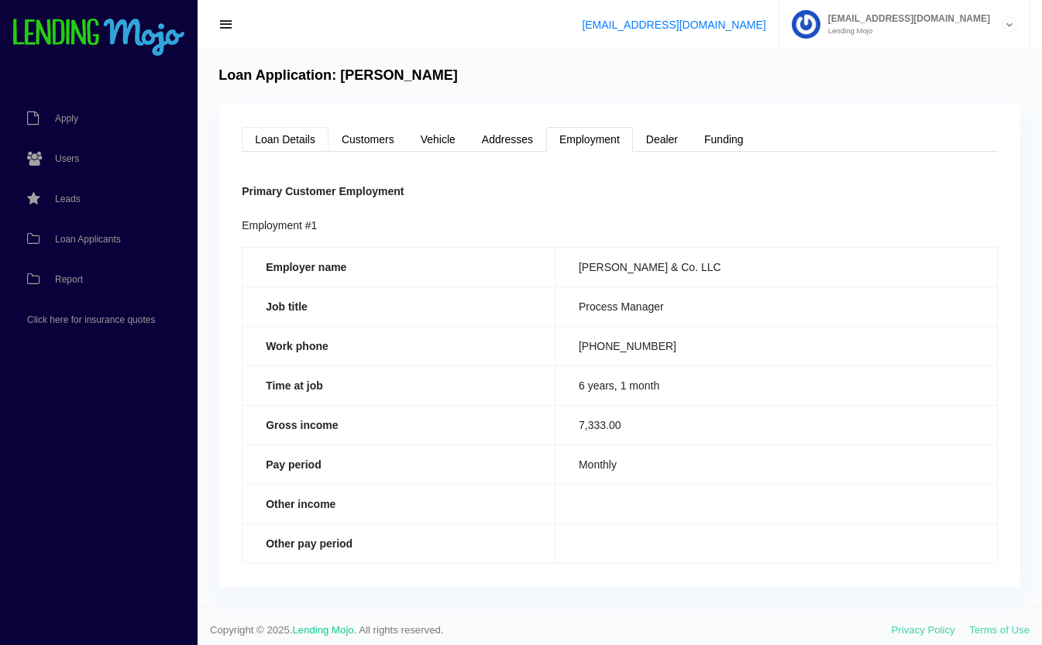
click at [286, 142] on link "Loan Details" at bounding box center [285, 139] width 87 height 25
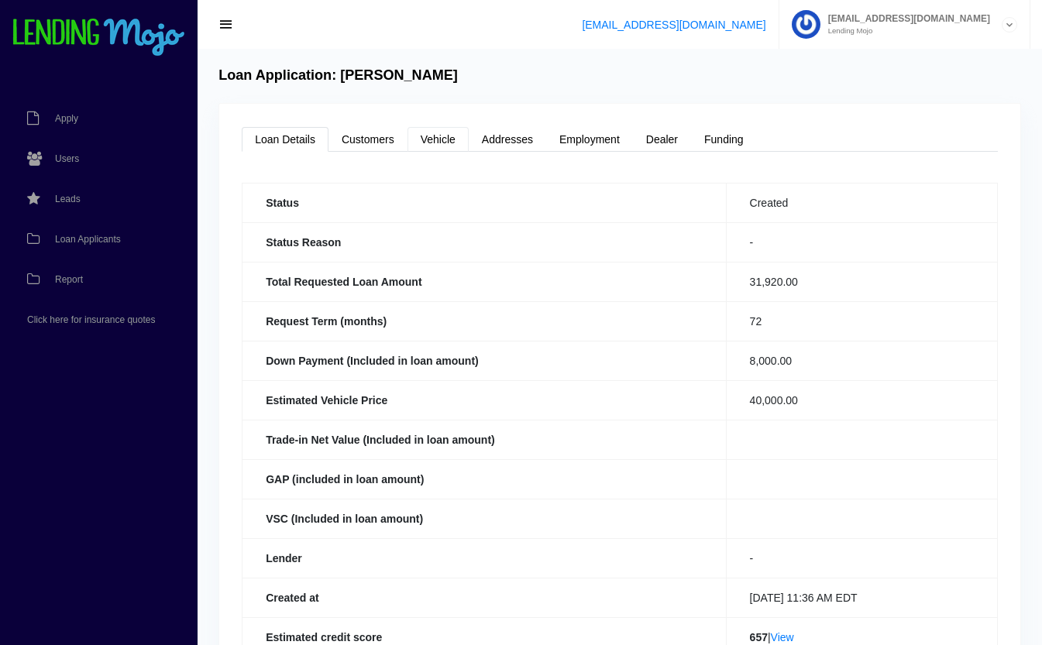
click at [452, 146] on link "Vehicle" at bounding box center [437, 139] width 61 height 25
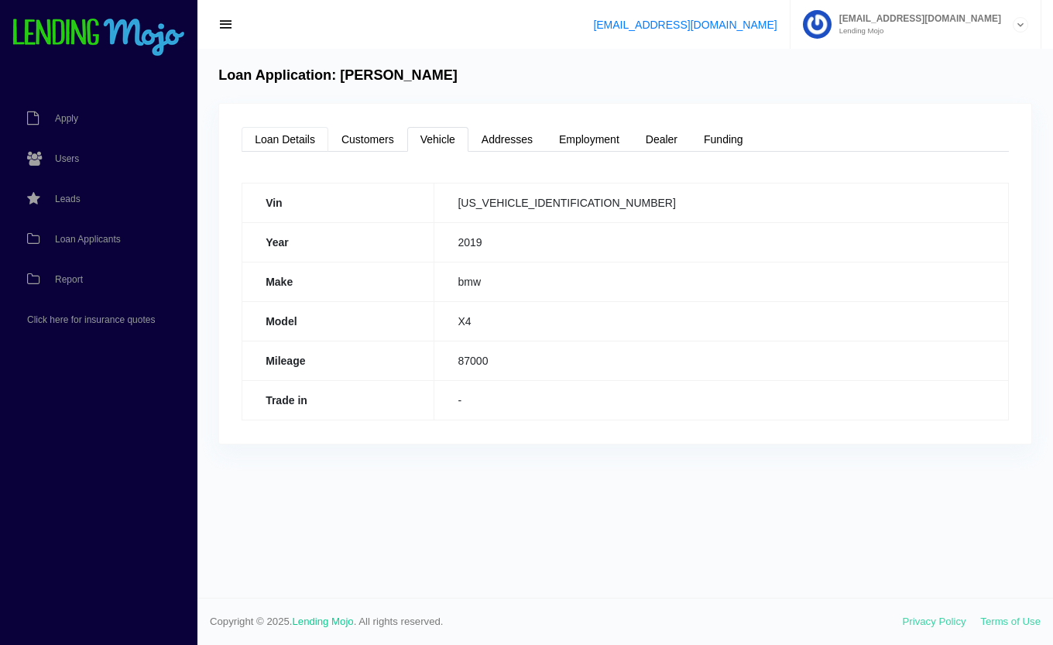
click at [292, 137] on link "Loan Details" at bounding box center [285, 139] width 87 height 25
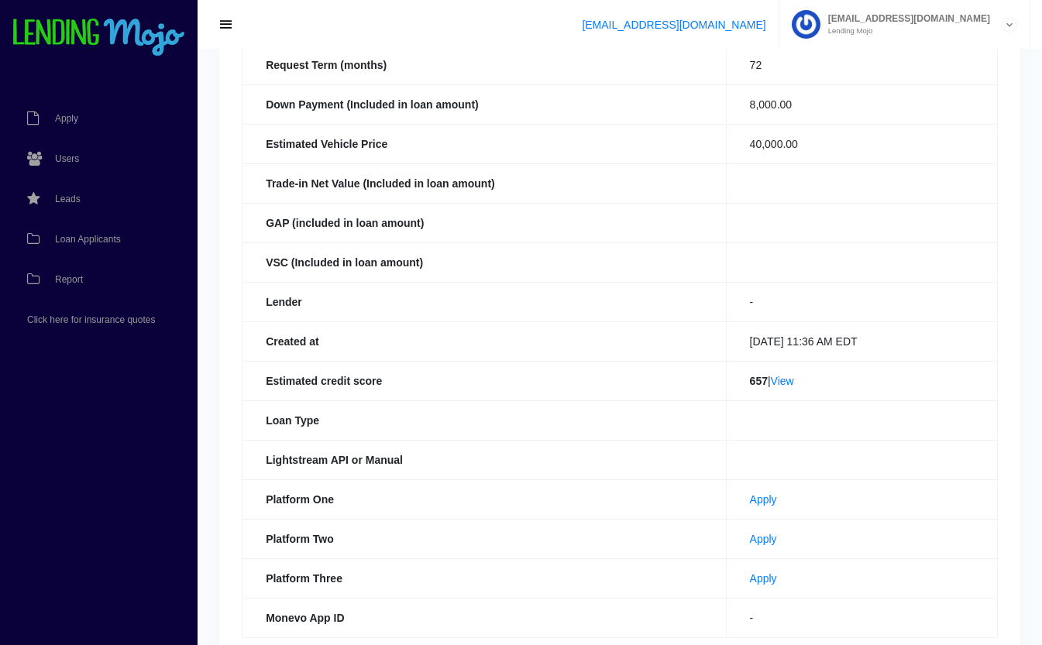
scroll to position [259, 0]
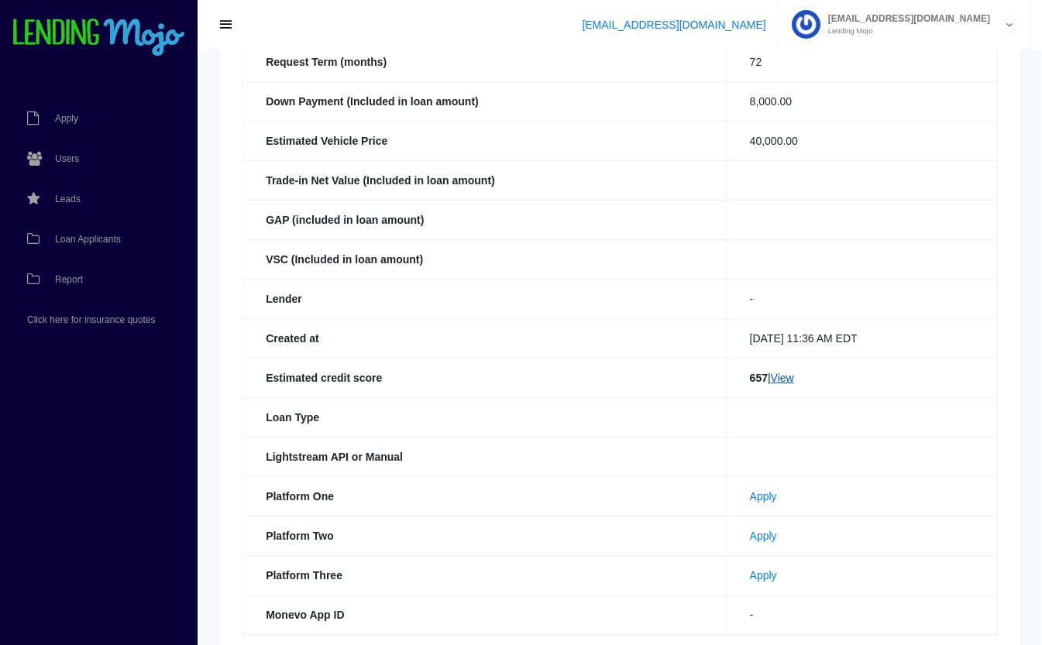
click at [785, 377] on link "View" at bounding box center [782, 378] width 23 height 12
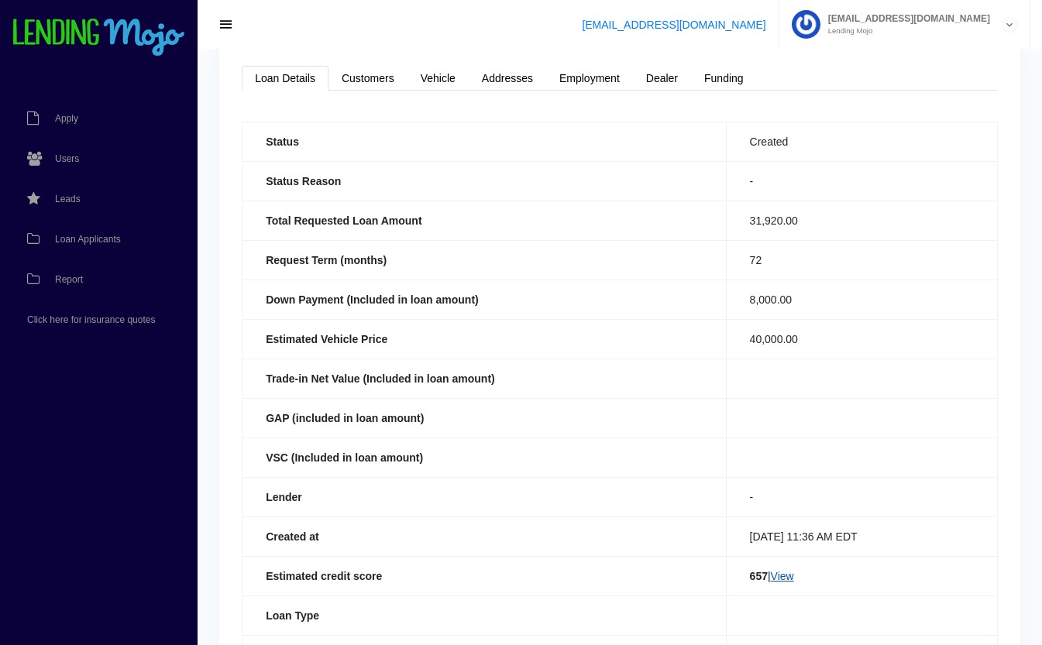
scroll to position [0, 0]
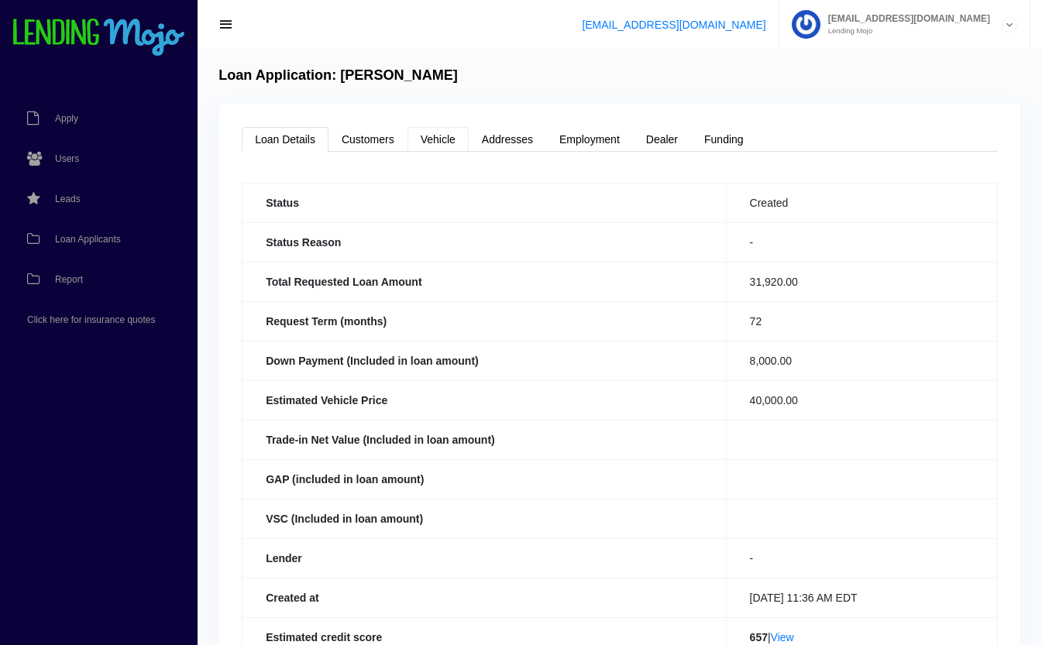
click at [451, 132] on link "Vehicle" at bounding box center [437, 139] width 61 height 25
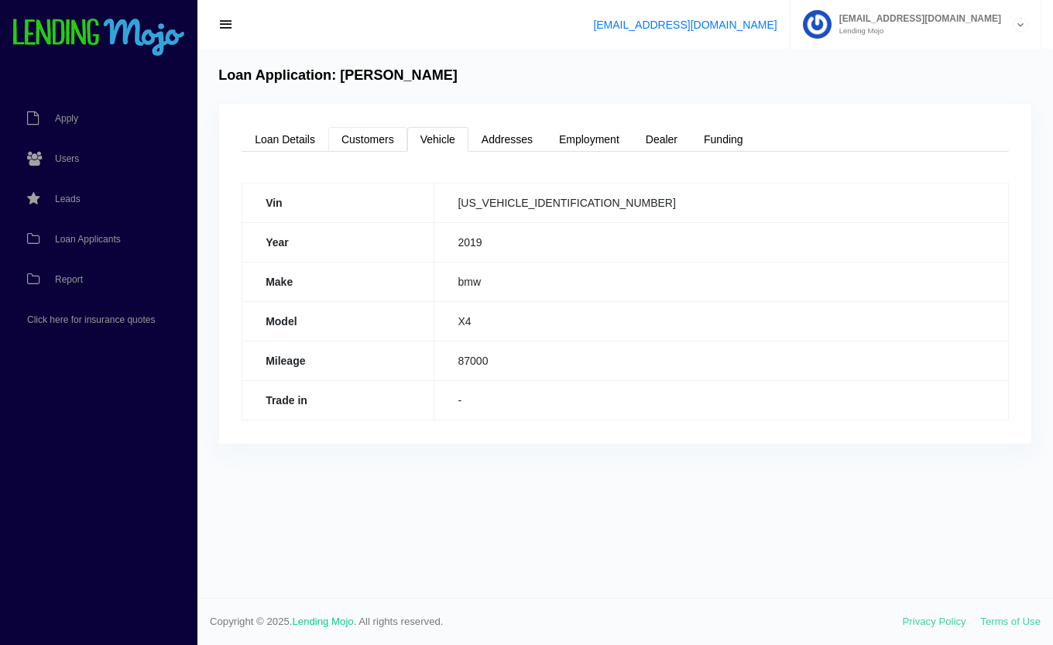
click at [397, 147] on link "Customers" at bounding box center [367, 139] width 79 height 25
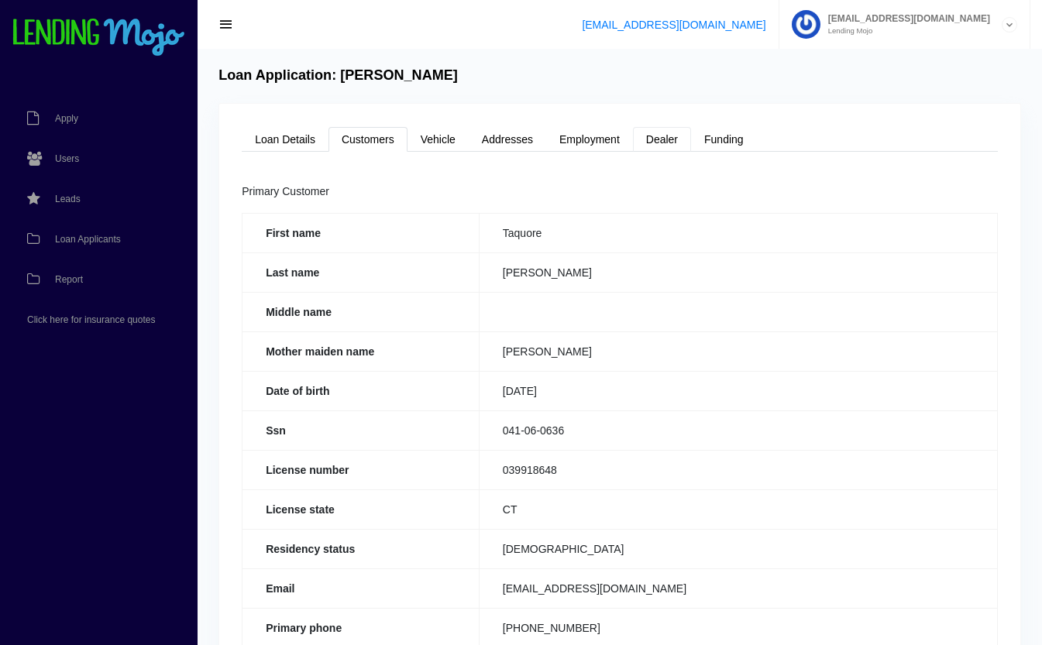
click at [679, 136] on link "Dealer" at bounding box center [662, 139] width 58 height 25
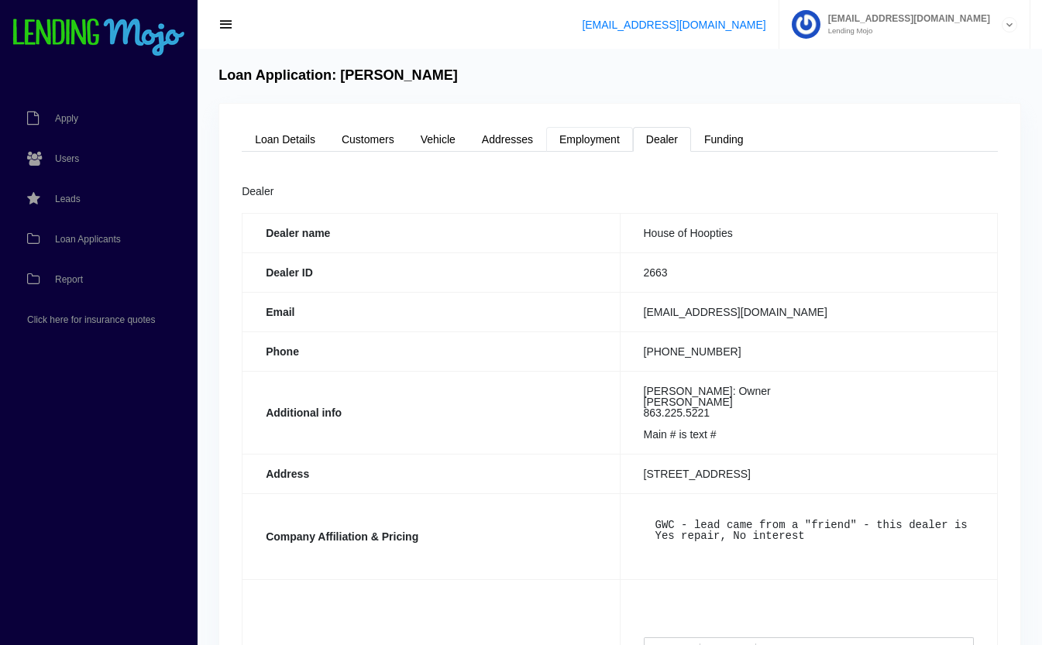
click at [609, 138] on link "Employment" at bounding box center [589, 139] width 87 height 25
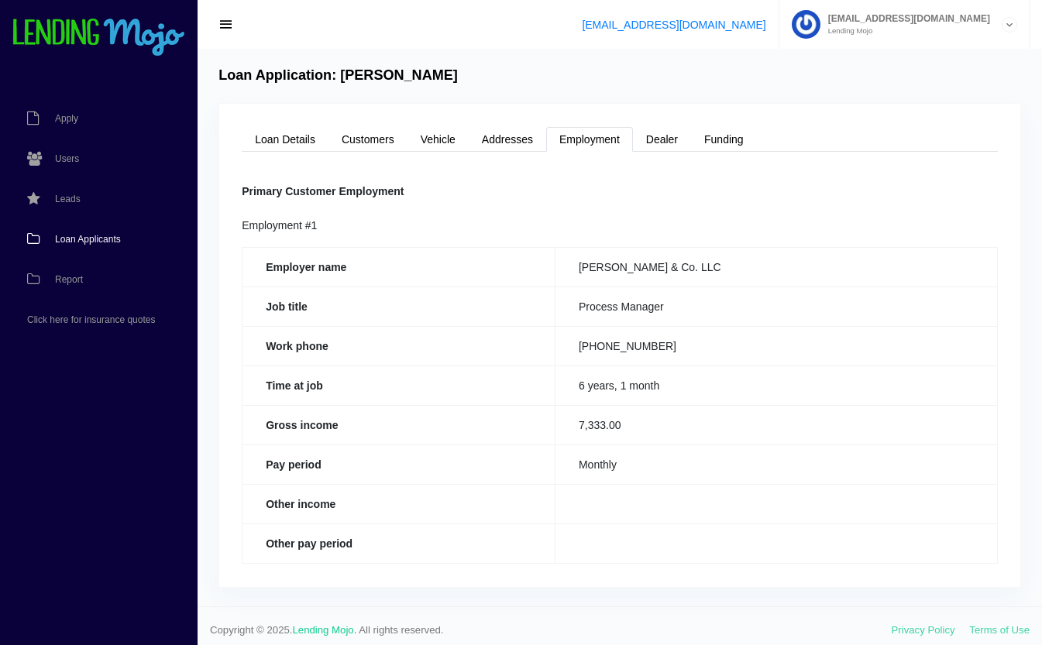
click at [81, 235] on span "Loan Applicants" at bounding box center [88, 239] width 66 height 9
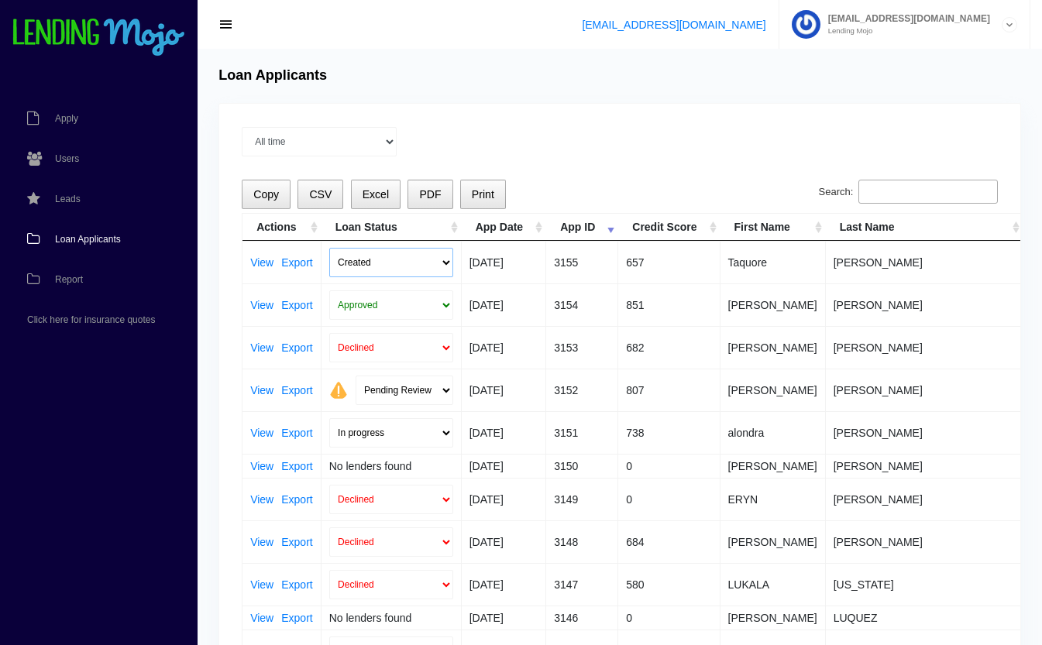
click at [400, 252] on select "Created Submitted" at bounding box center [391, 262] width 124 height 29
select select "submitted"
click at [329, 248] on select "Created Submitted" at bounding box center [391, 262] width 124 height 29
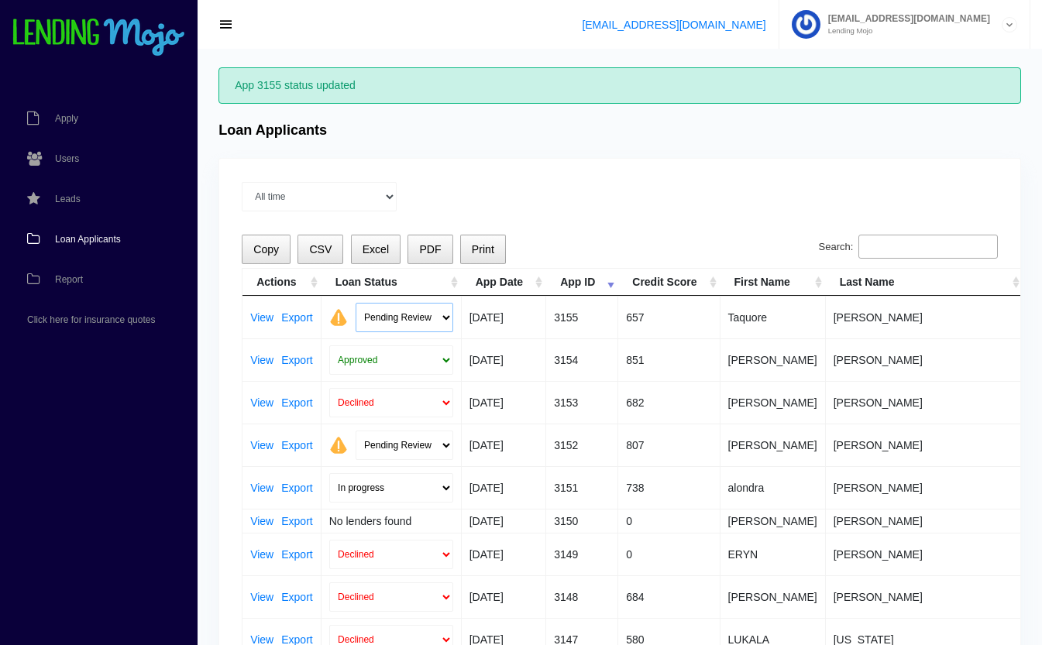
click at [413, 307] on select "Pending Review Approve Decline Unqualified" at bounding box center [404, 317] width 98 height 29
select select "declined"
click at [355, 303] on select "Pending Review Approve Decline Unqualified" at bounding box center [404, 317] width 98 height 29
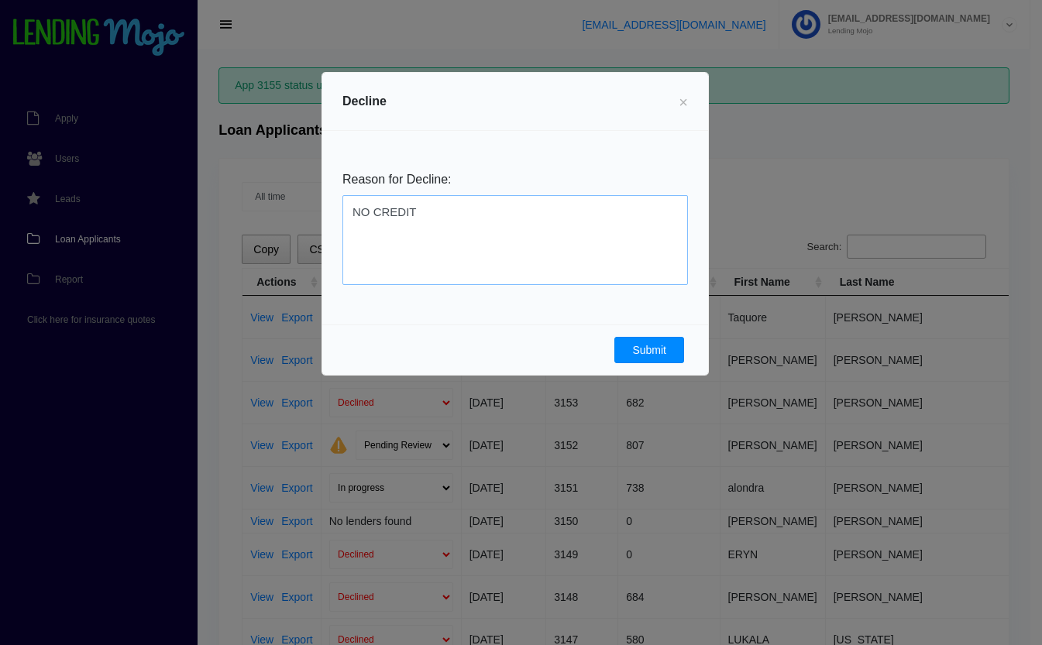
type textarea "NO CREDIT"
click at [635, 349] on button "Submit" at bounding box center [649, 350] width 70 height 26
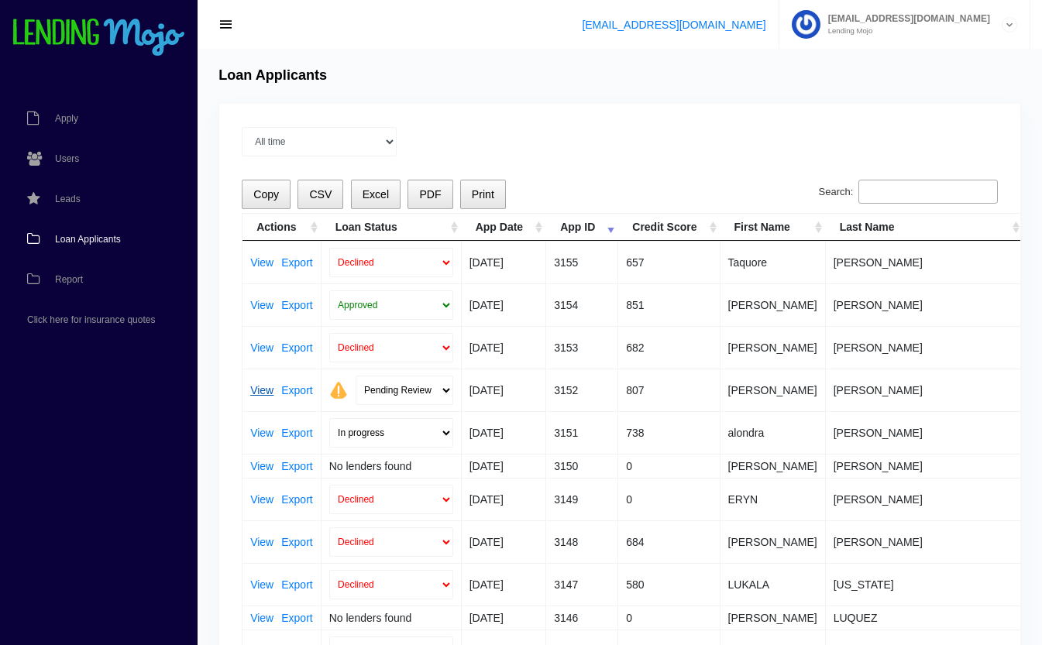
click at [260, 390] on link "View" at bounding box center [261, 390] width 23 height 11
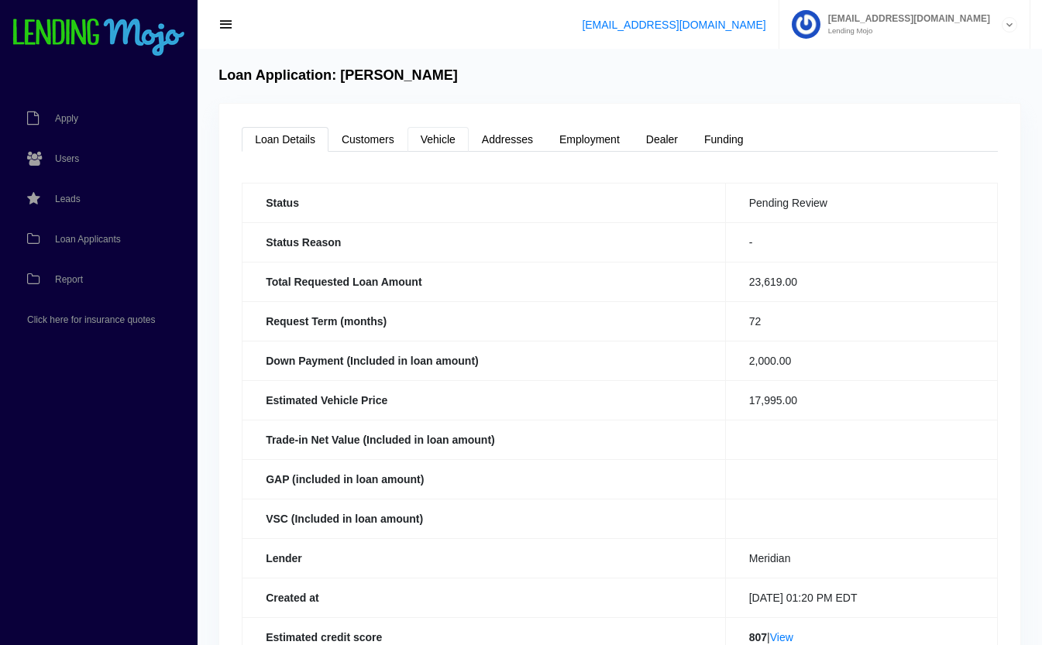
click at [444, 141] on link "Vehicle" at bounding box center [437, 139] width 61 height 25
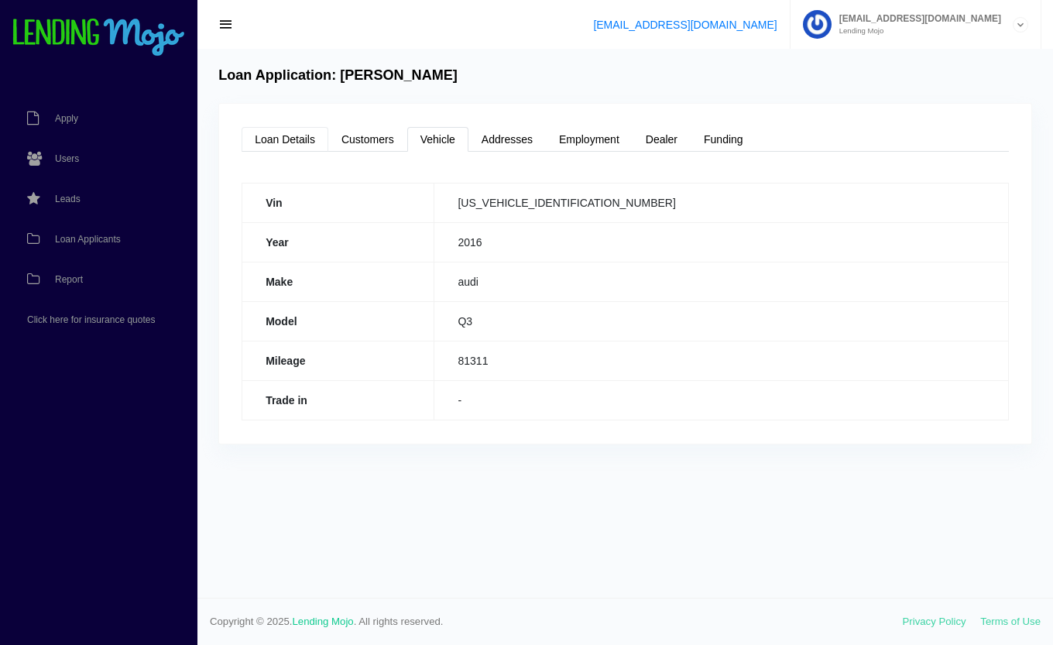
click at [299, 131] on link "Loan Details" at bounding box center [285, 139] width 87 height 25
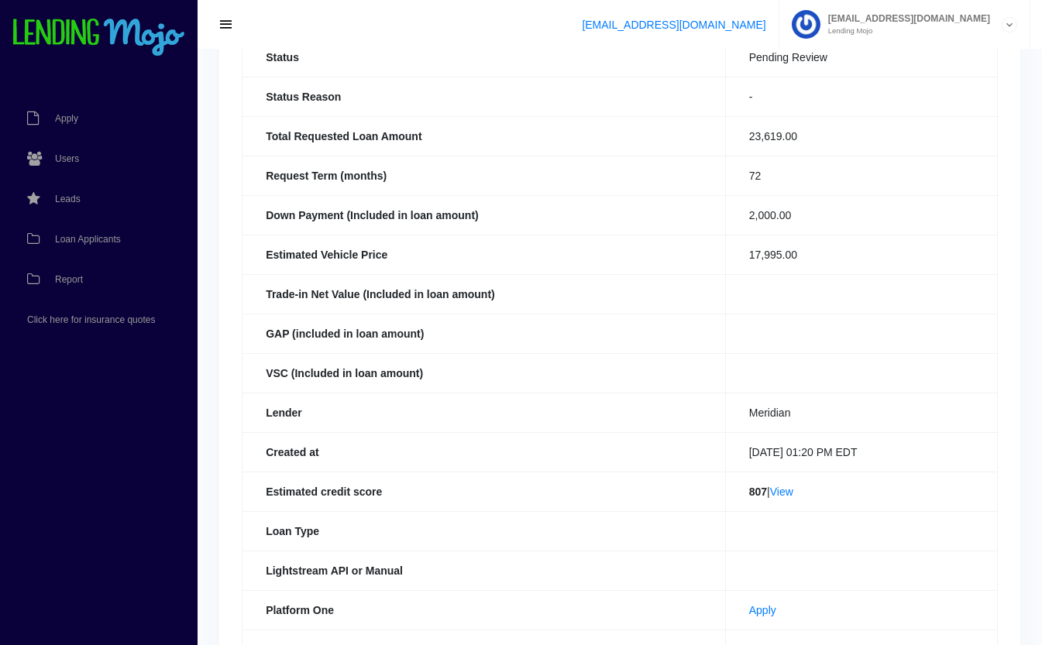
scroll to position [148, 0]
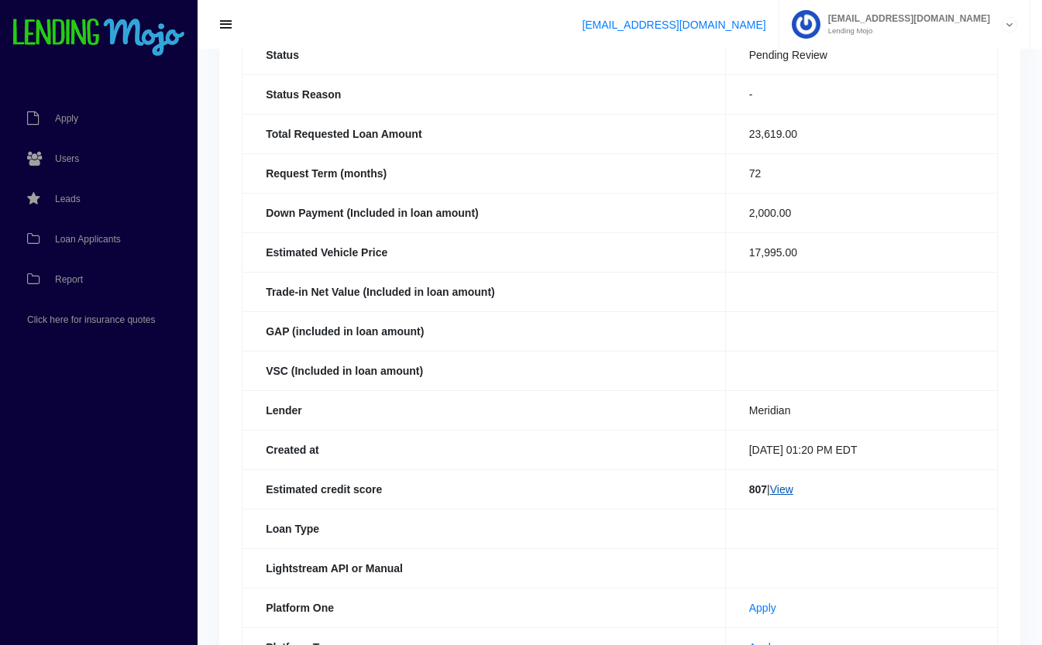
click at [780, 491] on link "View" at bounding box center [781, 489] width 23 height 12
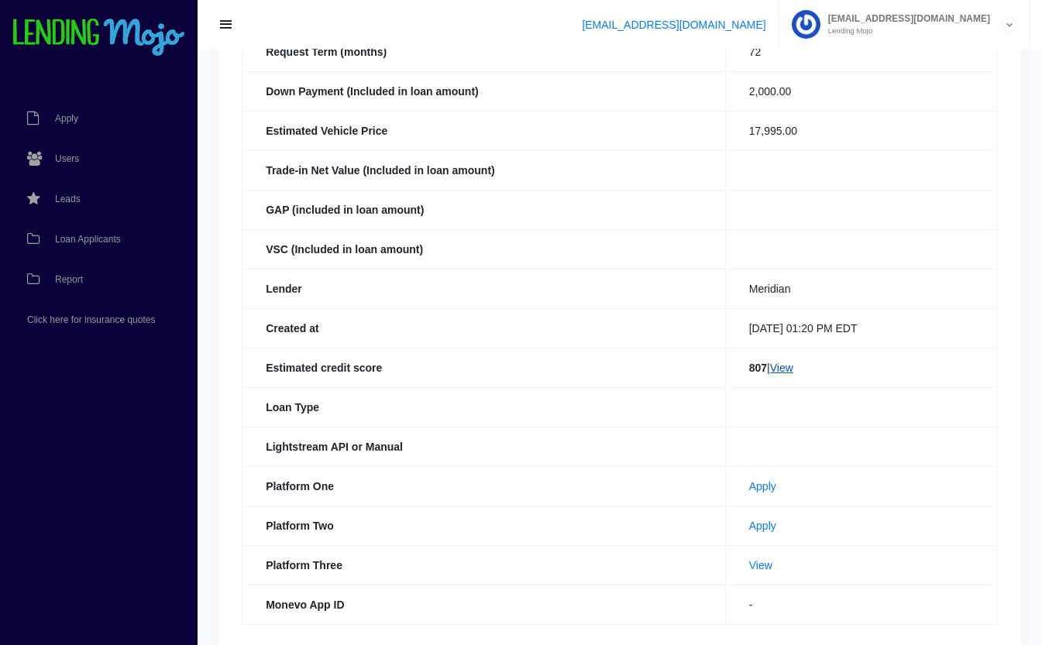
scroll to position [338, 0]
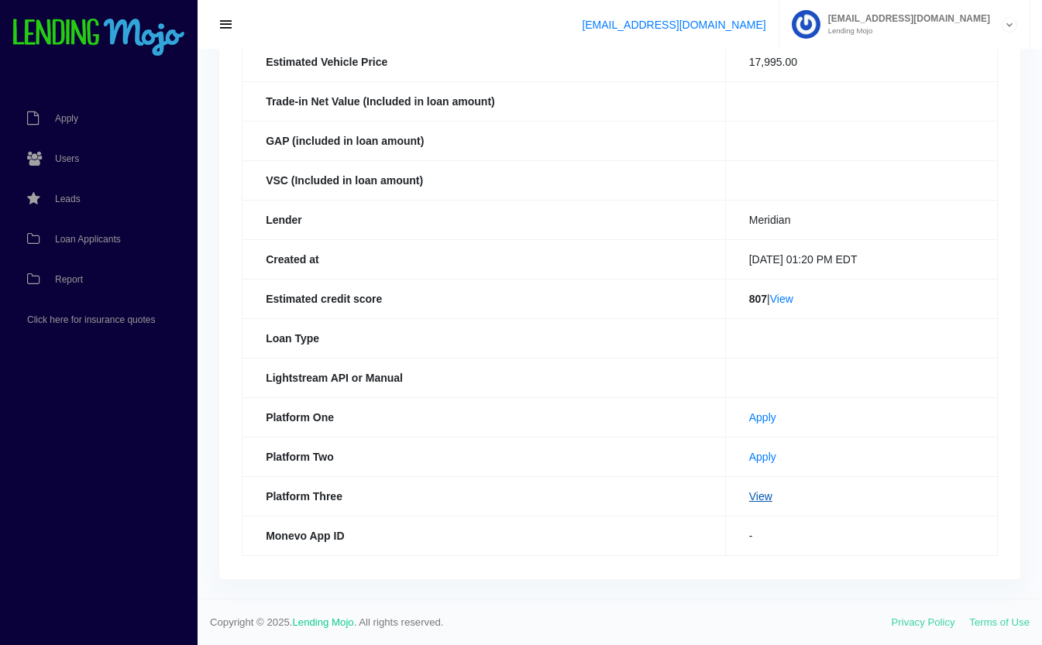
click at [749, 499] on link "View" at bounding box center [760, 496] width 23 height 12
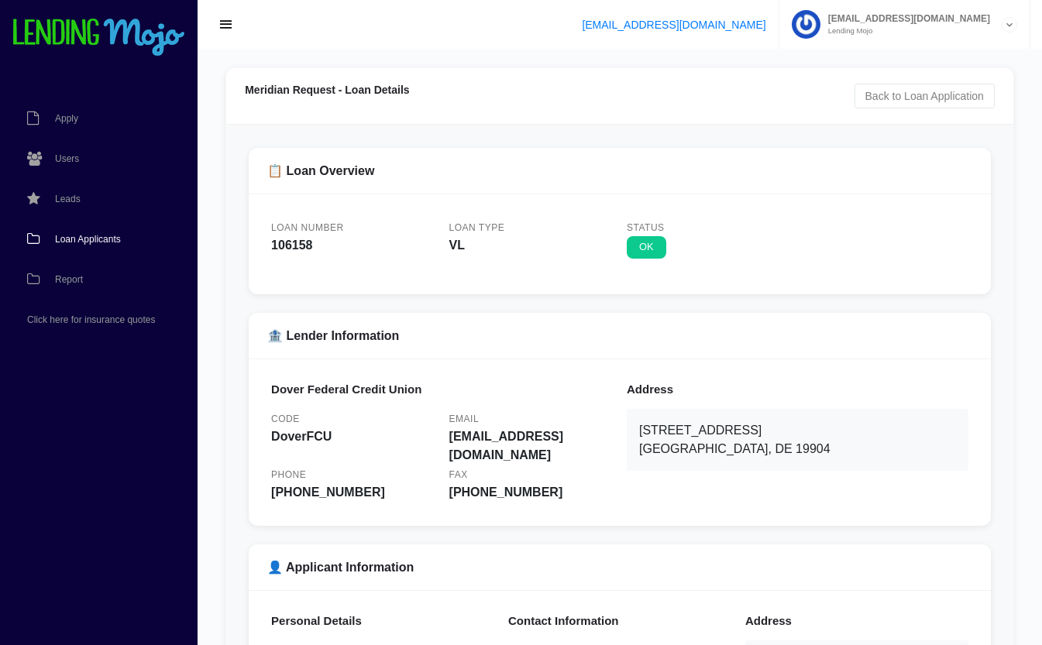
click at [102, 236] on span "Loan Applicants" at bounding box center [88, 239] width 66 height 9
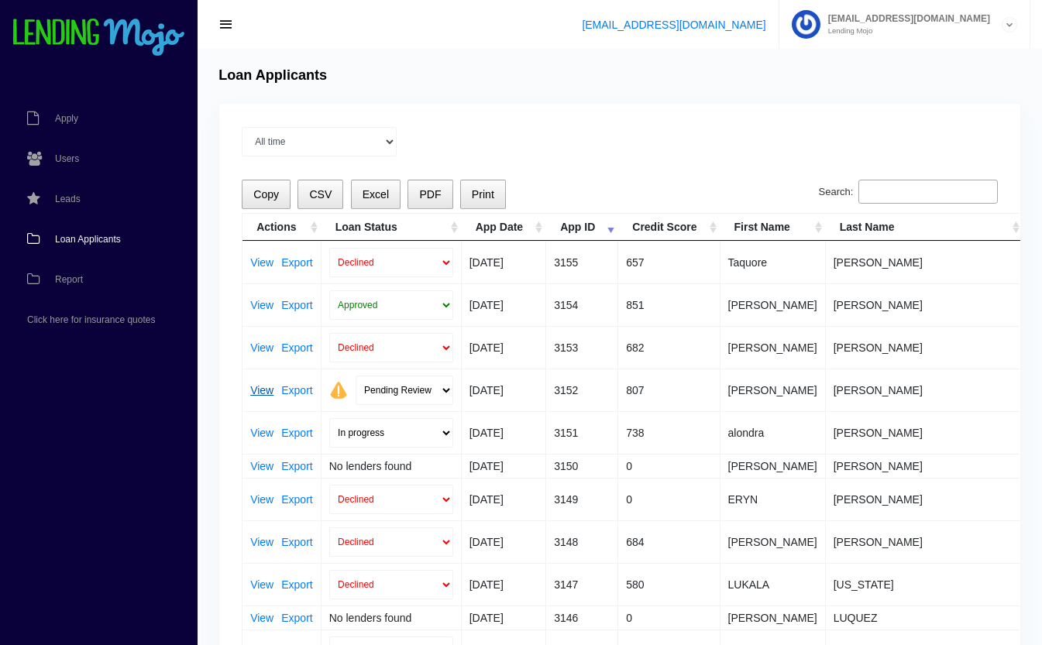
click at [256, 393] on link "View" at bounding box center [261, 390] width 23 height 11
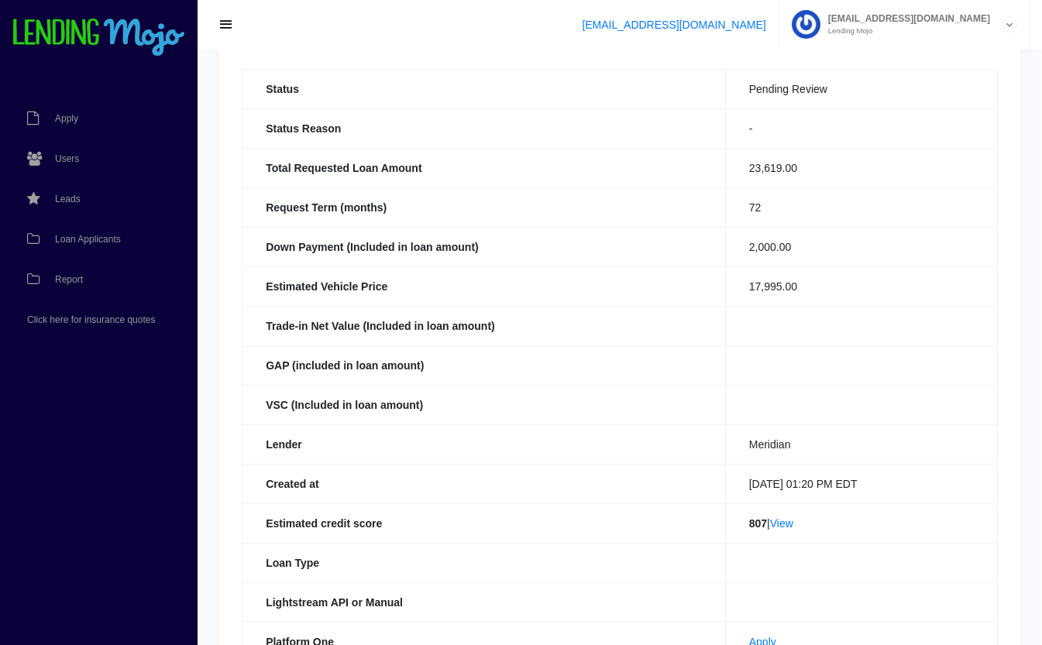
scroll to position [142, 0]
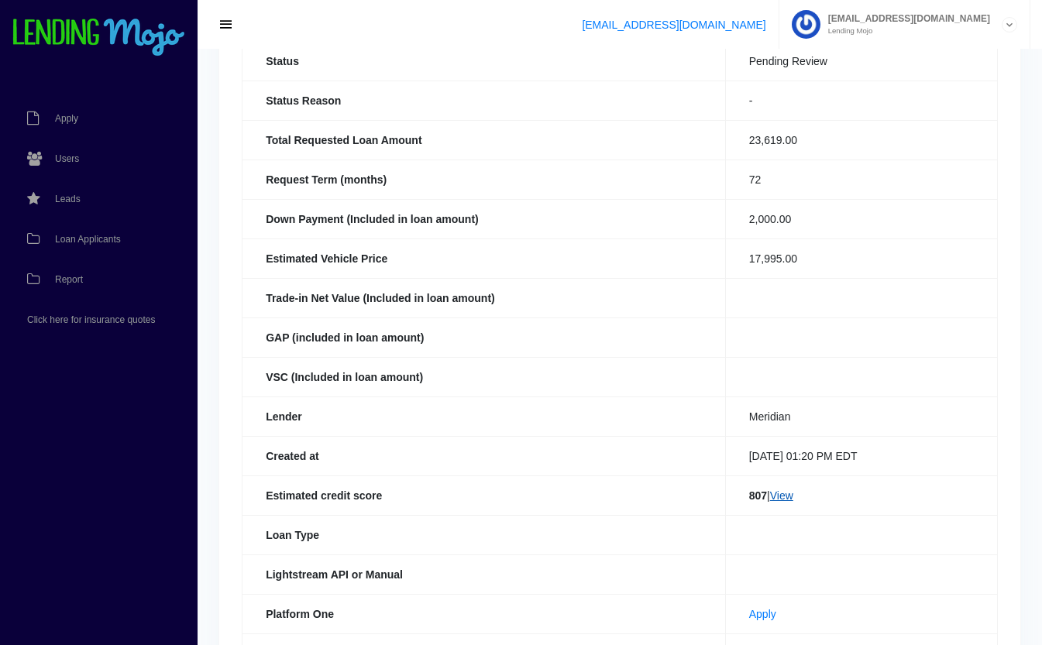
click at [786, 499] on link "View" at bounding box center [781, 495] width 23 height 12
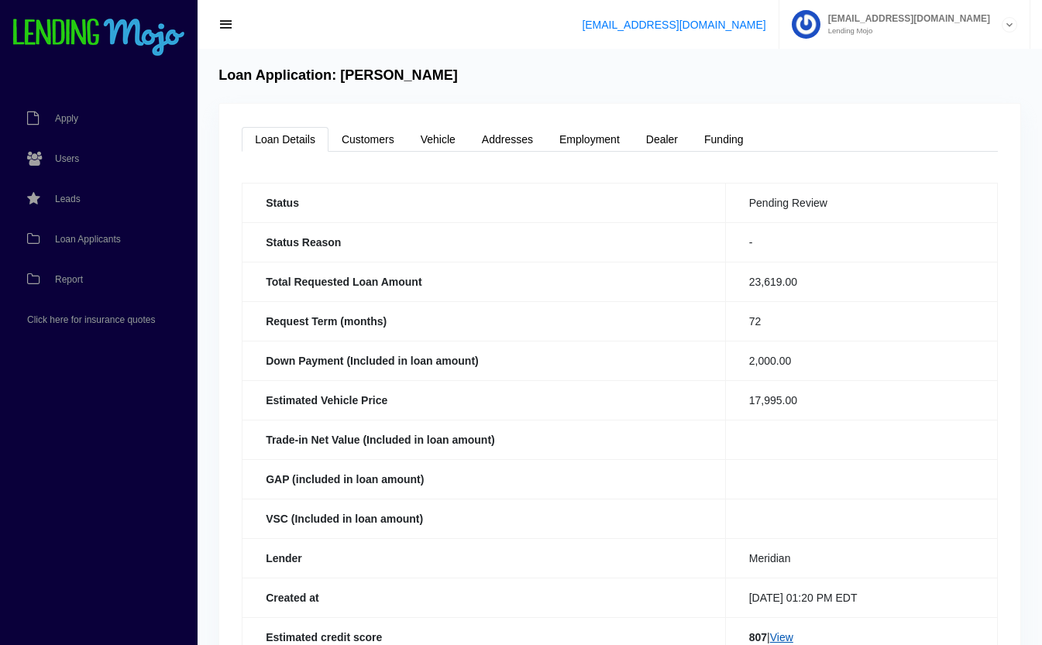
scroll to position [4, 0]
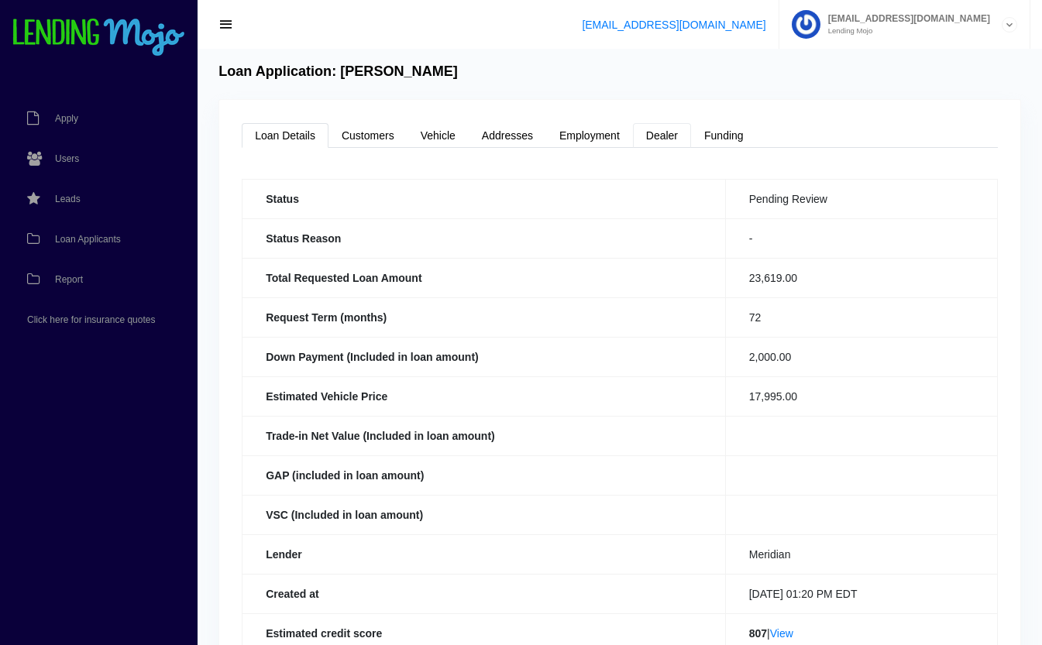
click at [651, 129] on link "Dealer" at bounding box center [662, 135] width 58 height 25
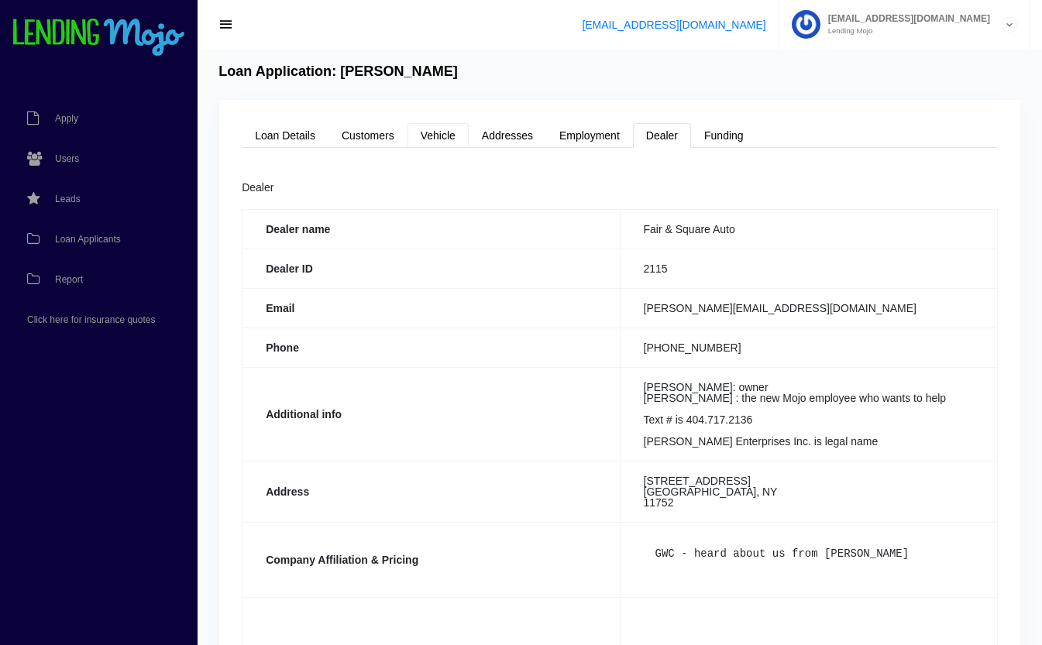
click at [422, 133] on link "Vehicle" at bounding box center [437, 135] width 61 height 25
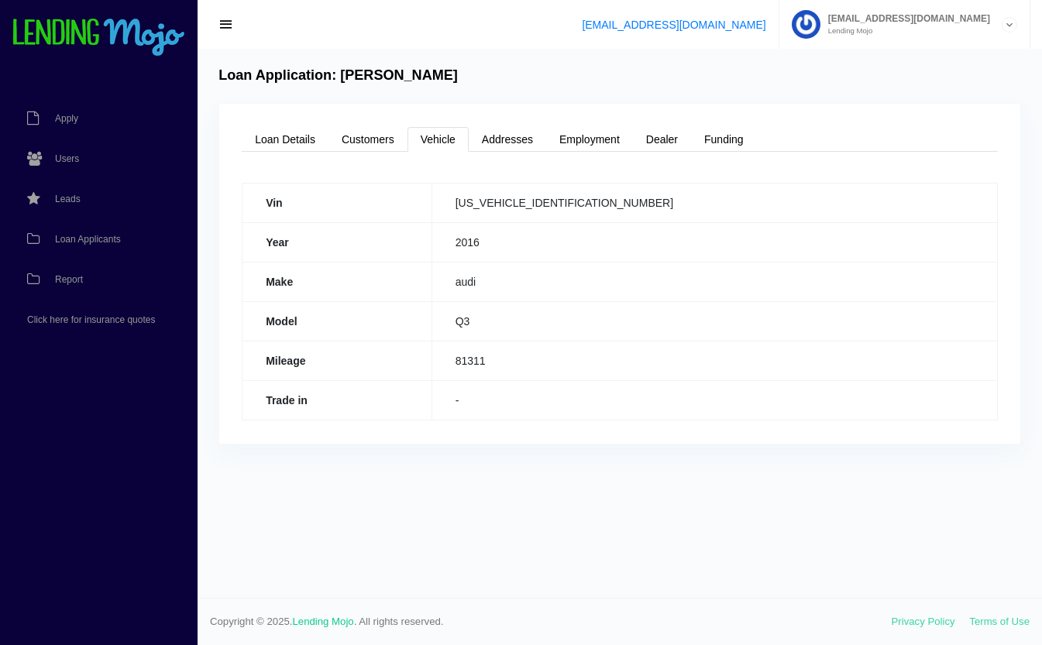
scroll to position [0, 0]
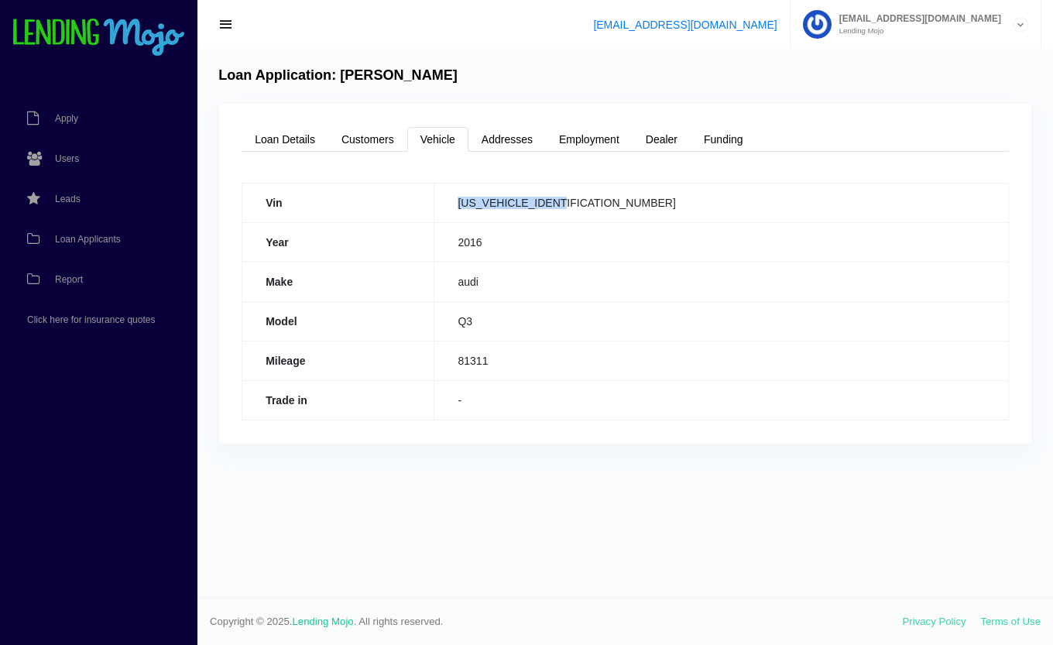
drag, startPoint x: 661, startPoint y: 204, endPoint x: 532, endPoint y: 213, distance: 129.7
click at [532, 213] on td "WA1EFCFS7GR008353" at bounding box center [721, 202] width 574 height 39
copy td "WA1EFCFS7GR008353"
click at [663, 264] on td "audi" at bounding box center [721, 281] width 574 height 39
click at [668, 144] on link "Dealer" at bounding box center [662, 139] width 58 height 25
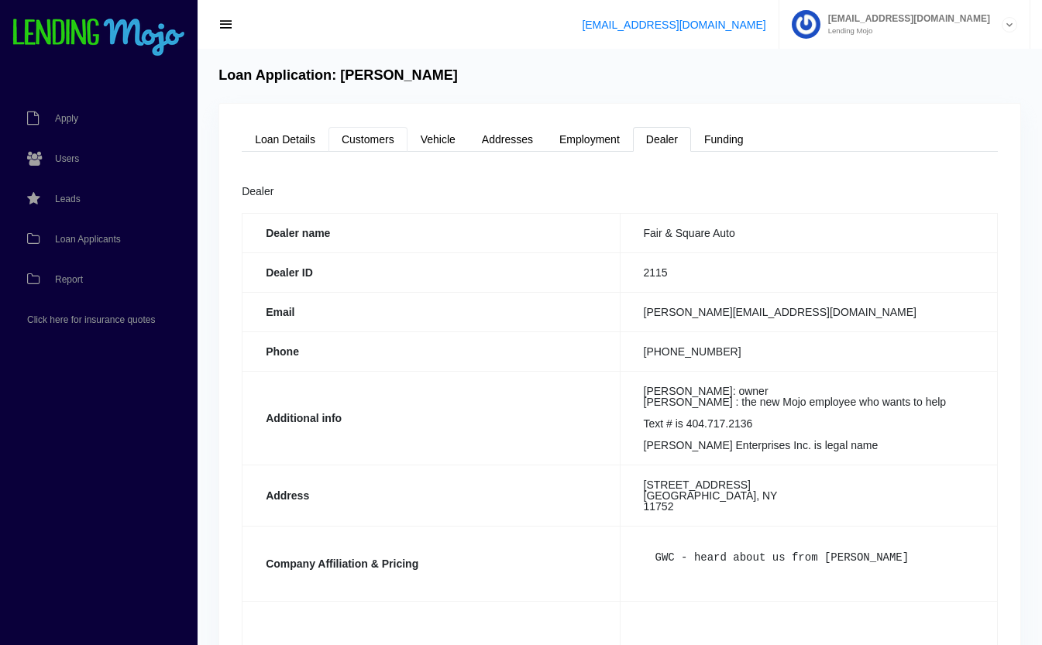
click at [361, 137] on link "Customers" at bounding box center [367, 139] width 79 height 25
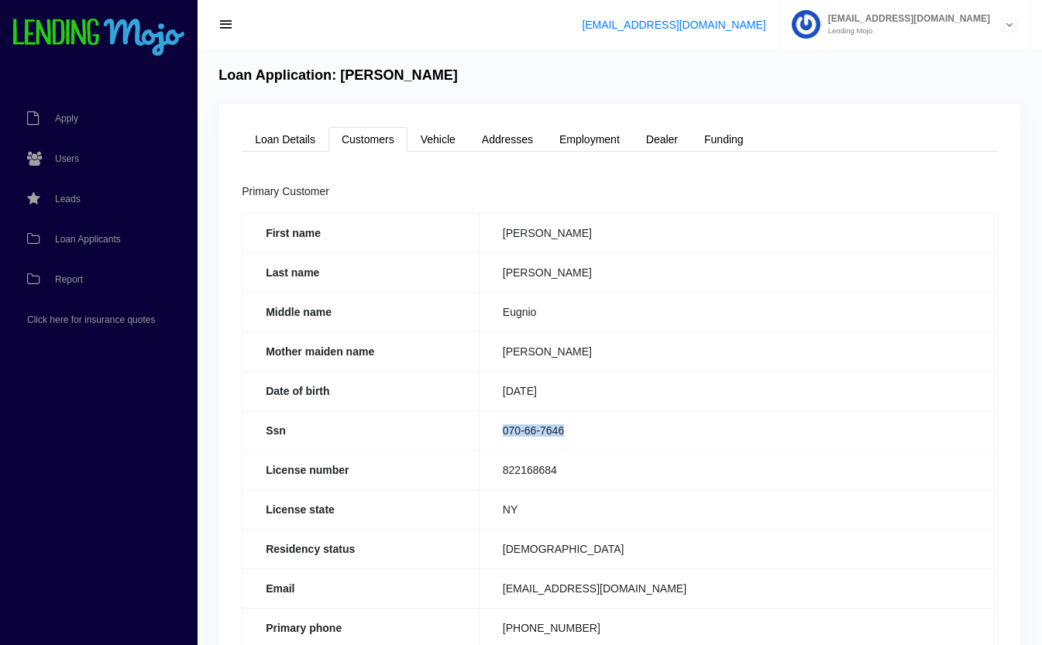
drag, startPoint x: 577, startPoint y: 427, endPoint x: 495, endPoint y: 431, distance: 82.2
click at [495, 431] on td "070-66-7646" at bounding box center [738, 429] width 518 height 39
copy td "070-66-7646"
click at [271, 137] on link "Loan Details" at bounding box center [285, 139] width 87 height 25
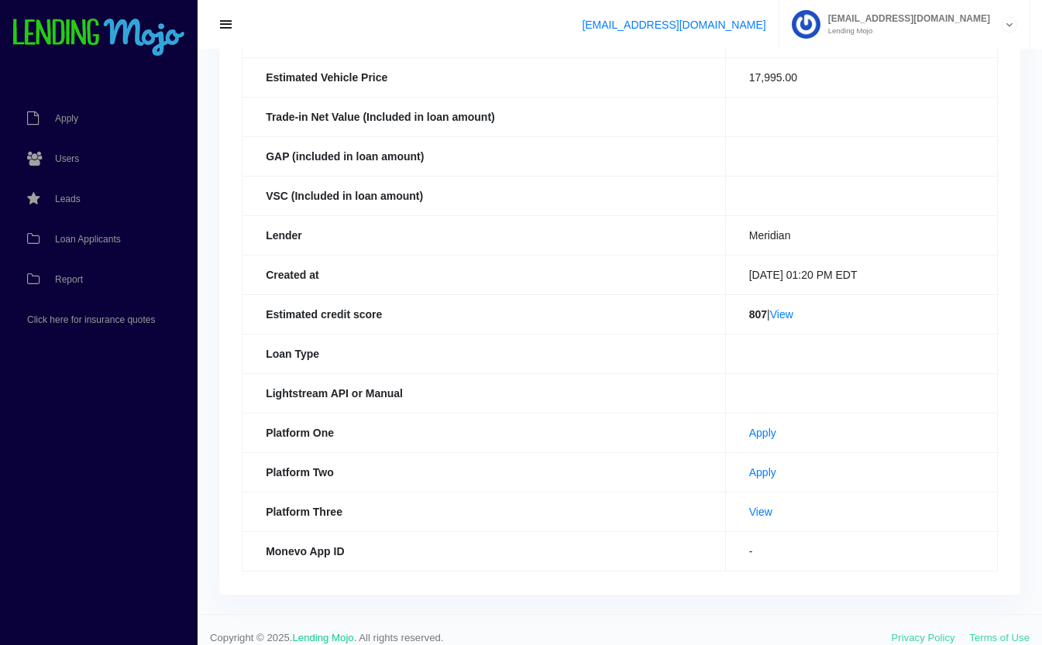
scroll to position [338, 0]
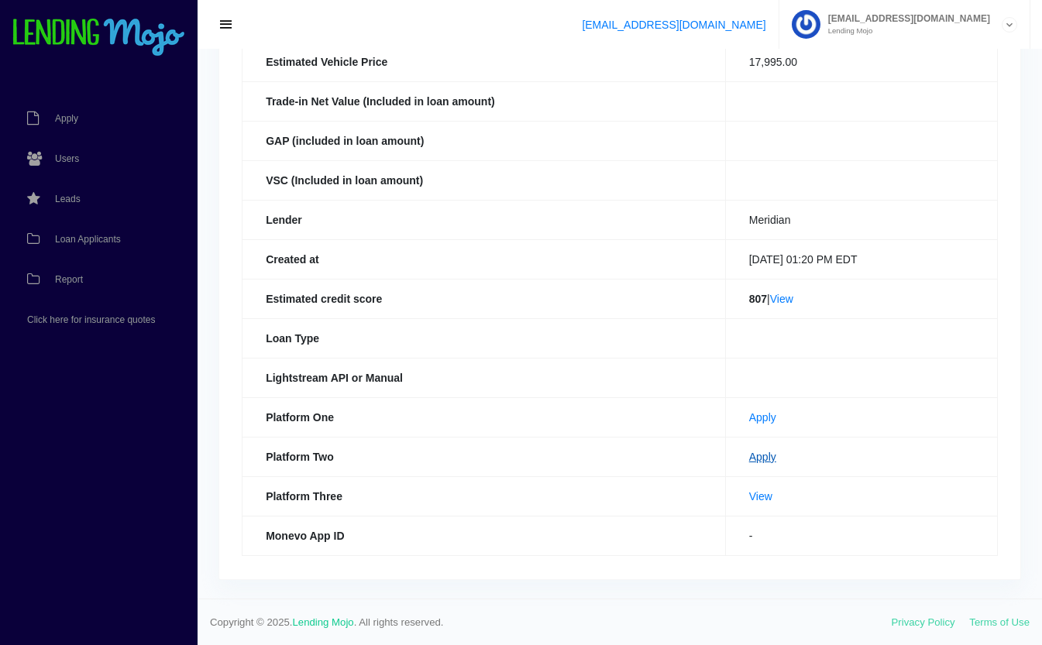
click at [749, 459] on link "Apply" at bounding box center [762, 457] width 27 height 12
click at [88, 238] on span "Loan Applicants" at bounding box center [88, 239] width 66 height 9
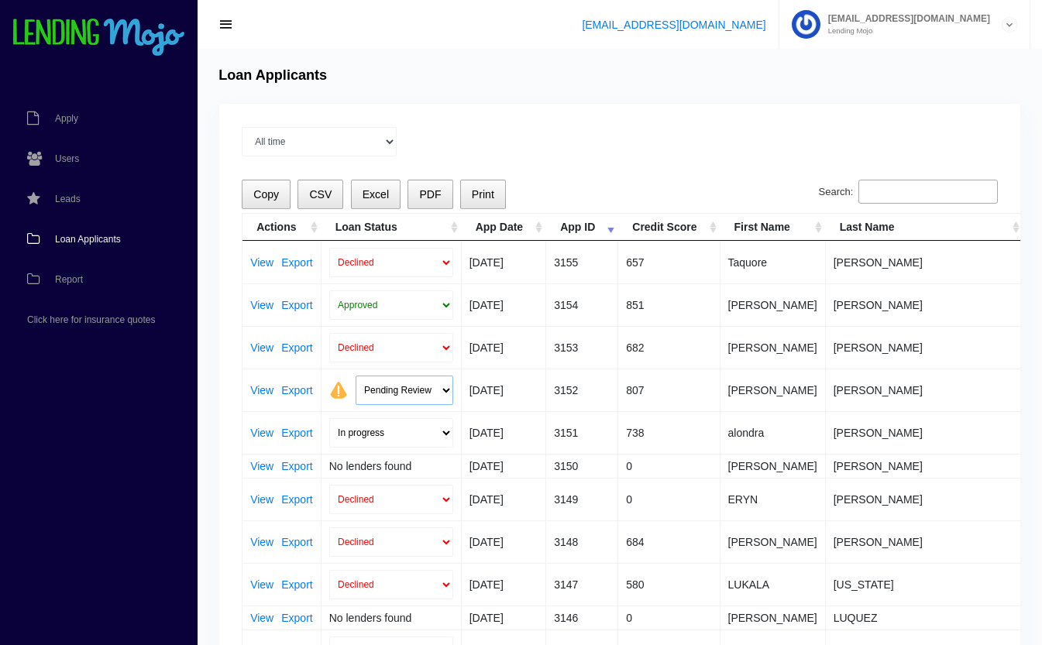
click at [394, 396] on select "Pending Review Approve Decline Unqualified" at bounding box center [404, 390] width 98 height 29
select select "approved"
click at [355, 376] on select "Pending Review Approve Decline Unqualified" at bounding box center [404, 390] width 98 height 29
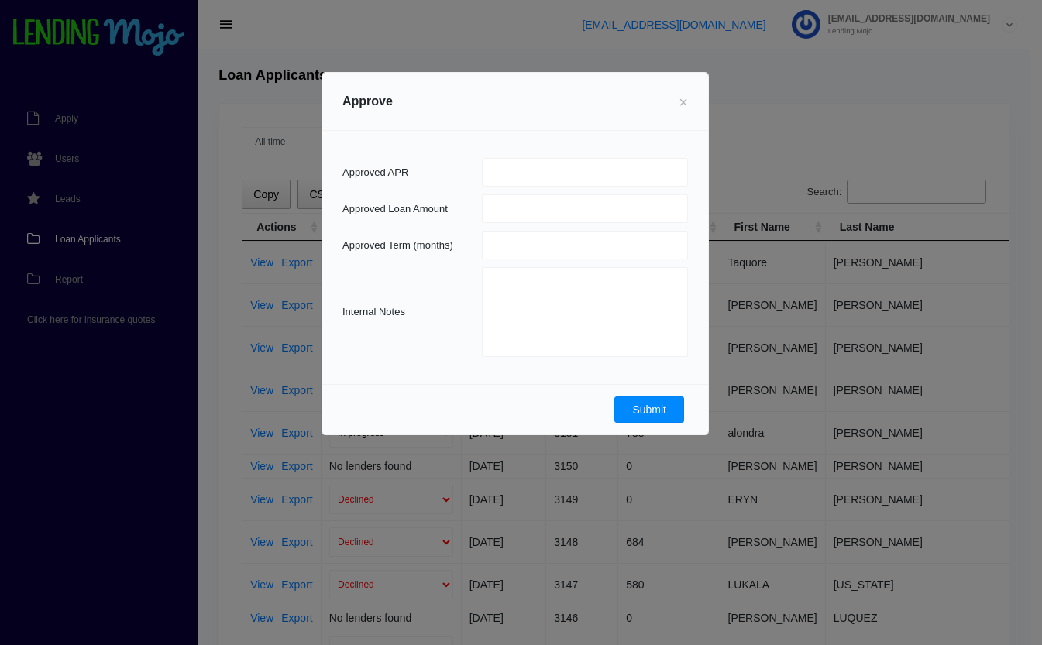
click at [655, 404] on button "Submit" at bounding box center [649, 410] width 70 height 26
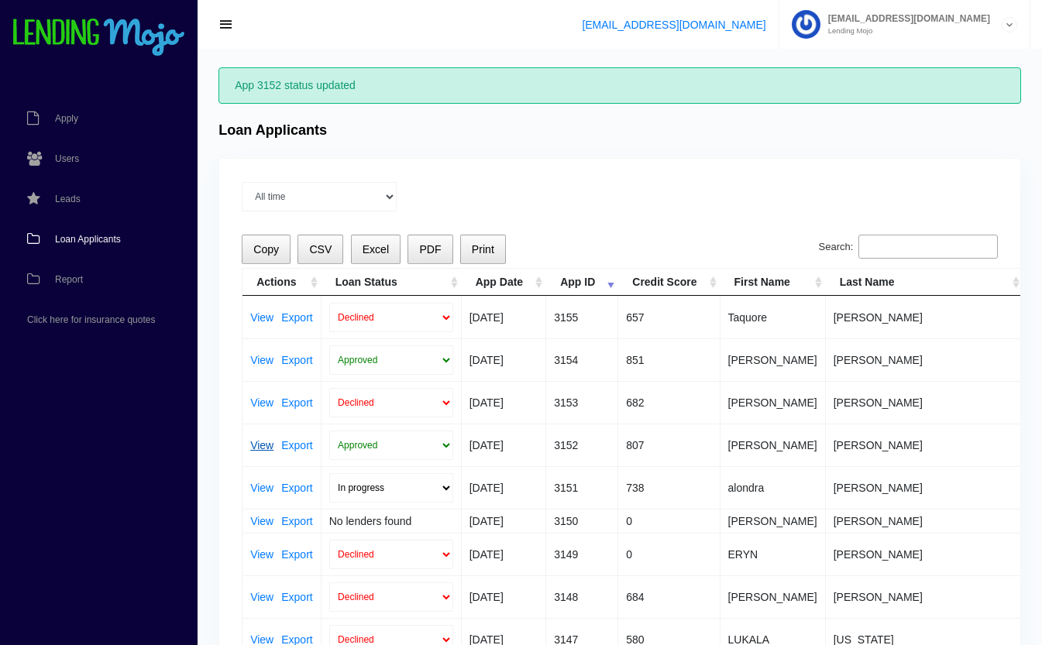
click at [256, 448] on link "View" at bounding box center [261, 445] width 23 height 11
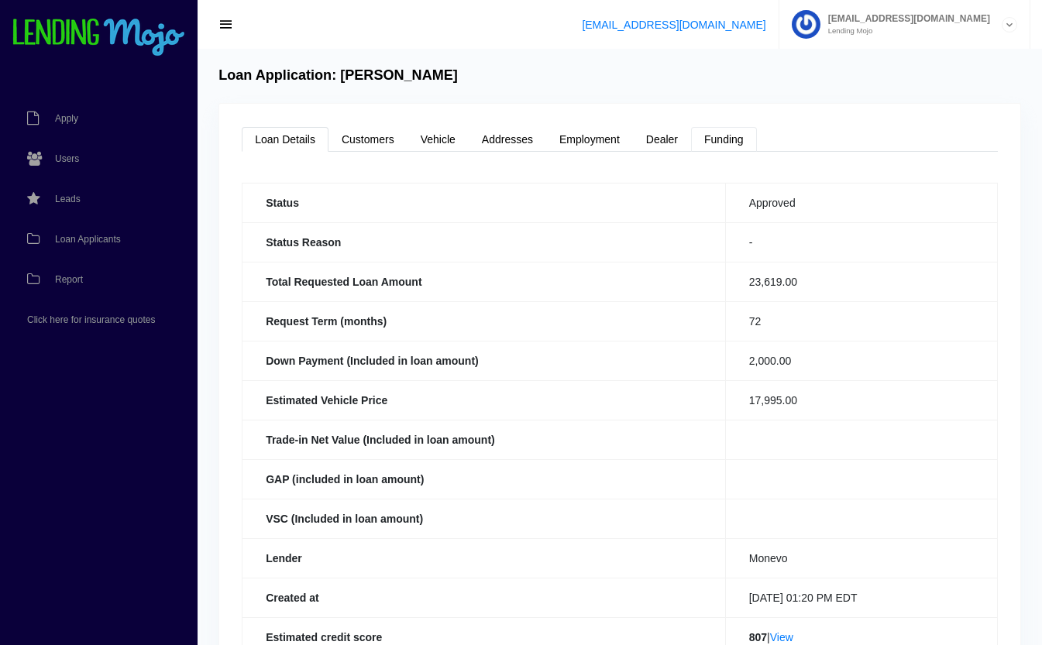
click at [720, 137] on link "Funding" at bounding box center [724, 139] width 66 height 25
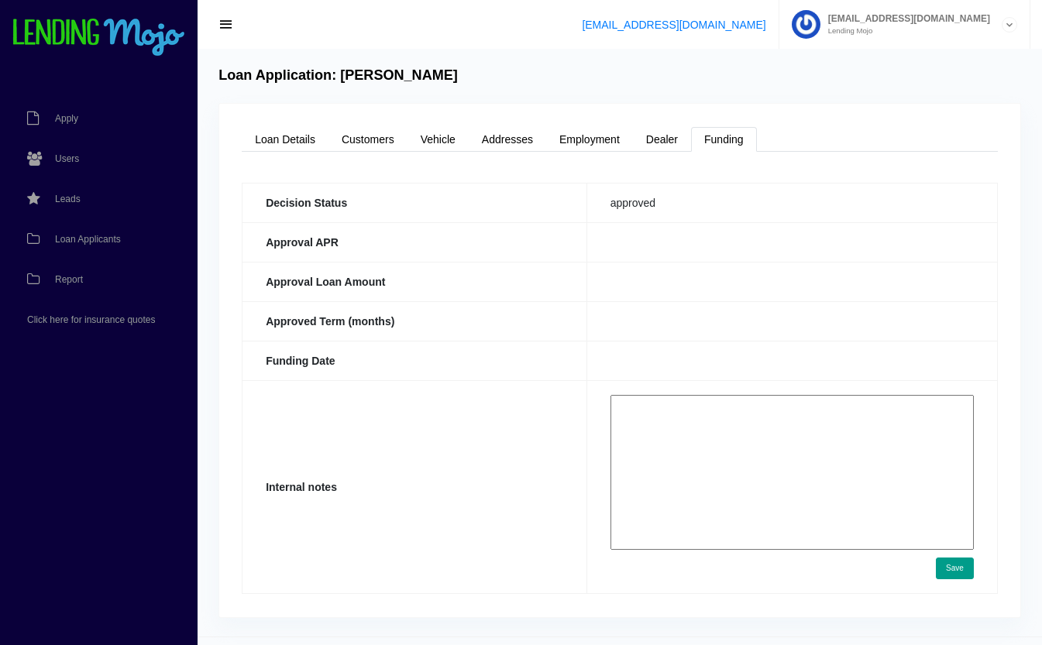
click at [765, 416] on textarea at bounding box center [791, 472] width 363 height 155
paste textarea "https://app.monevo.us/result/287c1f290237bb49d2798b99741a00c2"
type textarea "[URL][DOMAIN_NAME] DTI issues with AJ his max is 15,700.00"
click at [959, 570] on button "Save" at bounding box center [955, 569] width 38 height 22
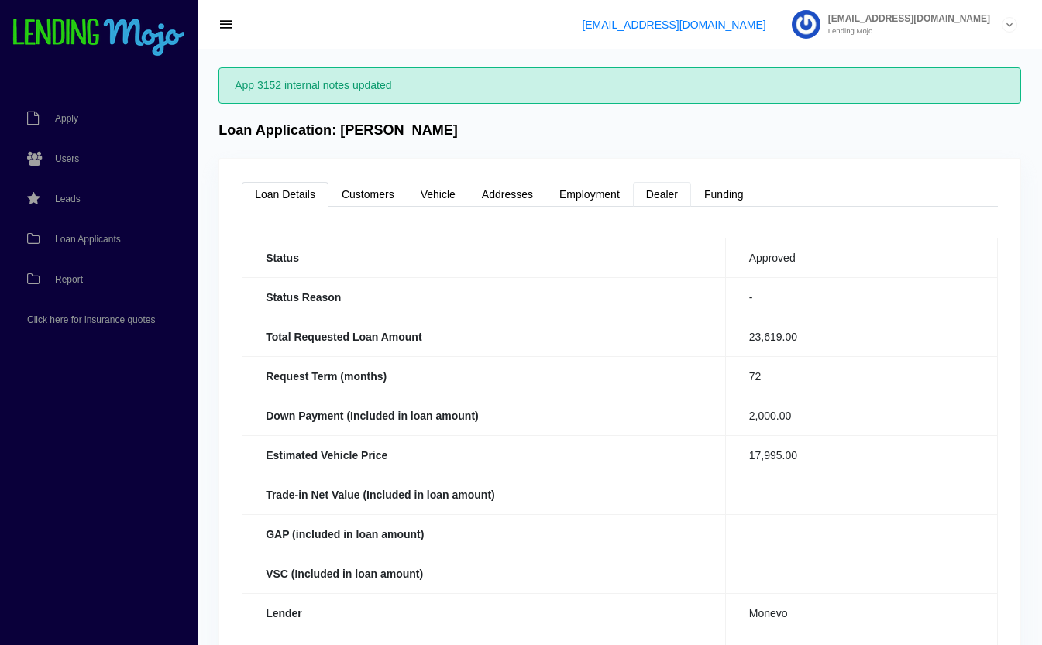
click at [670, 197] on link "Dealer" at bounding box center [662, 194] width 58 height 25
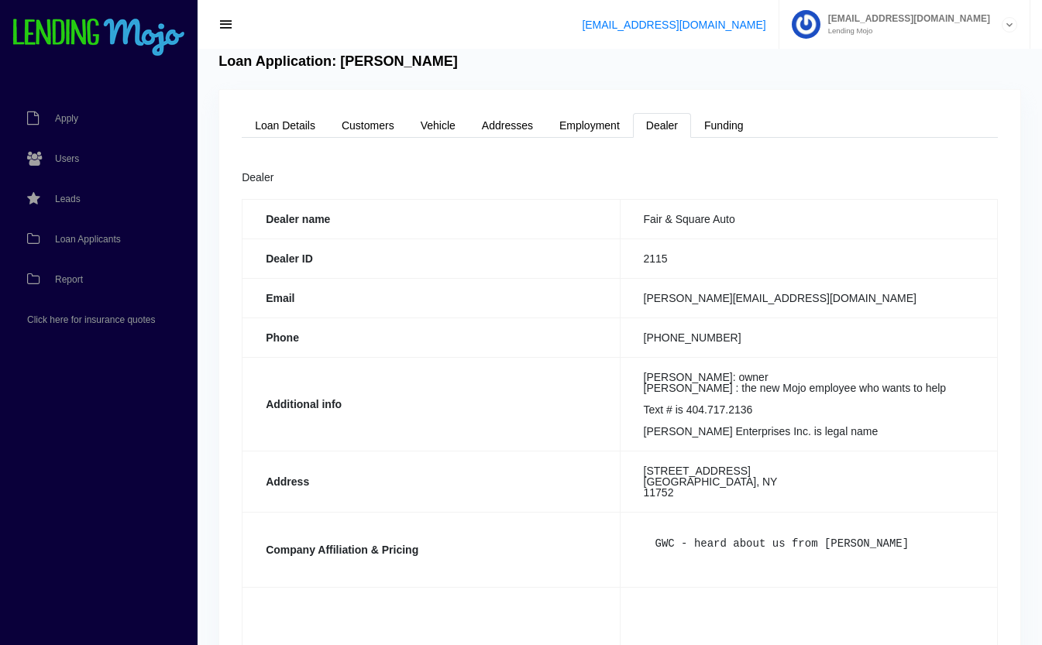
scroll to position [68, 0]
click at [442, 128] on link "Vehicle" at bounding box center [437, 126] width 61 height 25
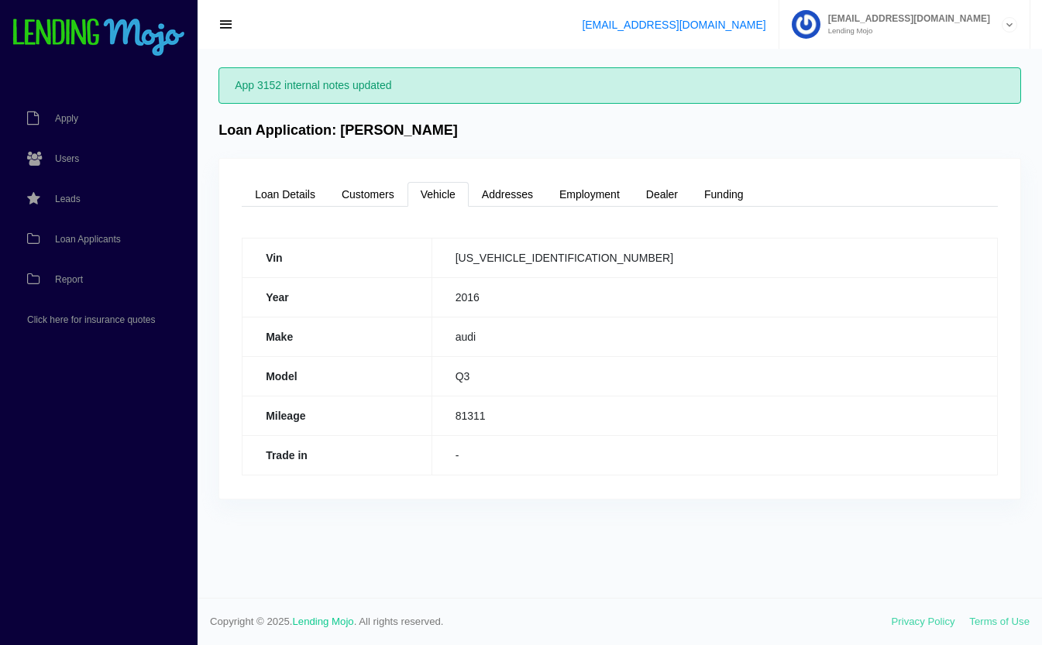
scroll to position [0, 0]
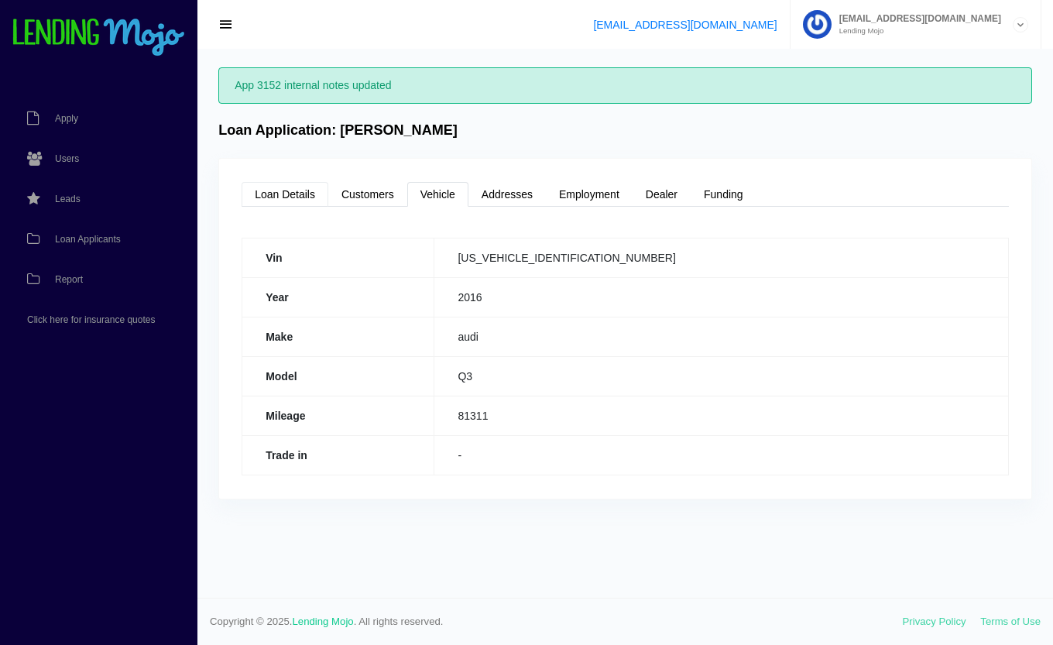
click at [290, 185] on link "Loan Details" at bounding box center [285, 194] width 87 height 25
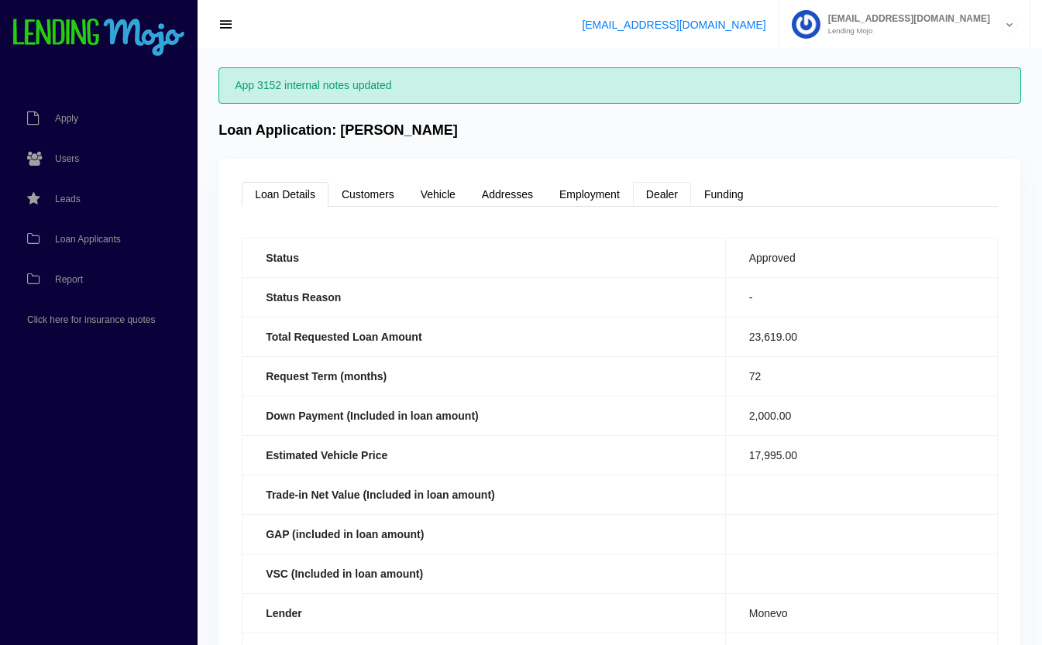
click at [679, 202] on link "Dealer" at bounding box center [662, 194] width 58 height 25
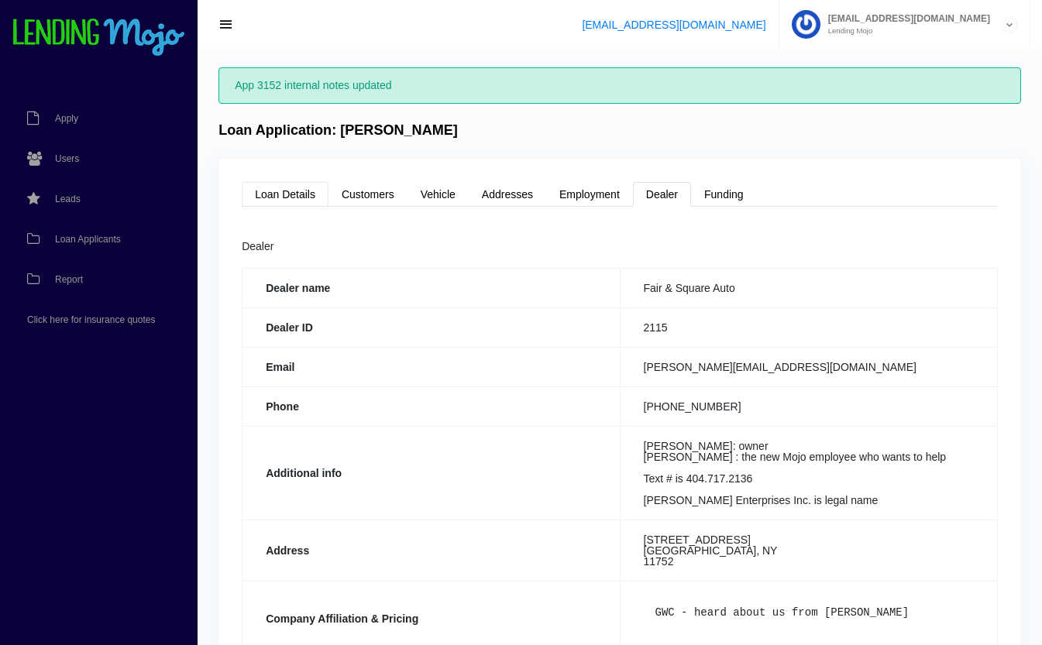
click at [266, 195] on link "Loan Details" at bounding box center [285, 194] width 87 height 25
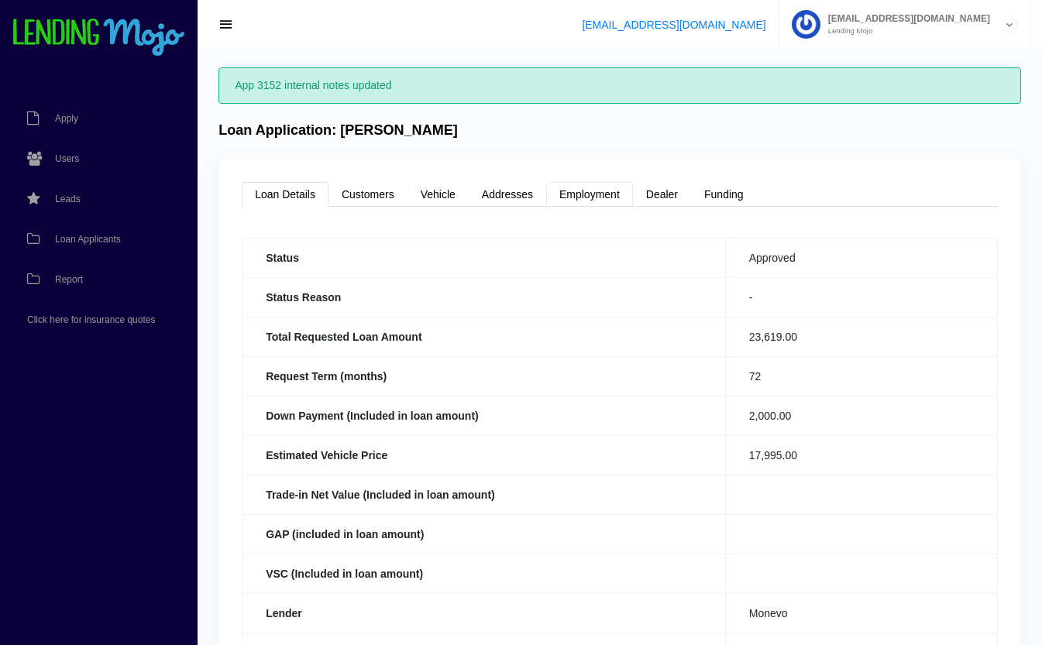
click at [619, 199] on link "Employment" at bounding box center [589, 194] width 87 height 25
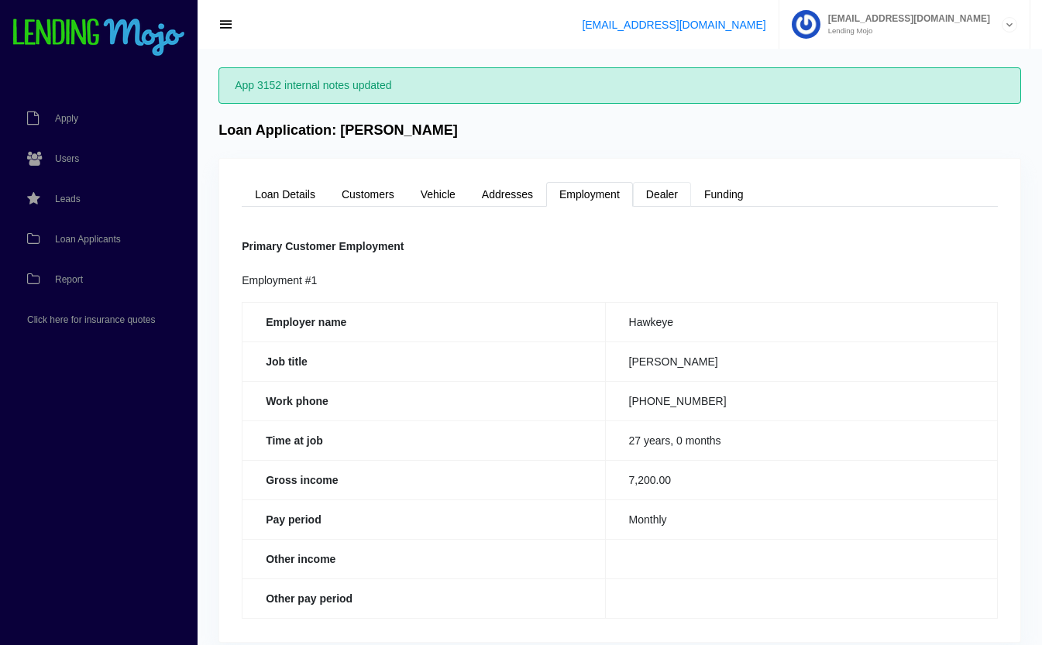
click at [651, 200] on link "Dealer" at bounding box center [662, 194] width 58 height 25
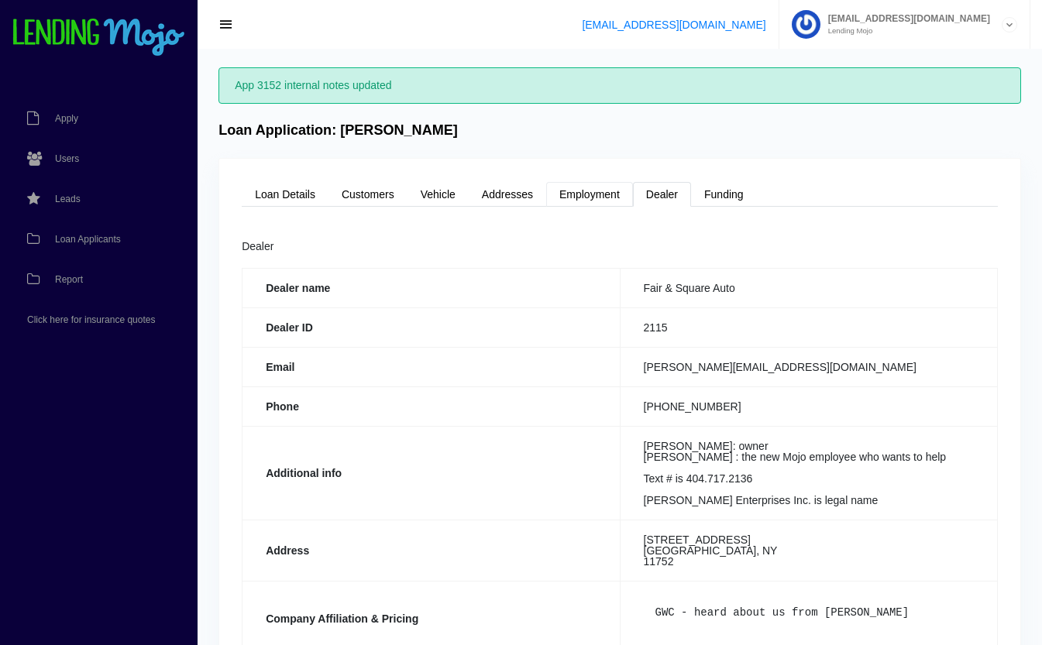
click at [599, 199] on link "Employment" at bounding box center [589, 194] width 87 height 25
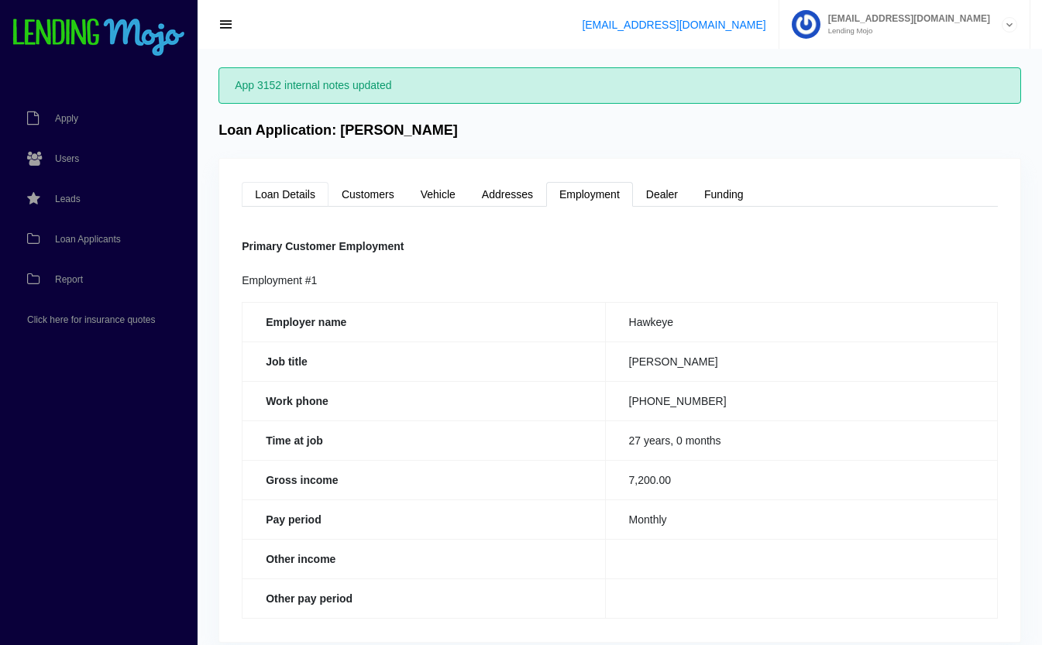
click at [306, 195] on link "Loan Details" at bounding box center [285, 194] width 87 height 25
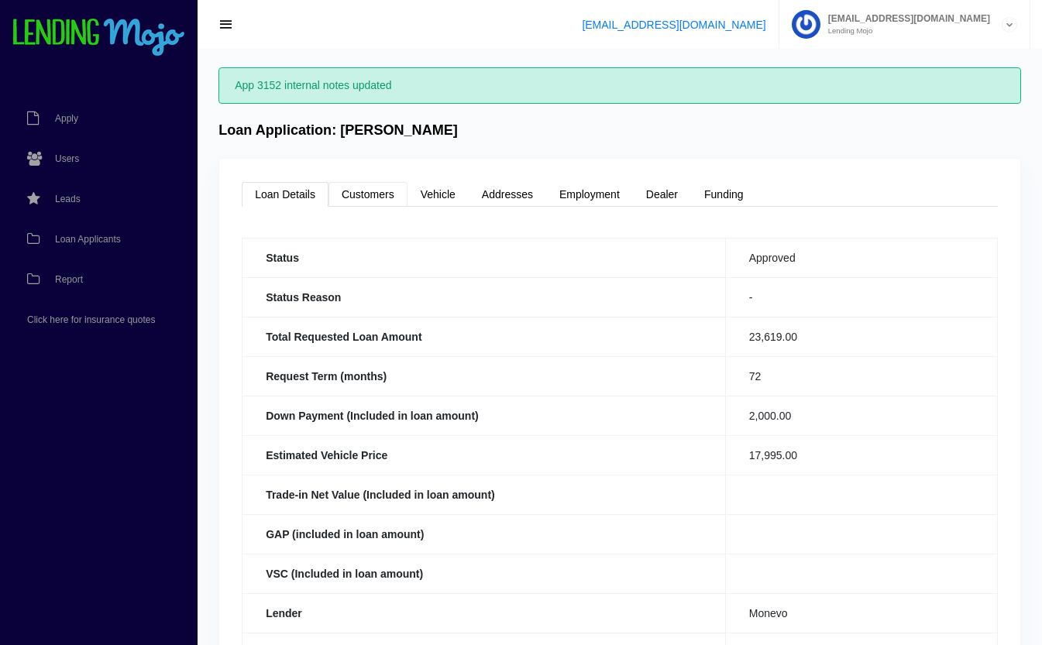
click at [374, 202] on link "Customers" at bounding box center [367, 194] width 79 height 25
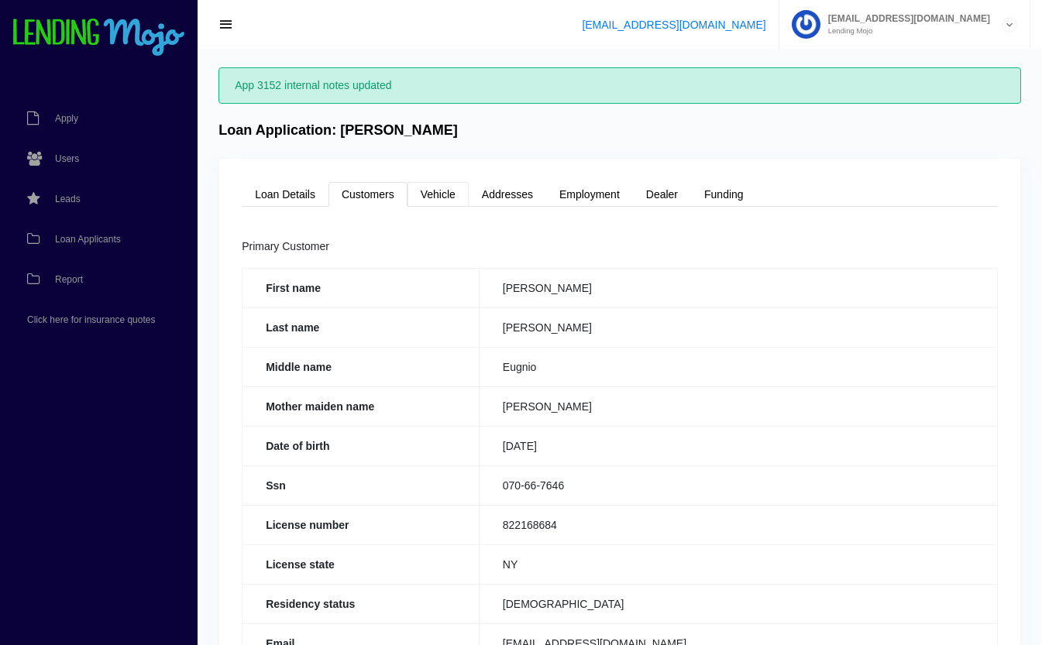
click at [448, 197] on link "Vehicle" at bounding box center [437, 194] width 61 height 25
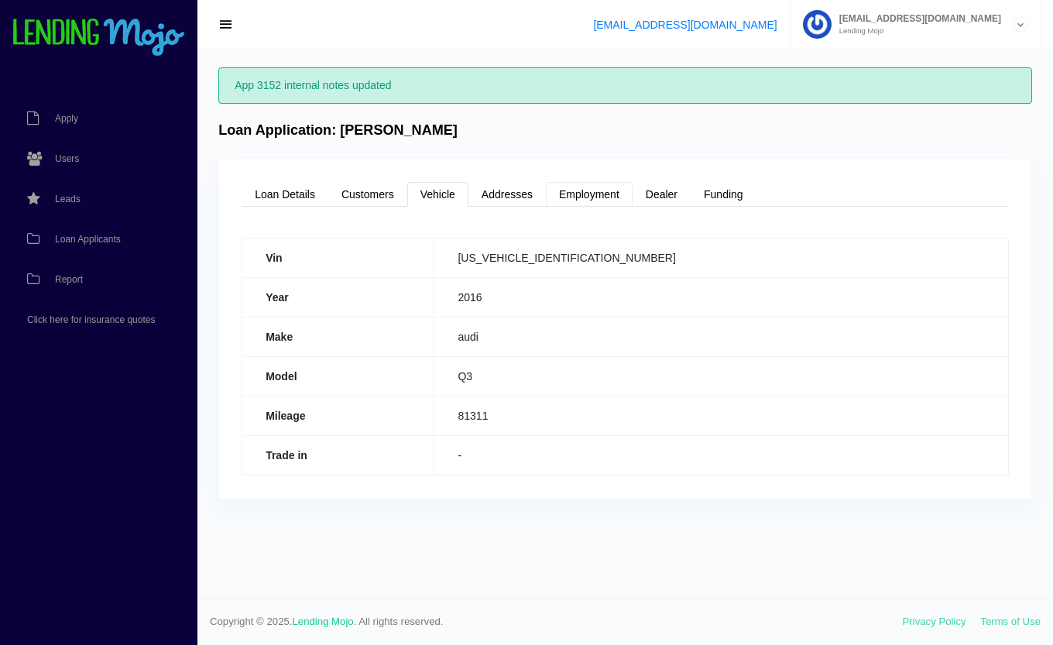
click at [602, 197] on link "Employment" at bounding box center [589, 194] width 87 height 25
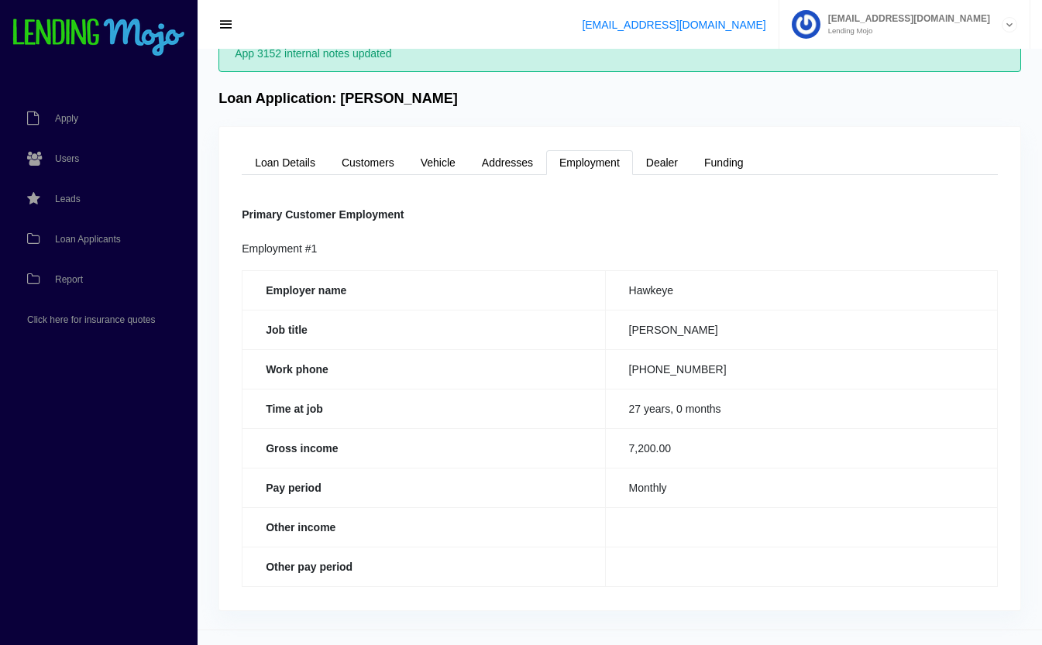
scroll to position [30, 0]
click at [654, 163] on link "Dealer" at bounding box center [662, 164] width 58 height 25
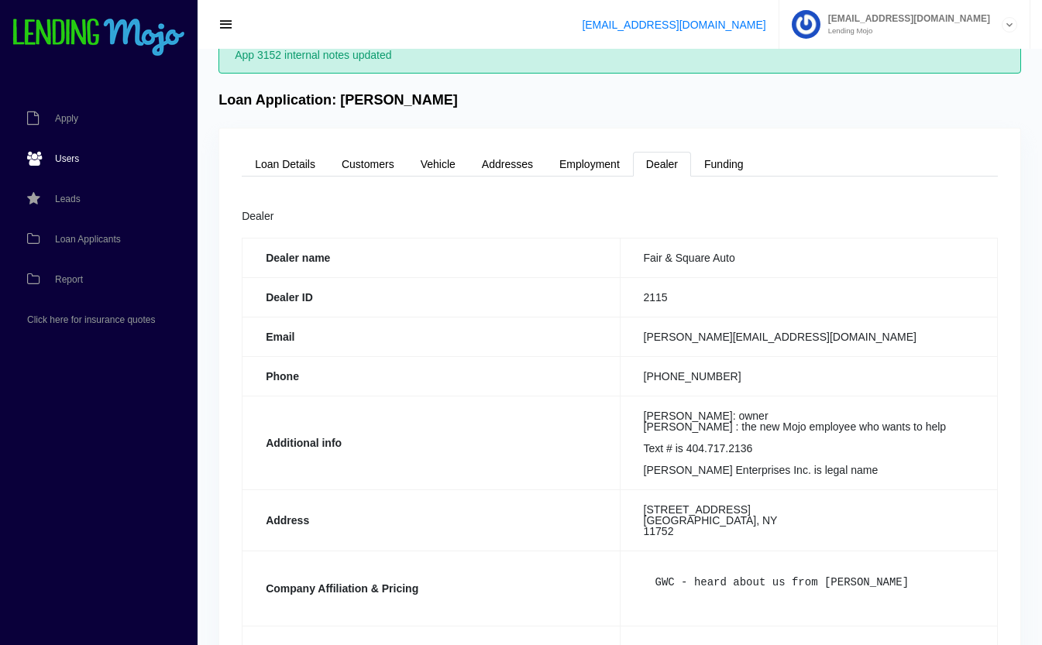
click at [70, 149] on link "Users" at bounding box center [91, 159] width 182 height 40
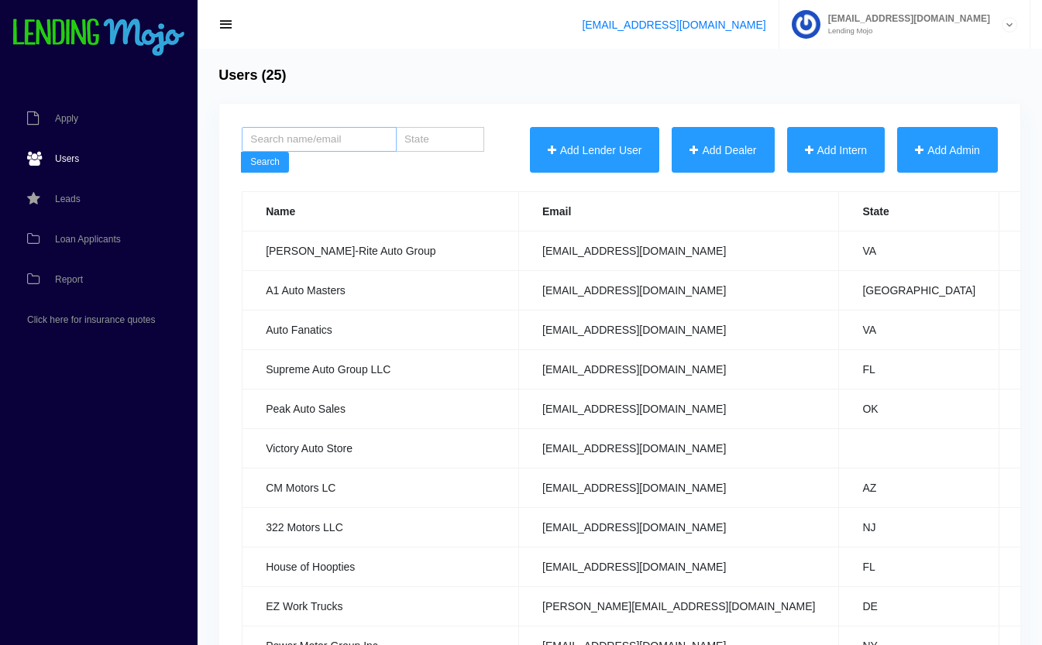
click at [341, 133] on input "search" at bounding box center [319, 139] width 155 height 25
type input "fair and"
click at [241, 152] on button "Search" at bounding box center [265, 163] width 48 height 22
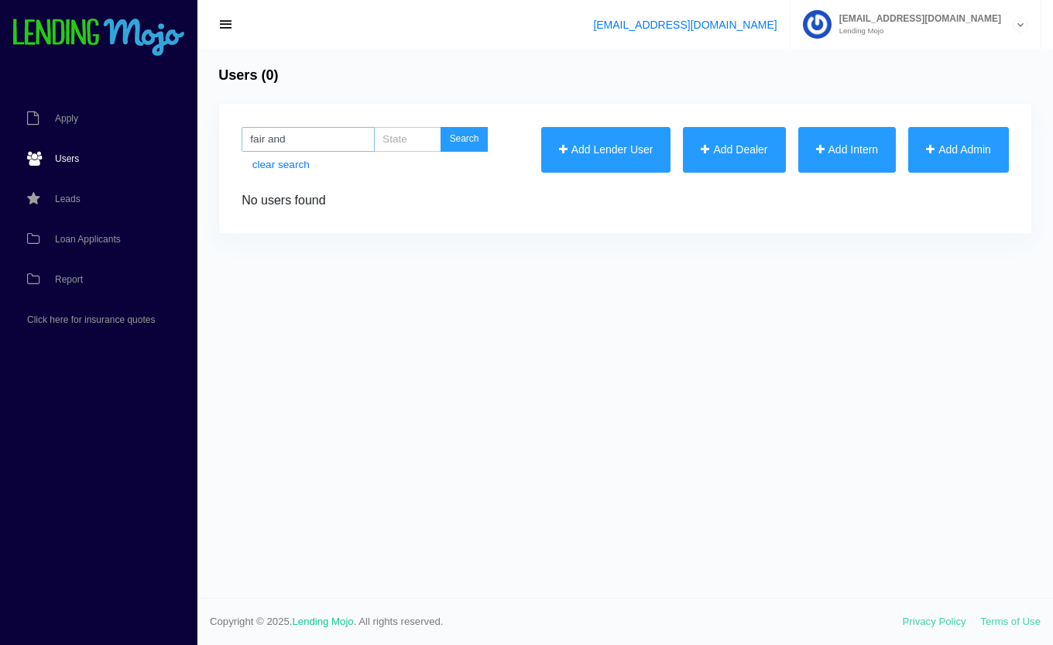
click at [327, 132] on input "fair and" at bounding box center [308, 139] width 133 height 25
type input "fair"
click at [441, 127] on button "Search" at bounding box center [465, 139] width 48 height 25
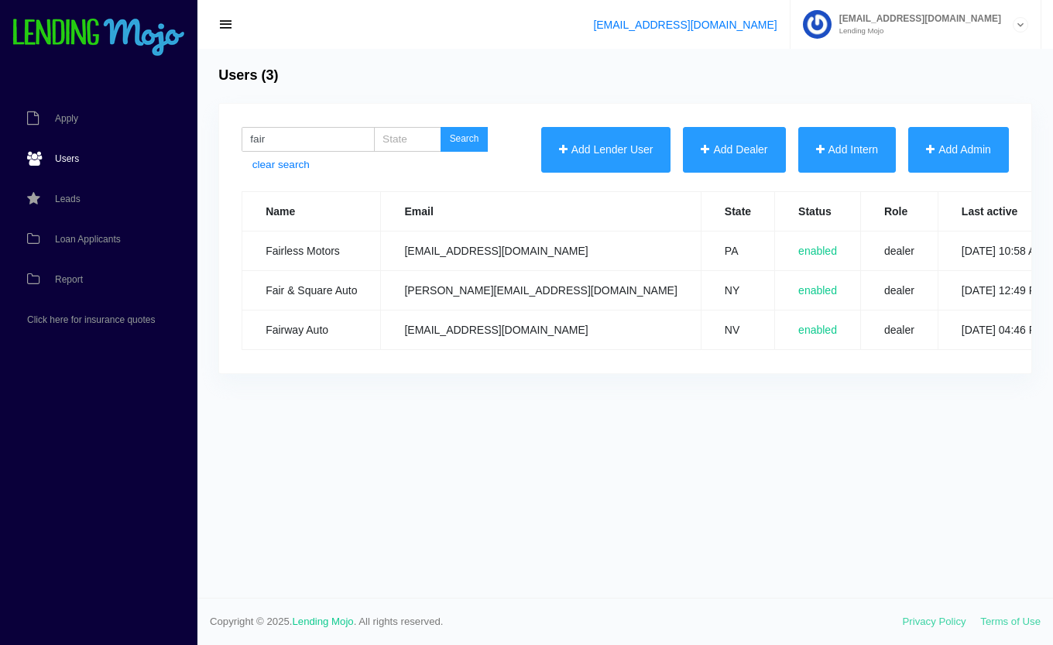
scroll to position [0, 228]
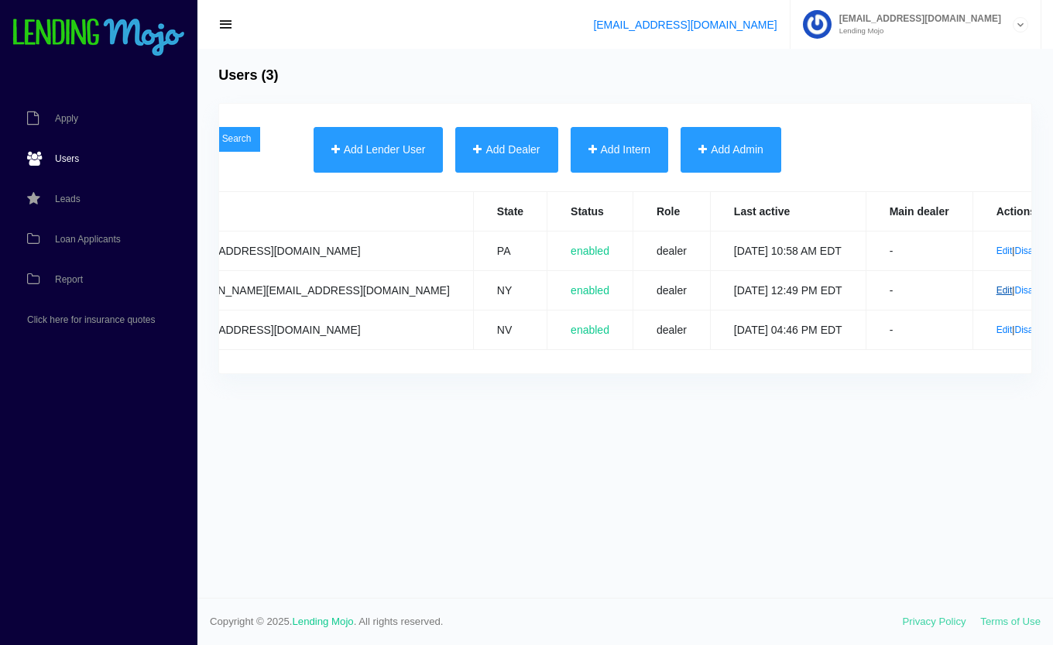
click at [997, 290] on link "Edit" at bounding box center [1005, 290] width 16 height 11
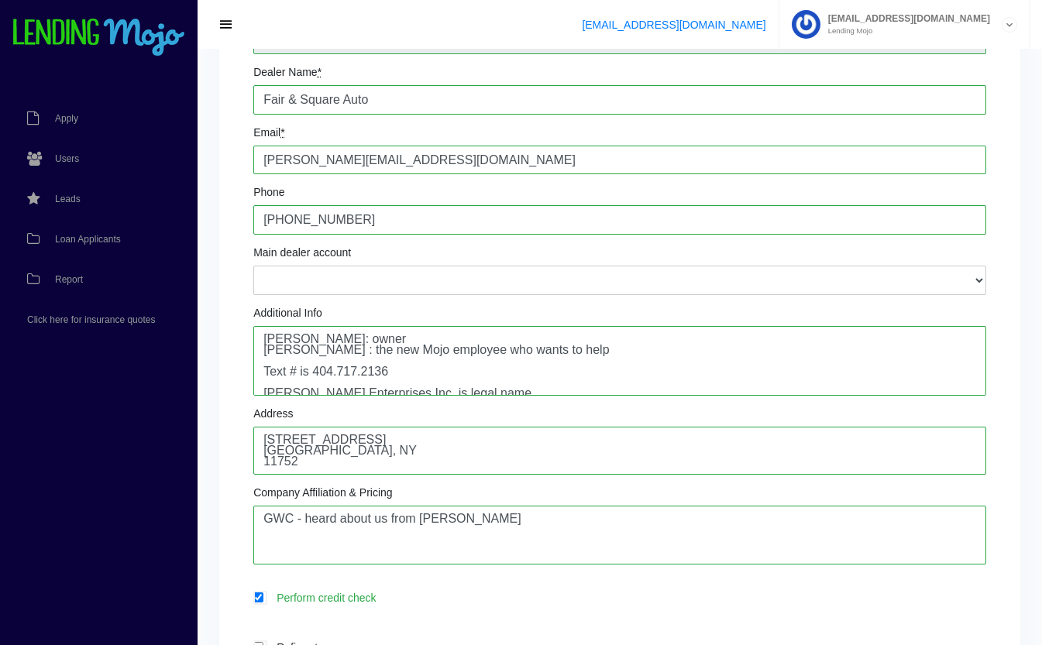
scroll to position [173, 0]
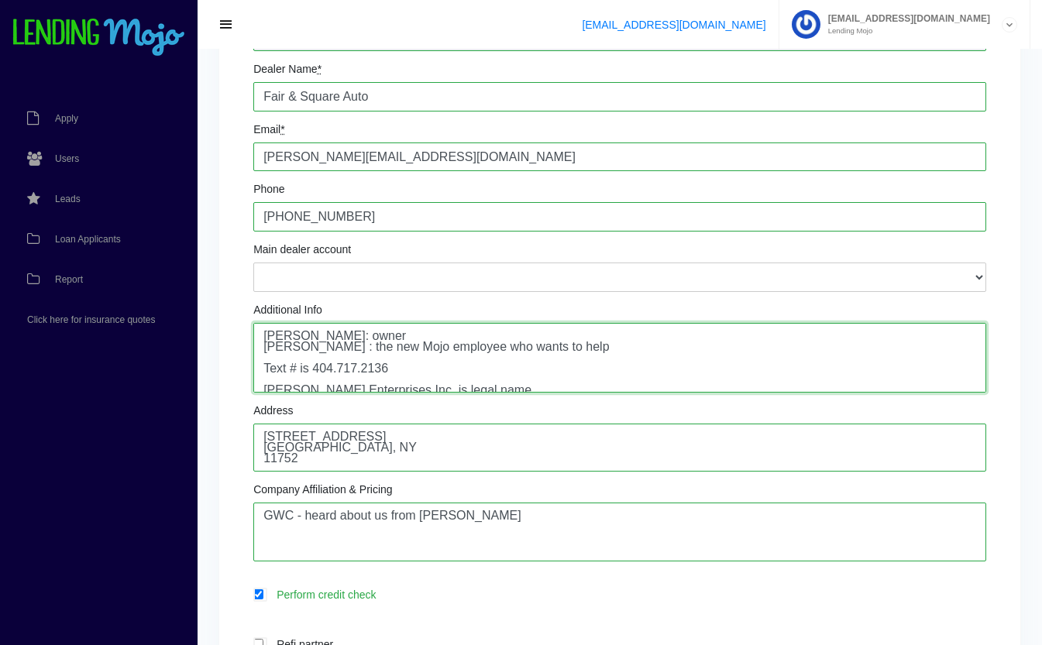
click at [634, 341] on textarea "[PERSON_NAME]: owner [PERSON_NAME] : the new Mojo employee who wants to help Te…" at bounding box center [619, 358] width 733 height 70
drag, startPoint x: 629, startPoint y: 348, endPoint x: 254, endPoint y: 347, distance: 374.8
click at [254, 347] on textarea "[PERSON_NAME]: owner [PERSON_NAME] : the new Mojo employee who wants to help Te…" at bounding box center [619, 358] width 733 height 70
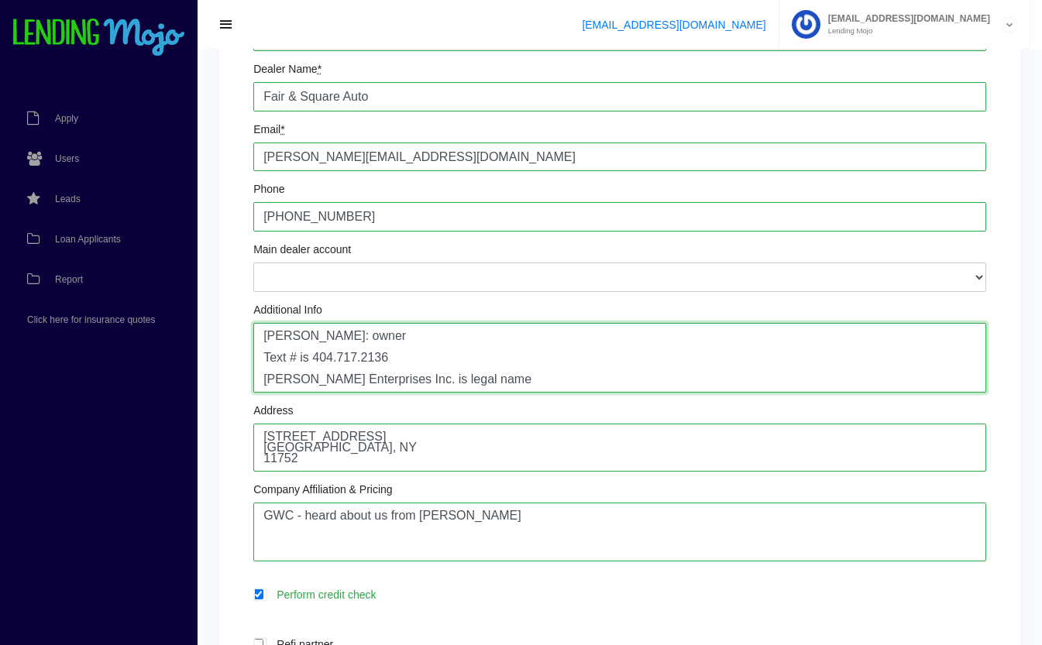
click at [429, 356] on textarea "[PERSON_NAME]: owner [PERSON_NAME] : the new Mojo employee who wants to help Te…" at bounding box center [619, 358] width 733 height 70
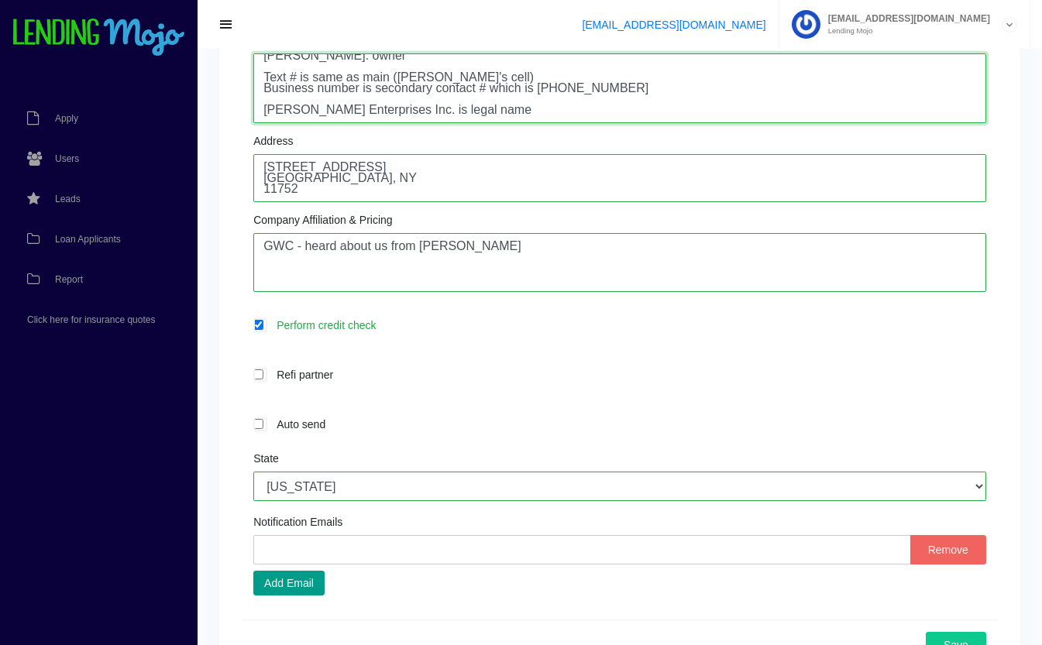
scroll to position [438, 0]
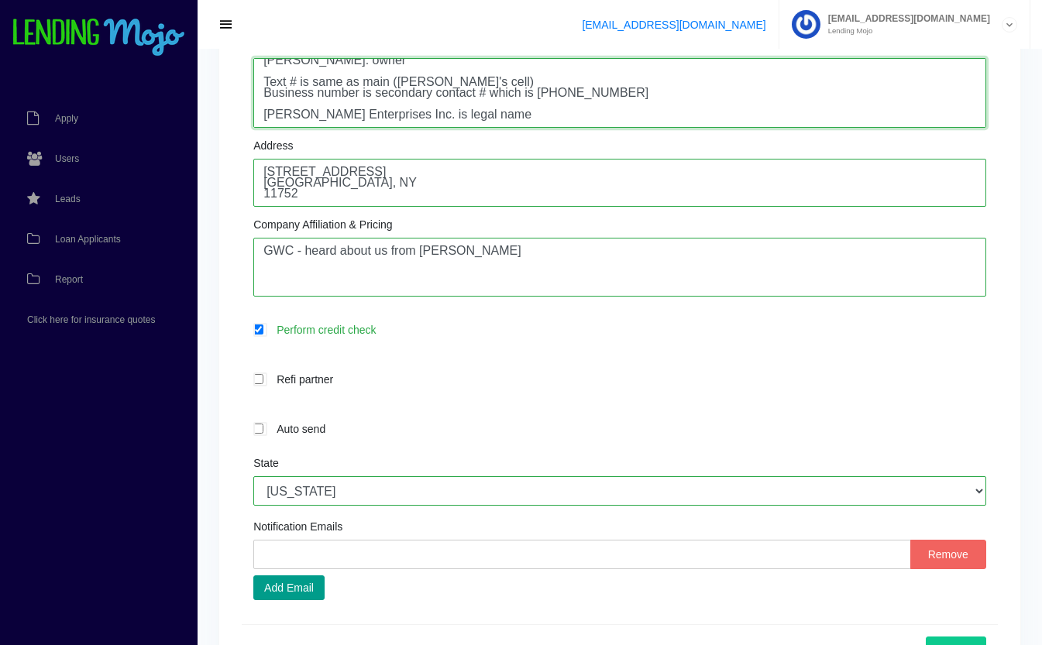
type textarea "Andrew Deserio: owner Text # is same as main (Andrew's cell) Business number is…"
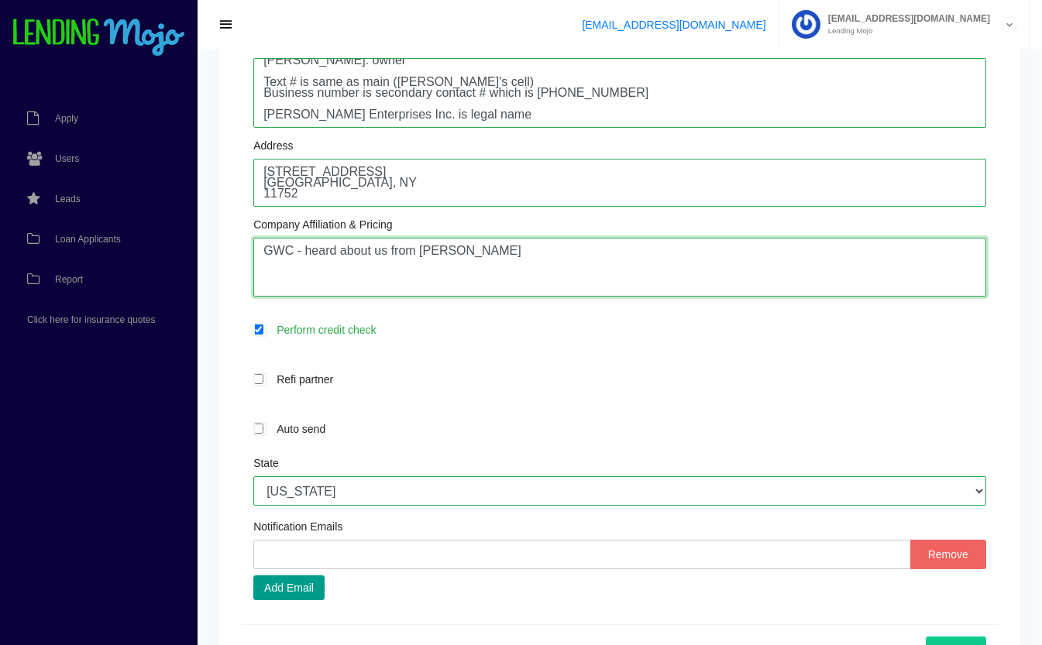
click at [658, 253] on textarea "GWC - heard about us from Arthur Bieler" at bounding box center [619, 267] width 733 height 59
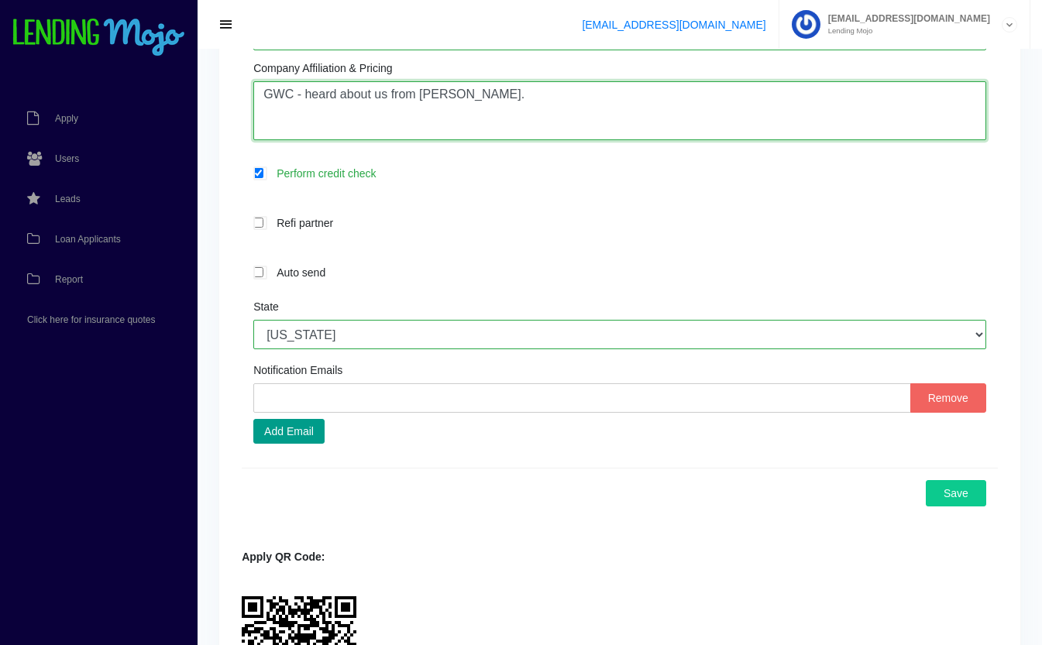
scroll to position [646, 0]
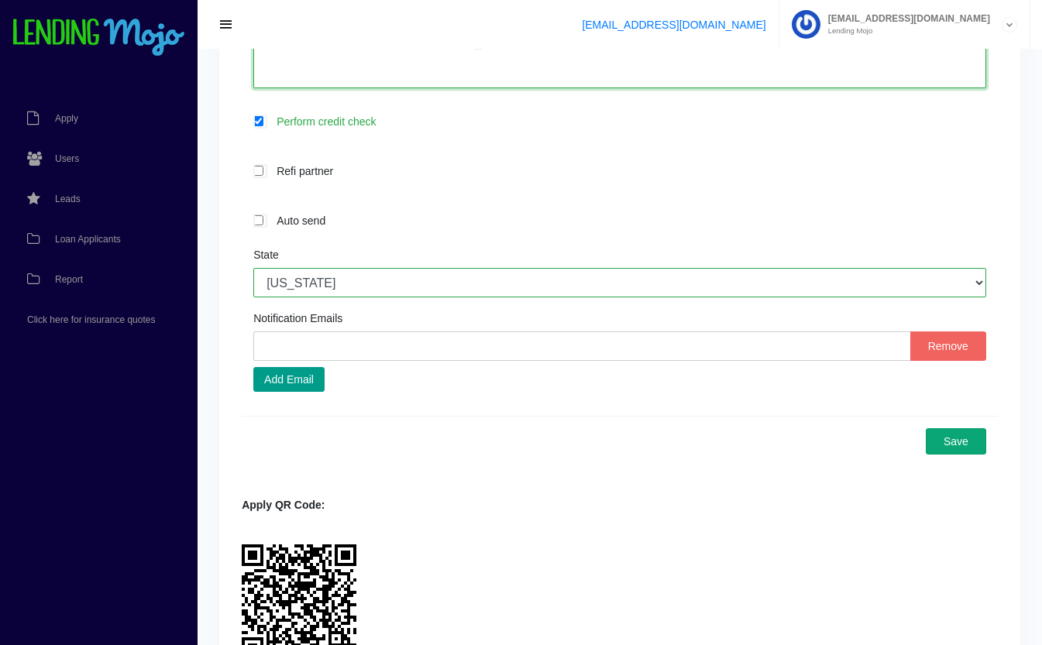
type textarea "GWC - heard about us from Arthur Bieler."
click at [975, 438] on button "Save" at bounding box center [955, 441] width 60 height 26
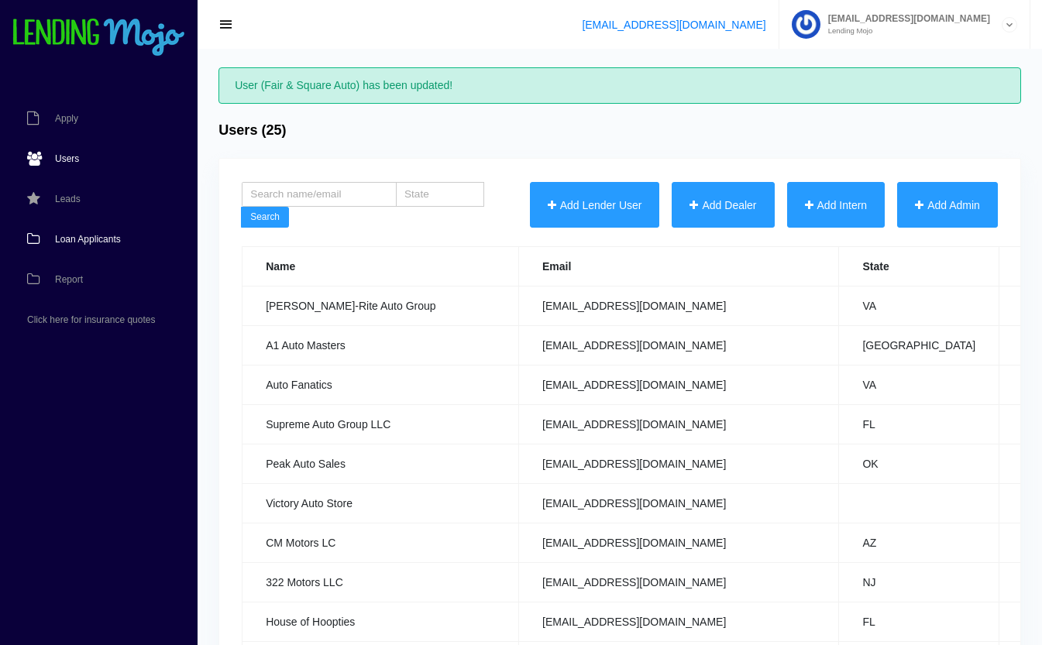
click at [60, 230] on link "Loan Applicants" at bounding box center [91, 239] width 182 height 40
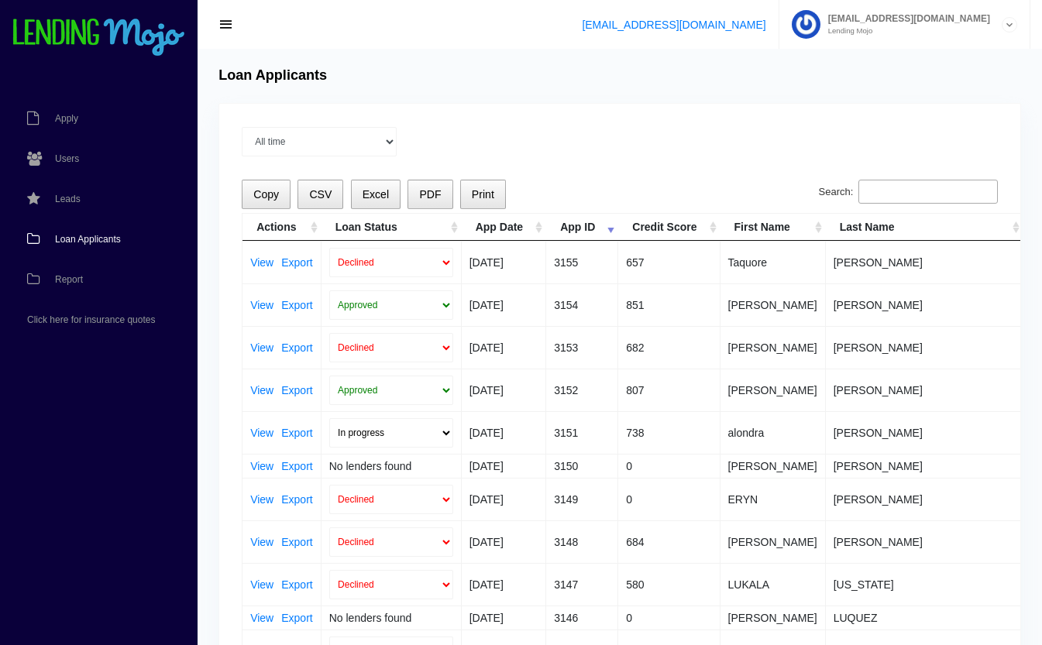
drag, startPoint x: 890, startPoint y: 191, endPoint x: 836, endPoint y: 110, distance: 97.3
click at [945, 193] on input "Search:" at bounding box center [927, 192] width 139 height 25
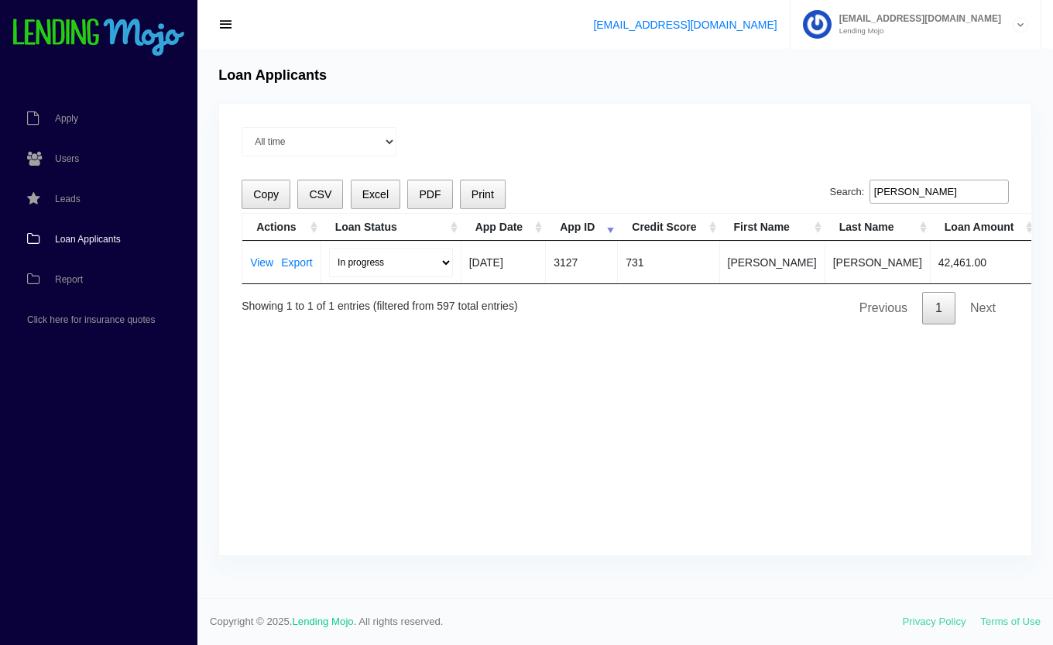
type input "dawn"
click at [69, 239] on span "Loan Applicants" at bounding box center [88, 239] width 66 height 9
